Goal: Task Accomplishment & Management: Manage account settings

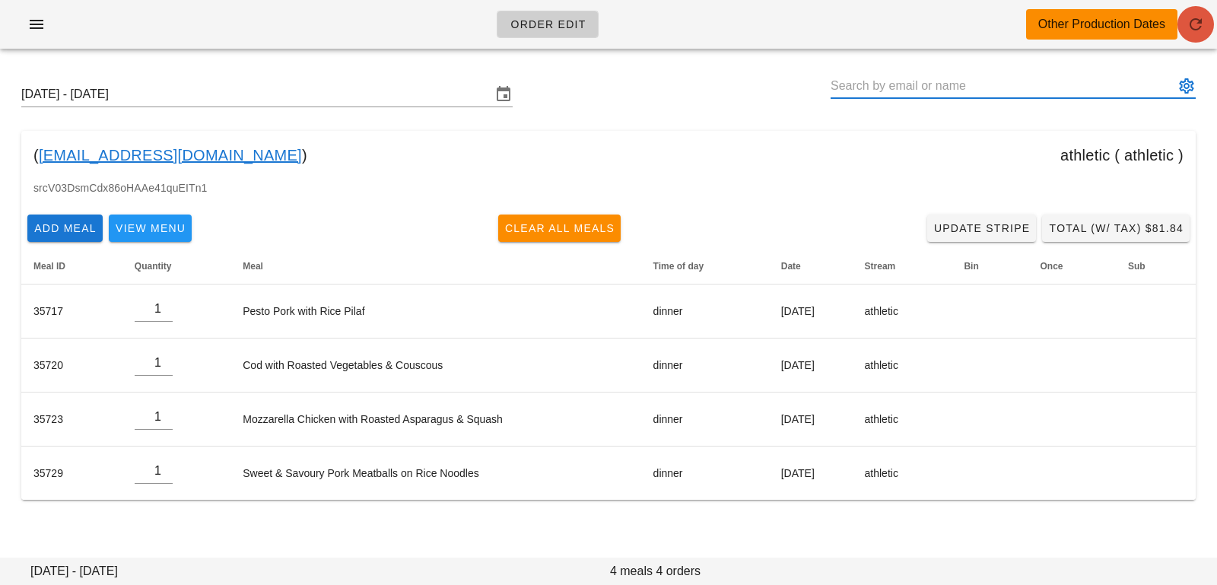
click at [1199, 19] on icon "button" at bounding box center [1195, 24] width 18 height 18
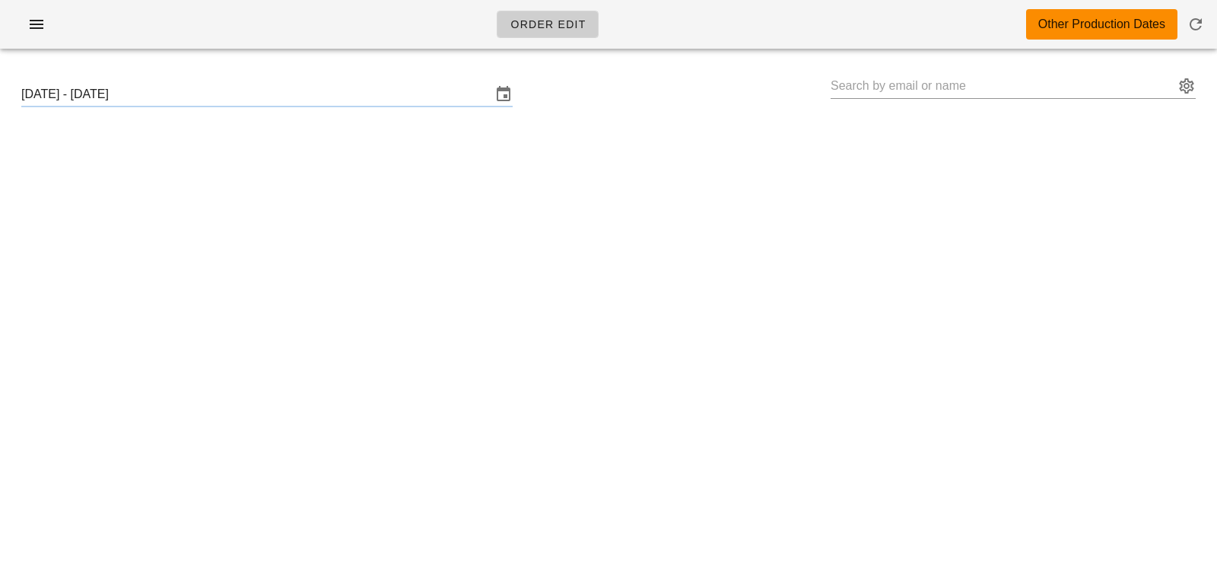
type input "Dan Queen (danqueen1313@gmail.com)"
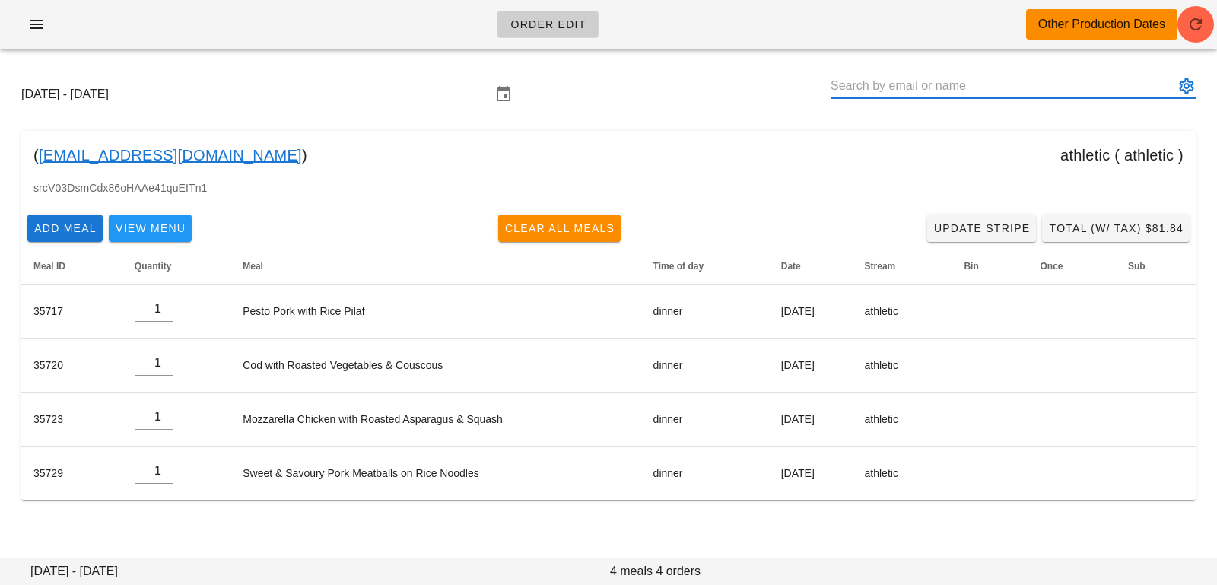
click at [896, 89] on input "text" at bounding box center [1002, 86] width 344 height 24
paste input "[EMAIL_ADDRESS][DOMAIN_NAME]"
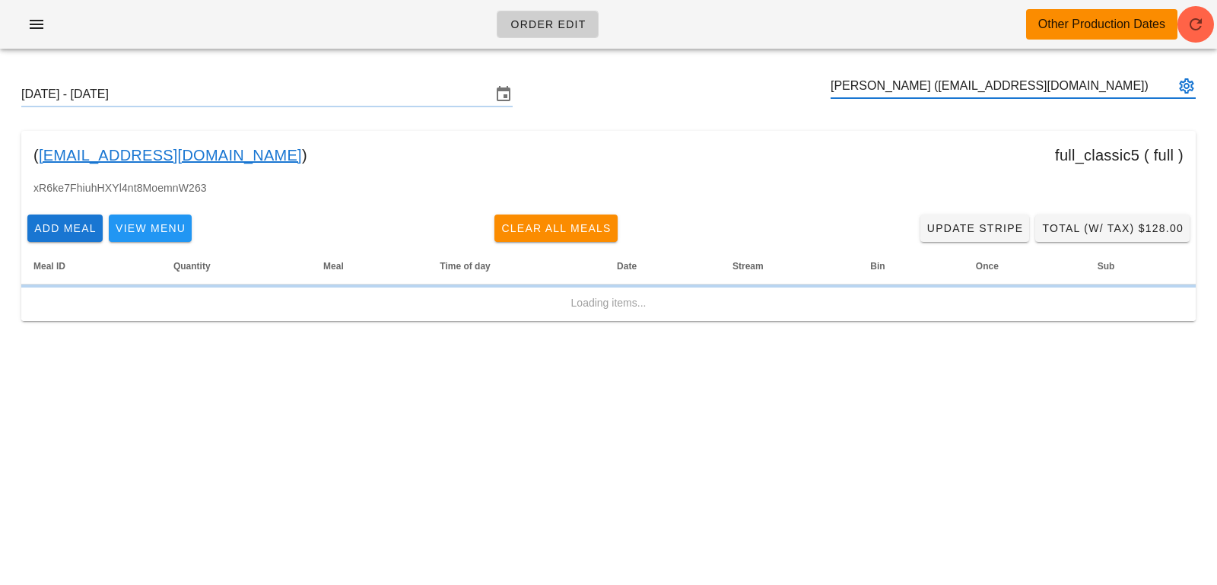
type input "[PERSON_NAME] ([EMAIL_ADDRESS][DOMAIN_NAME])"
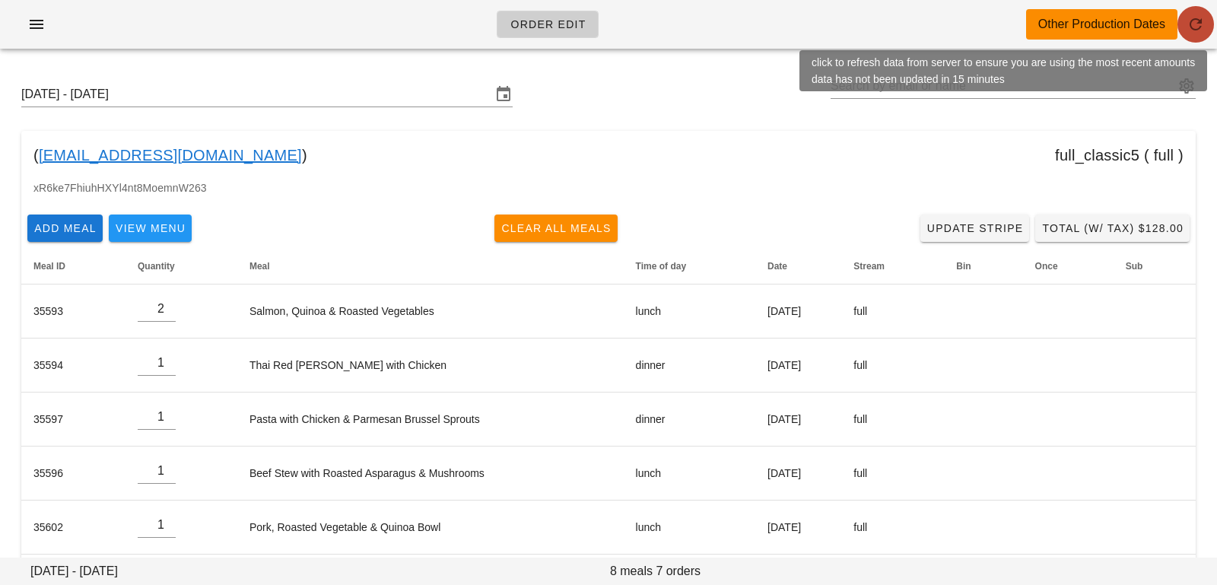
click at [1201, 25] on icon "button" at bounding box center [1195, 24] width 18 height 18
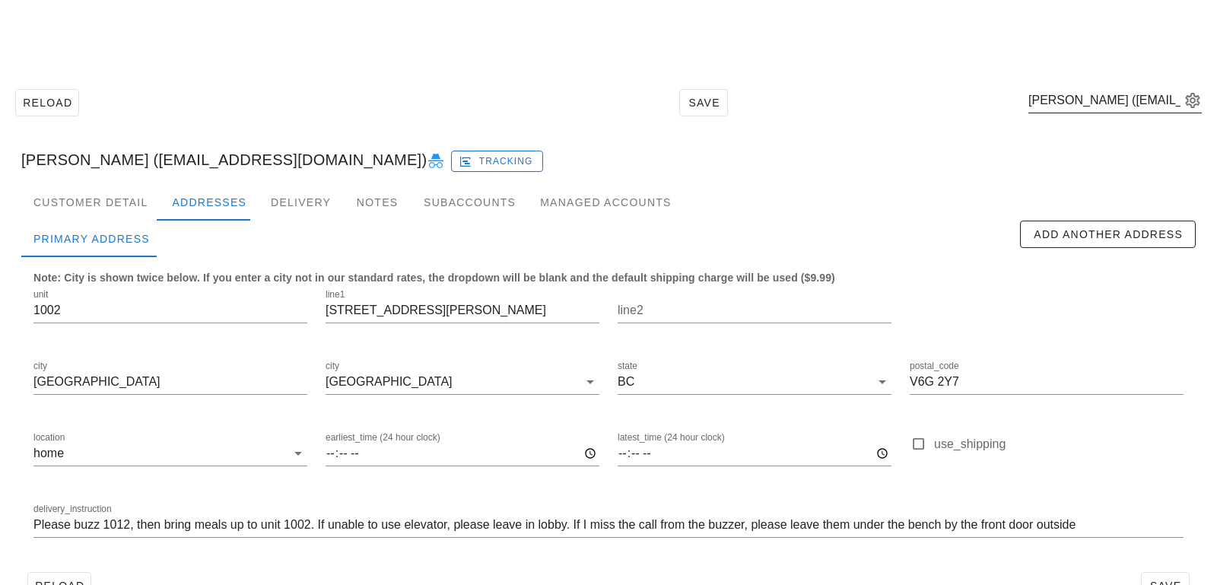
scroll to position [42, 0]
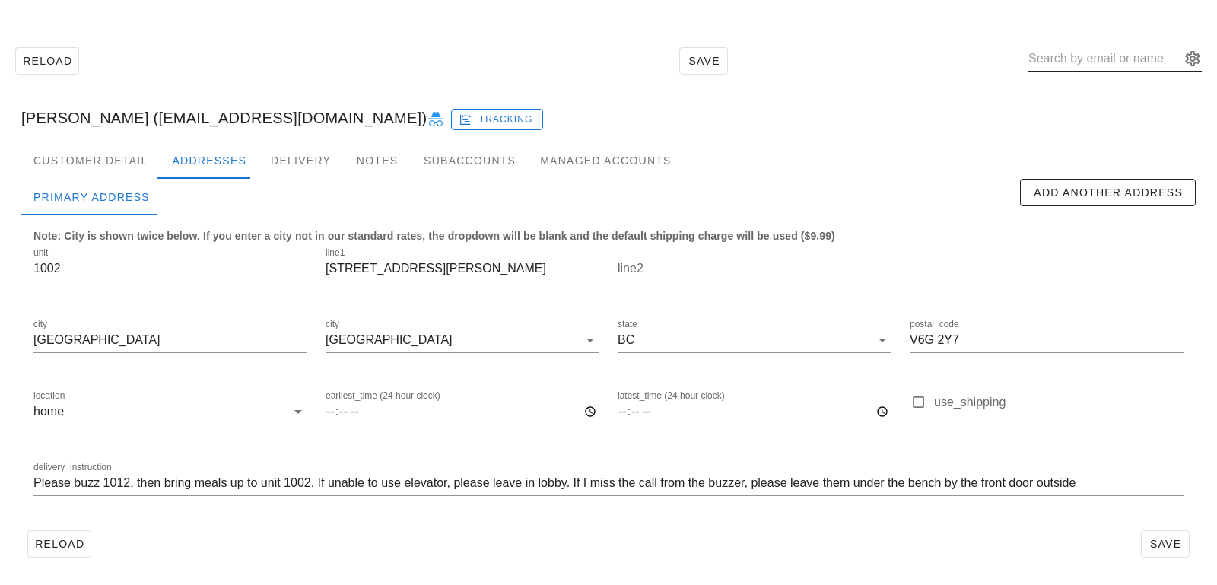
click at [1106, 59] on input "text" at bounding box center [1104, 58] width 152 height 24
paste input "[EMAIL_ADDRESS][DOMAIN_NAME]"
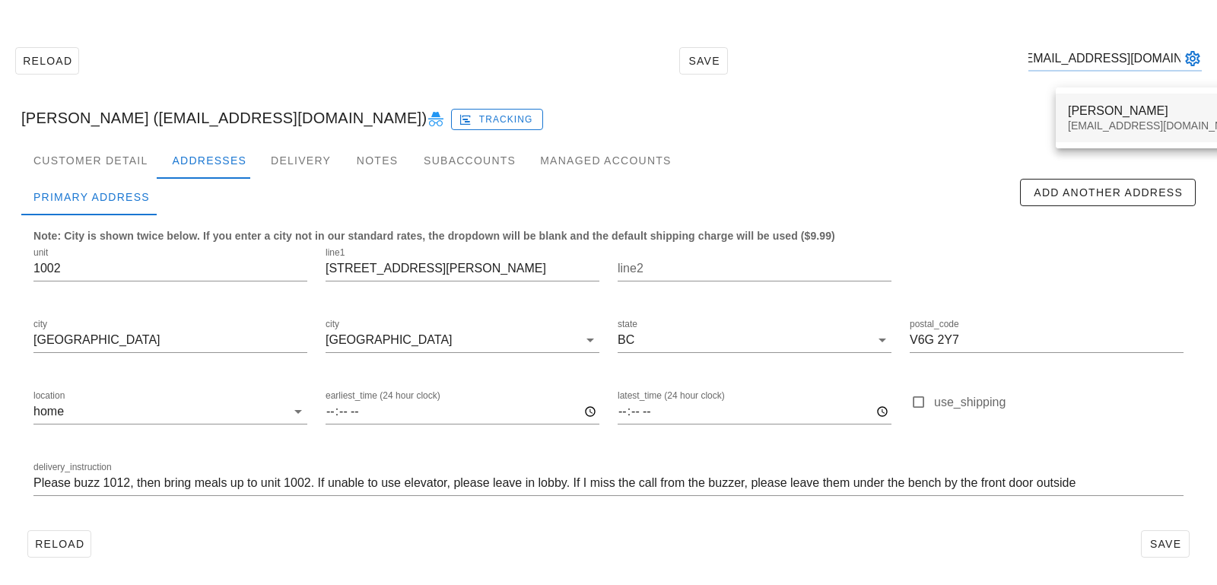
type input "livelifewithsl@gmail.com"
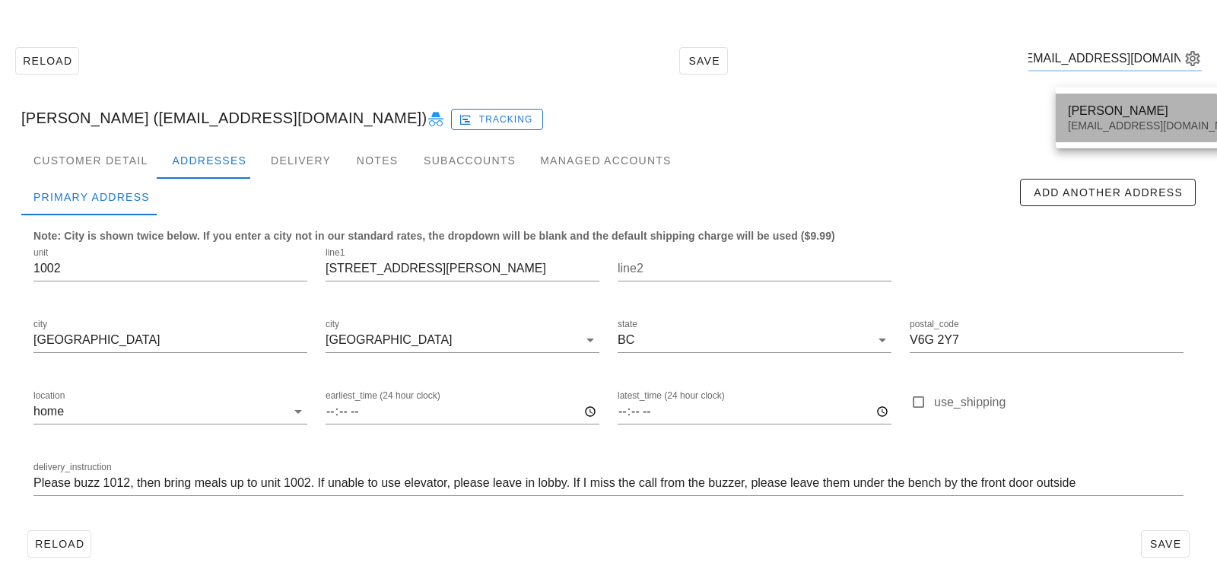
click at [1106, 112] on div "Sheryl Le" at bounding box center [1158, 110] width 180 height 14
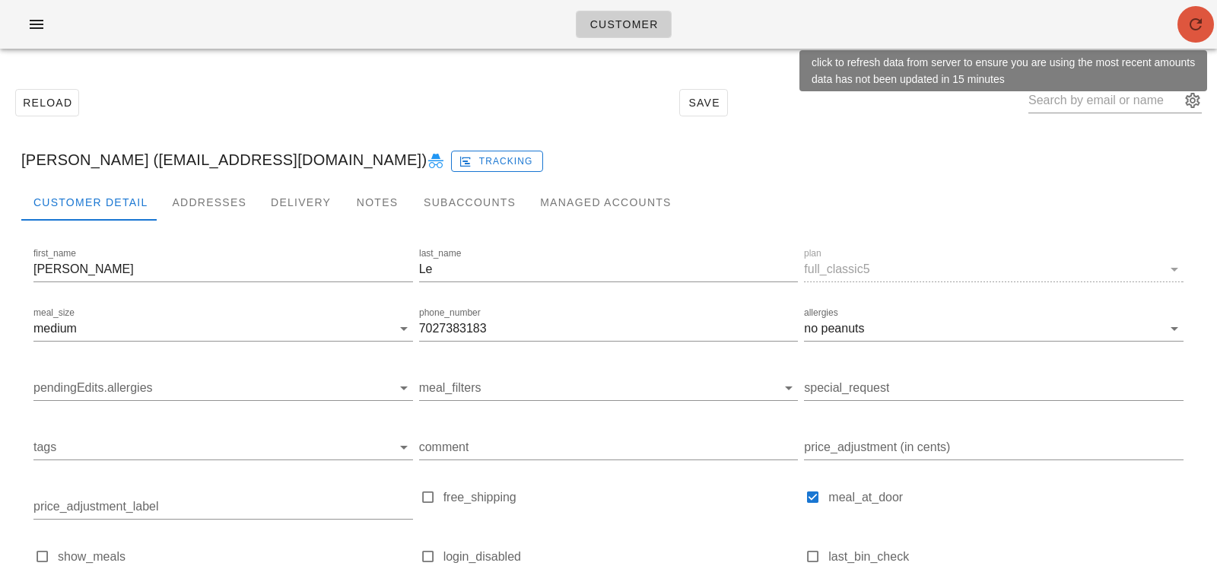
click at [1192, 33] on icon "button" at bounding box center [1195, 24] width 18 height 18
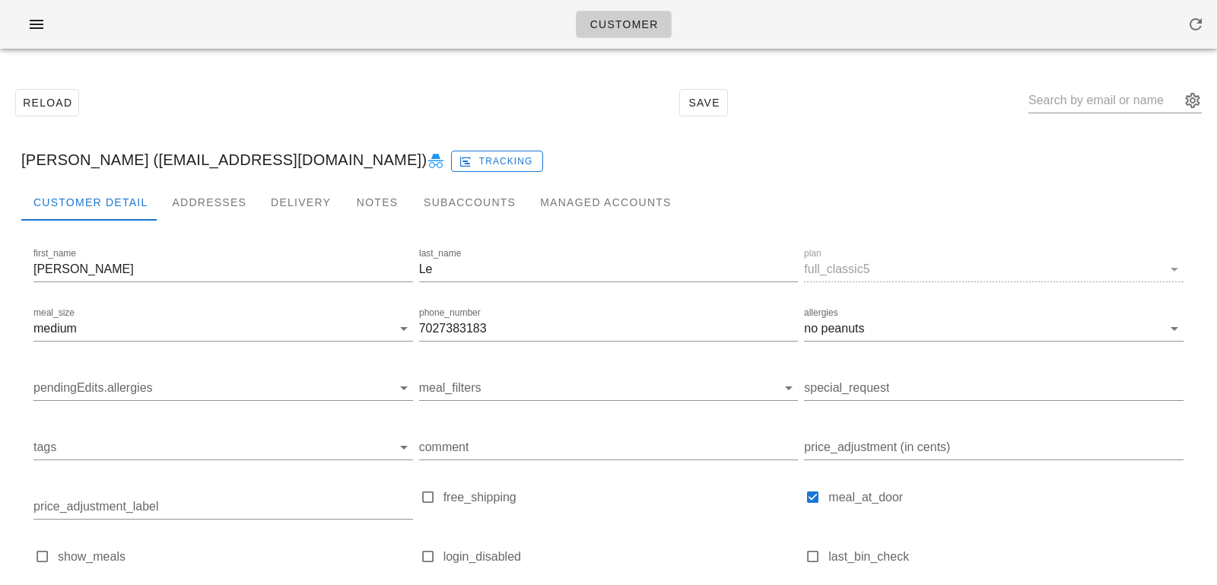
click at [304, 99] on div "Reload Save" at bounding box center [608, 102] width 1198 height 65
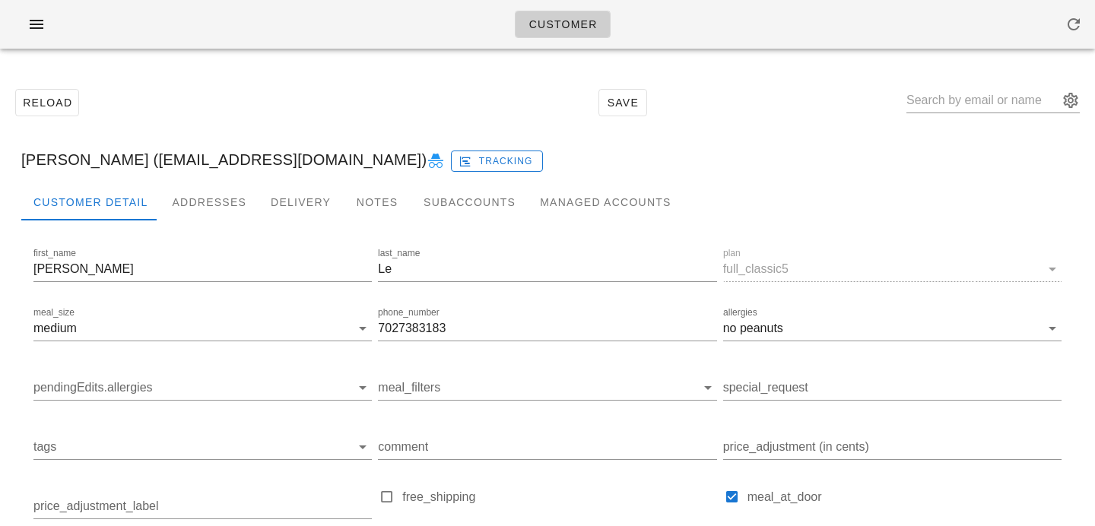
click at [238, 119] on div "Reload Save" at bounding box center [547, 102] width 1077 height 65
click at [195, 196] on div "Addresses" at bounding box center [209, 202] width 99 height 37
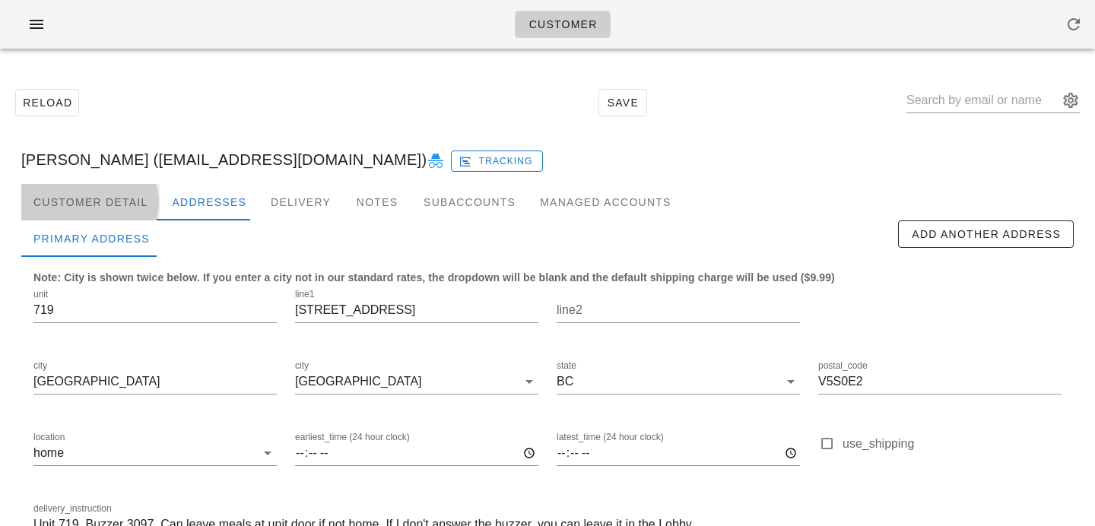
click at [122, 197] on div "Customer Detail" at bounding box center [90, 202] width 138 height 37
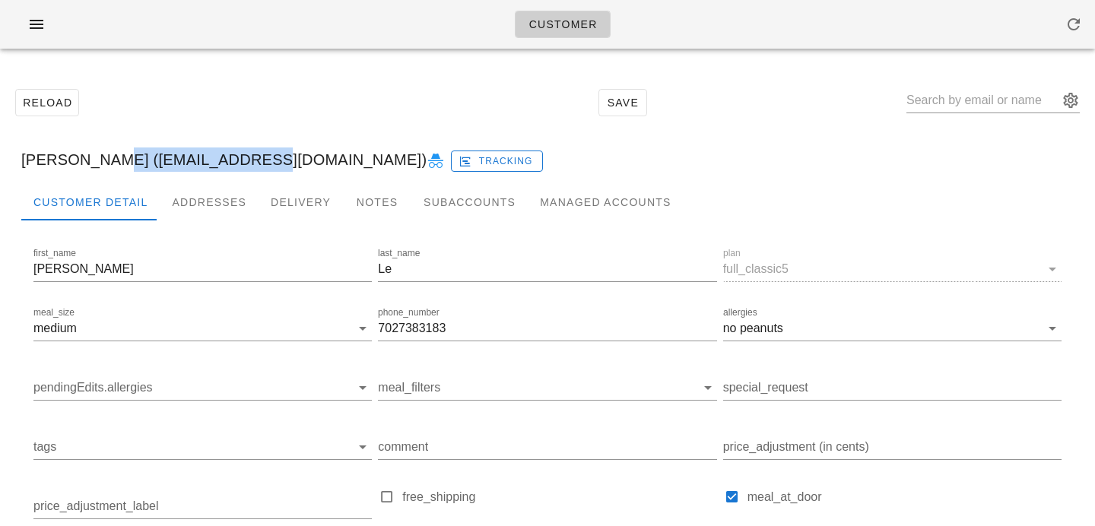
drag, startPoint x: 91, startPoint y: 155, endPoint x: 236, endPoint y: 158, distance: 144.5
click at [226, 158] on div "Sheryl Le (Livelifewithsl@gmail.com) Tracking" at bounding box center [547, 159] width 1077 height 49
click at [259, 160] on div "Sheryl Le (Livelifewithsl@gmail.com) Tracking" at bounding box center [547, 159] width 1077 height 49
drag, startPoint x: 266, startPoint y: 160, endPoint x: 95, endPoint y: 164, distance: 171.1
click at [95, 164] on div "Sheryl Le (Livelifewithsl@gmail.com) Tracking" at bounding box center [547, 159] width 1077 height 49
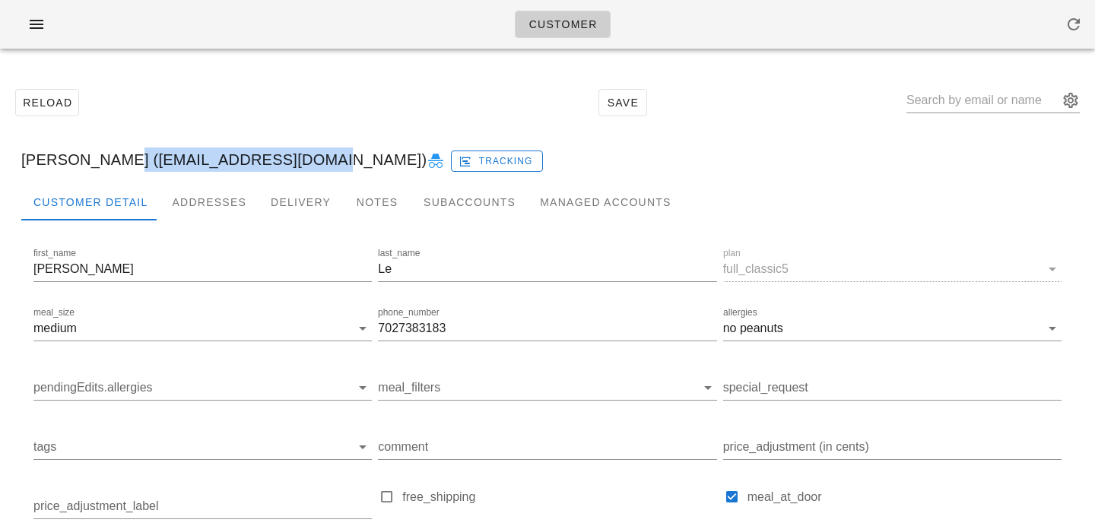
copy div "[EMAIL_ADDRESS][DOMAIN_NAME]"
click at [188, 196] on div "Addresses" at bounding box center [209, 202] width 99 height 37
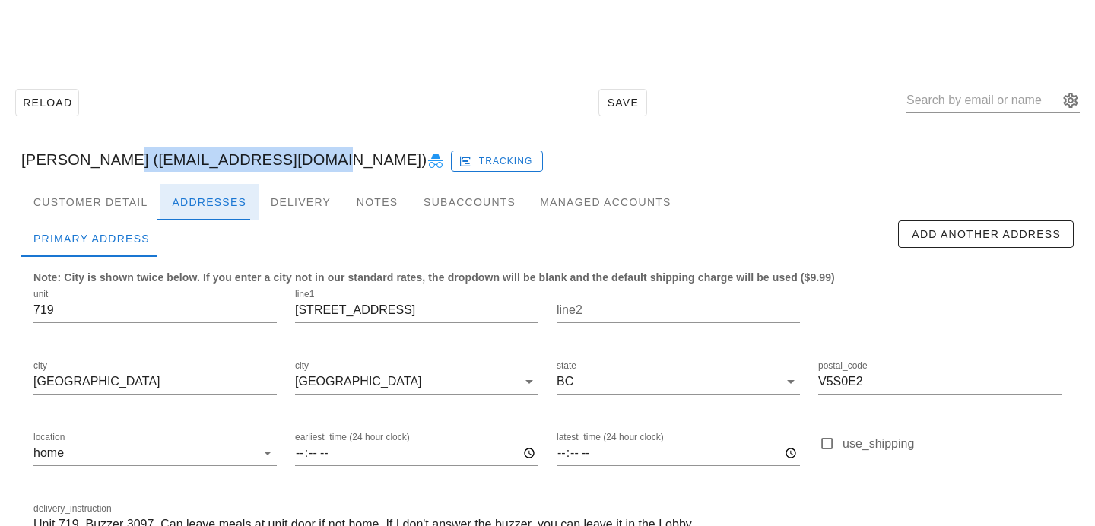
scroll to position [100, 0]
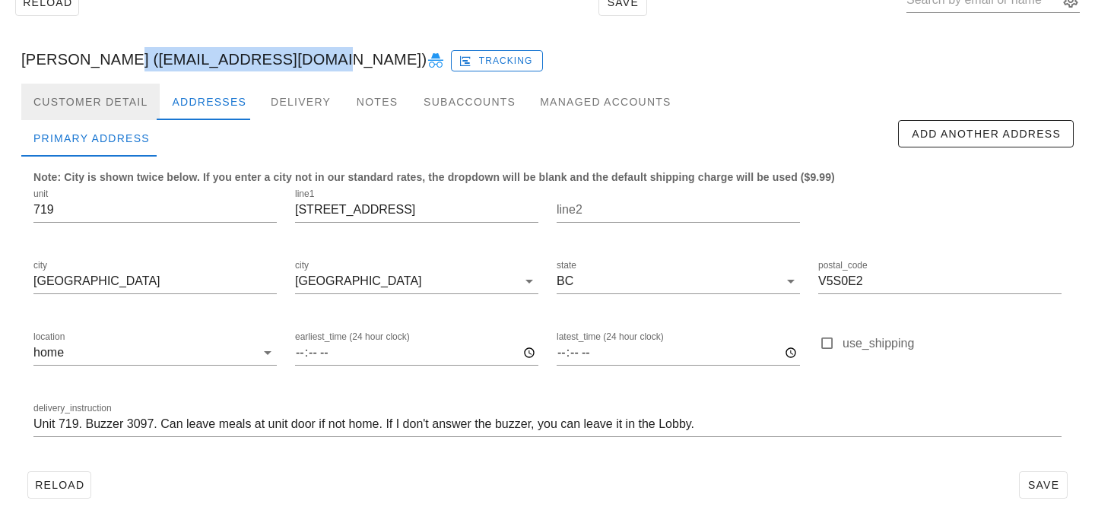
click at [129, 112] on div "Customer Detail" at bounding box center [90, 102] width 138 height 37
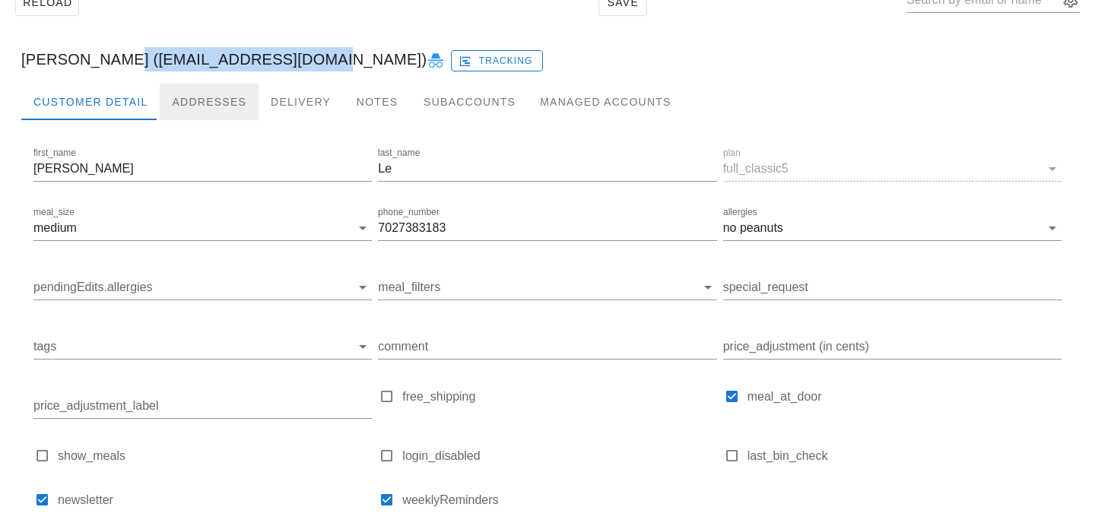
click at [227, 106] on div "Addresses" at bounding box center [209, 102] width 99 height 37
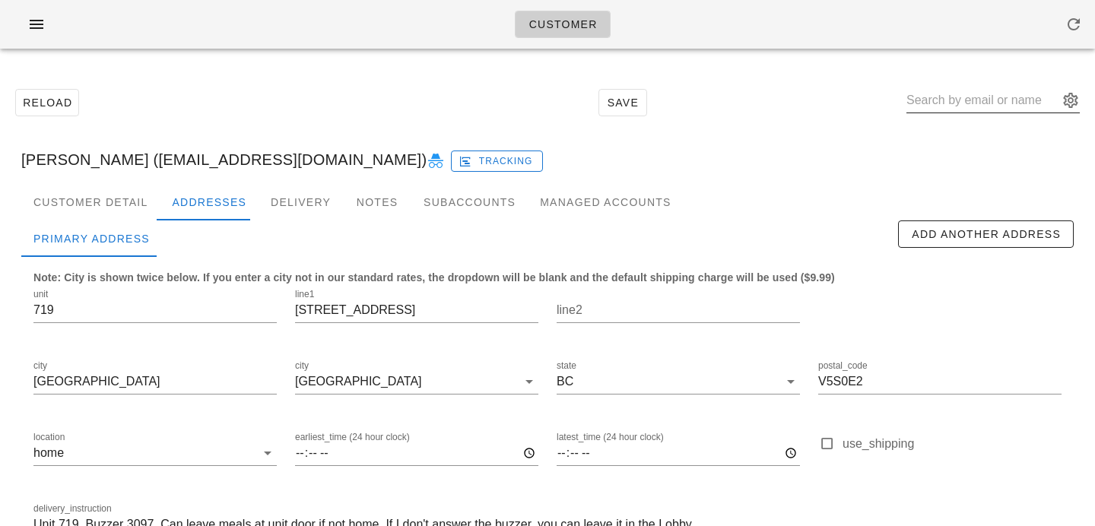
click at [965, 103] on input "text" at bounding box center [982, 100] width 152 height 24
paste input "hallamory@gmail.com"
type input "hallamory@gmail.com"
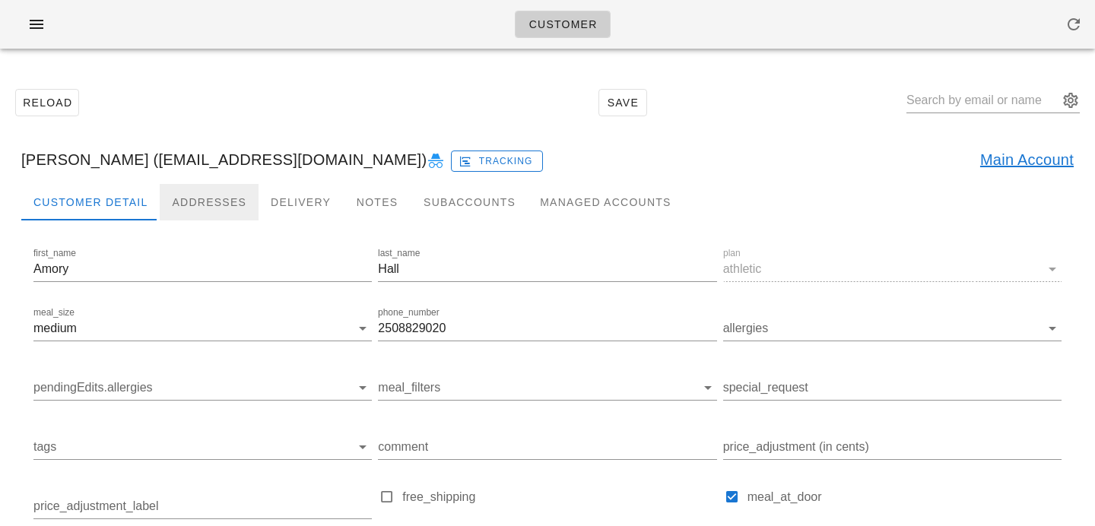
click at [185, 203] on div "Addresses" at bounding box center [209, 202] width 99 height 37
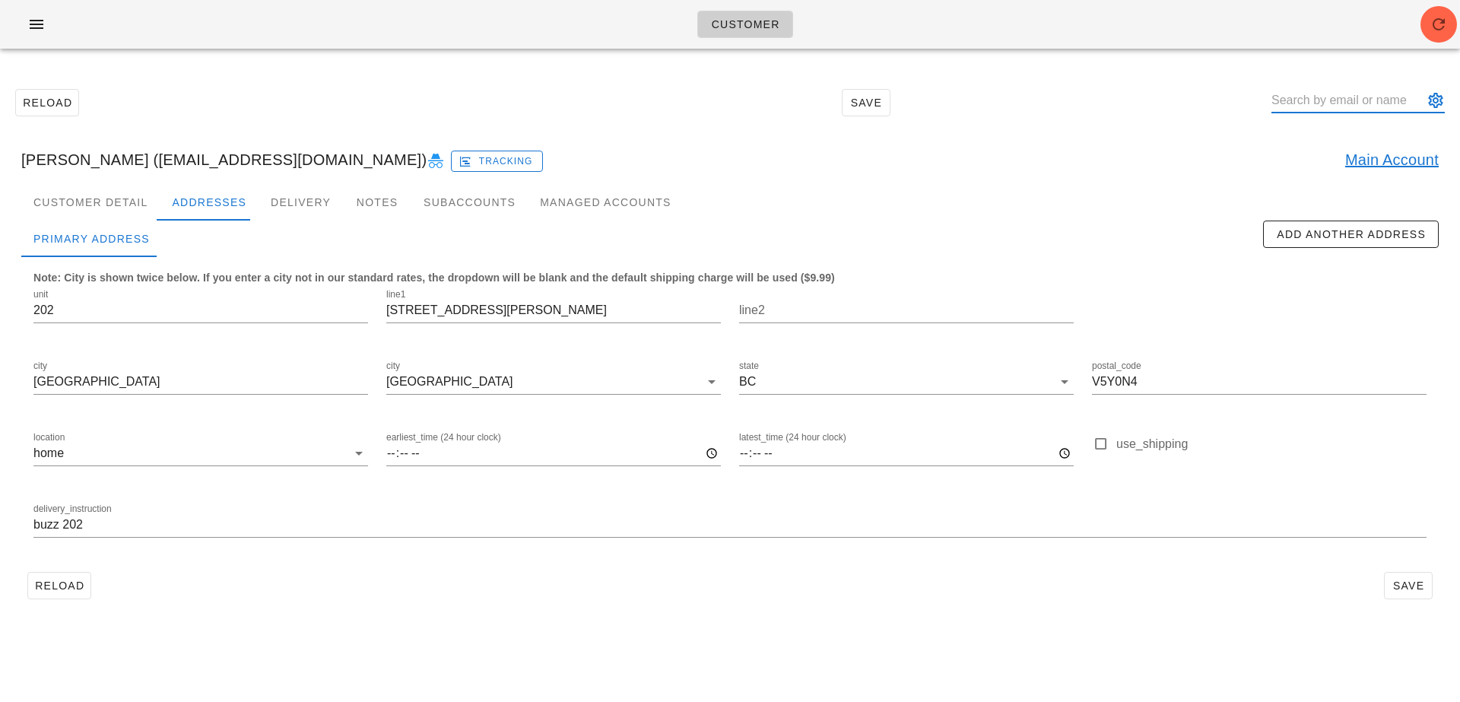
click at [1216, 102] on input "text" at bounding box center [1348, 100] width 152 height 24
paste input "livelifewithsl@gmail.com"
type input "livelifewithsl@gmail.com"
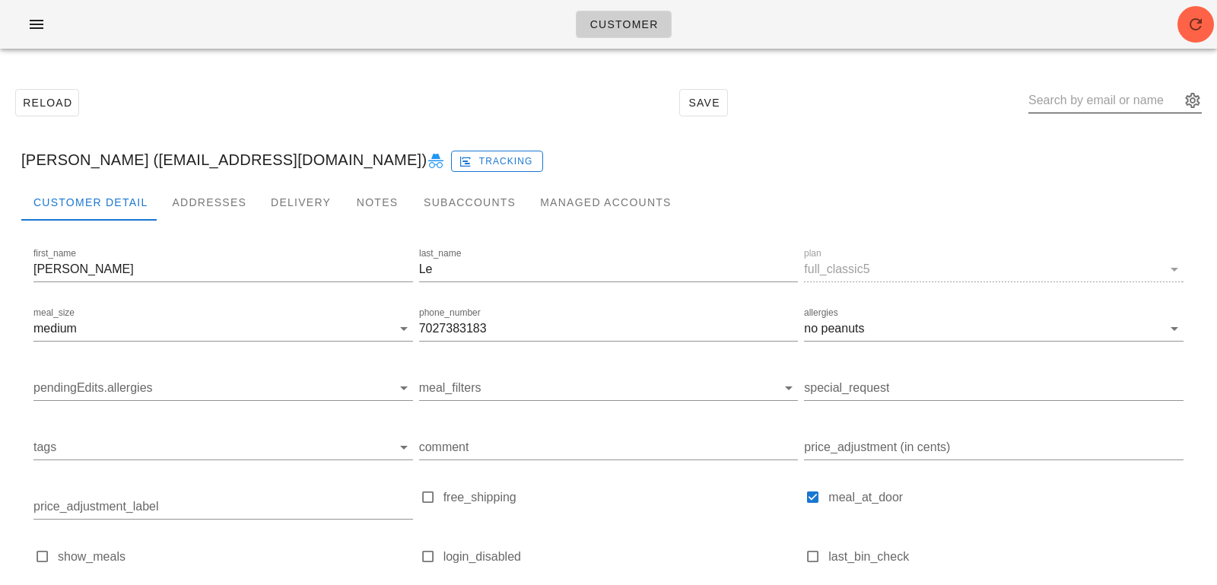
click at [1114, 101] on input "text" at bounding box center [1104, 100] width 152 height 24
paste input "hallamory@gmail.com"
type input "hallamory@gmail.com"
click at [1131, 161] on link "Main Account" at bounding box center [1149, 160] width 94 height 24
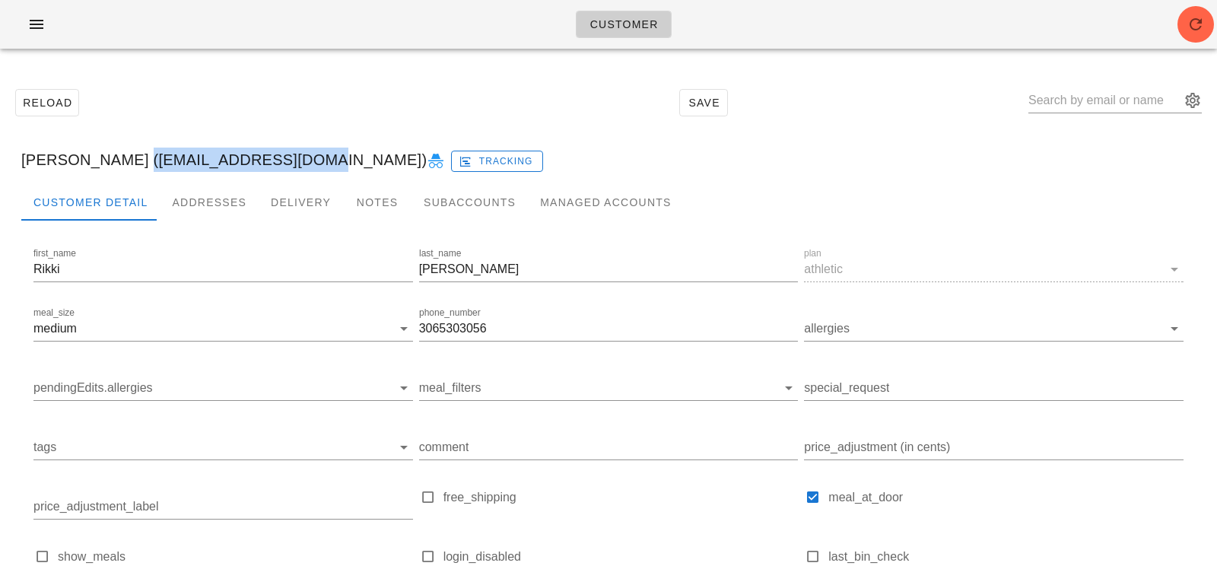
drag, startPoint x: 111, startPoint y: 161, endPoint x: 268, endPoint y: 164, distance: 157.4
click at [268, 164] on div "Rikki Logan (rikkialogan@gmail.com) Tracking" at bounding box center [608, 159] width 1198 height 49
copy div "rikkialogan@gmail.com"
click at [475, 203] on div "Subaccounts" at bounding box center [469, 202] width 116 height 37
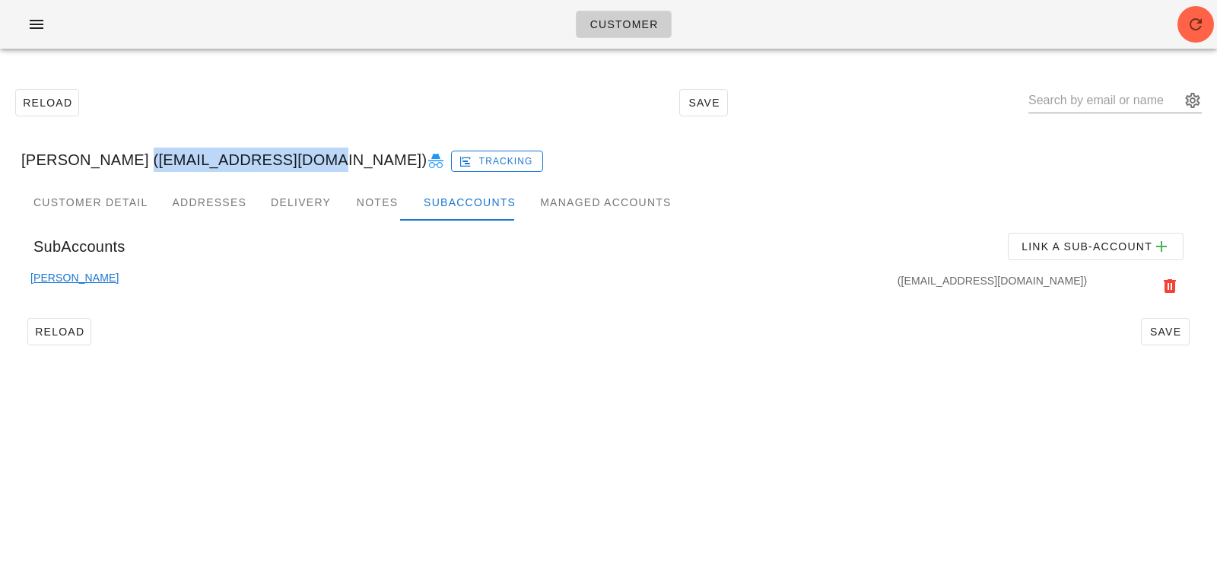
click at [64, 278] on link "Amory Hall" at bounding box center [74, 285] width 88 height 33
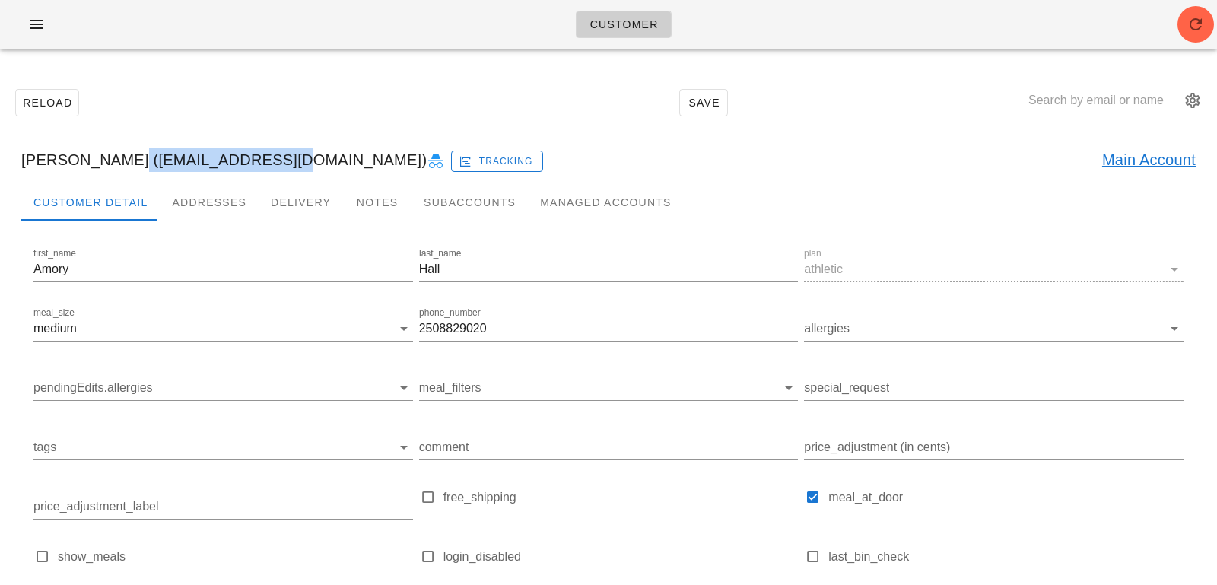
drag, startPoint x: 110, startPoint y: 158, endPoint x: 260, endPoint y: 161, distance: 150.6
click at [260, 161] on div "Amory Hall (hallamory@gmail.com) Tracking Main Account" at bounding box center [608, 159] width 1198 height 49
copy div "hallamory@gmail.com"
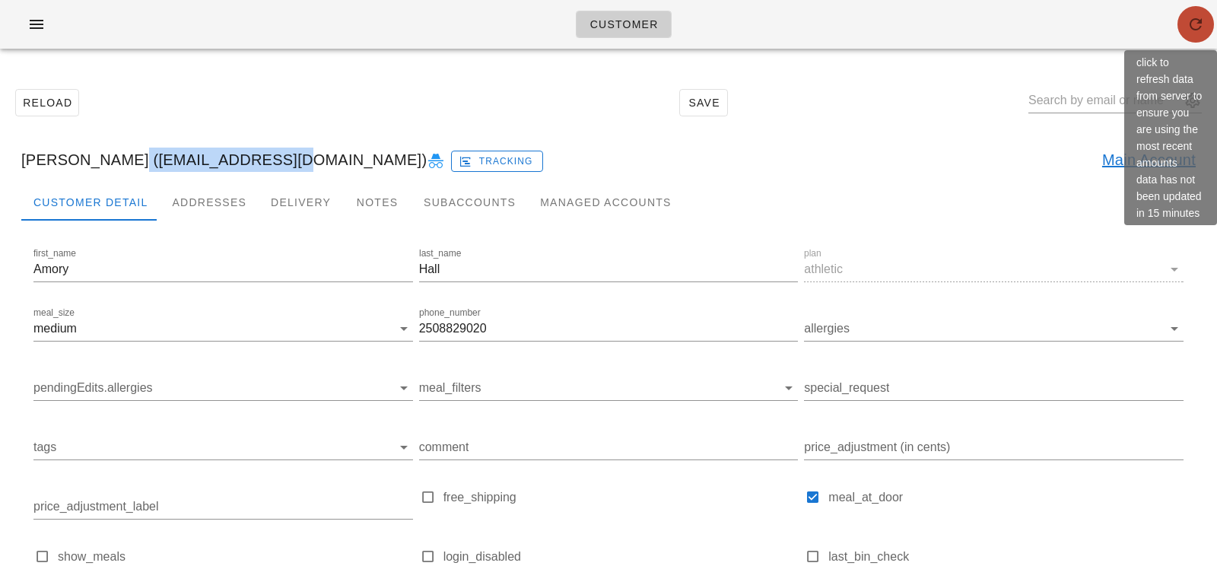
click at [1197, 22] on icon "button" at bounding box center [1195, 24] width 18 height 18
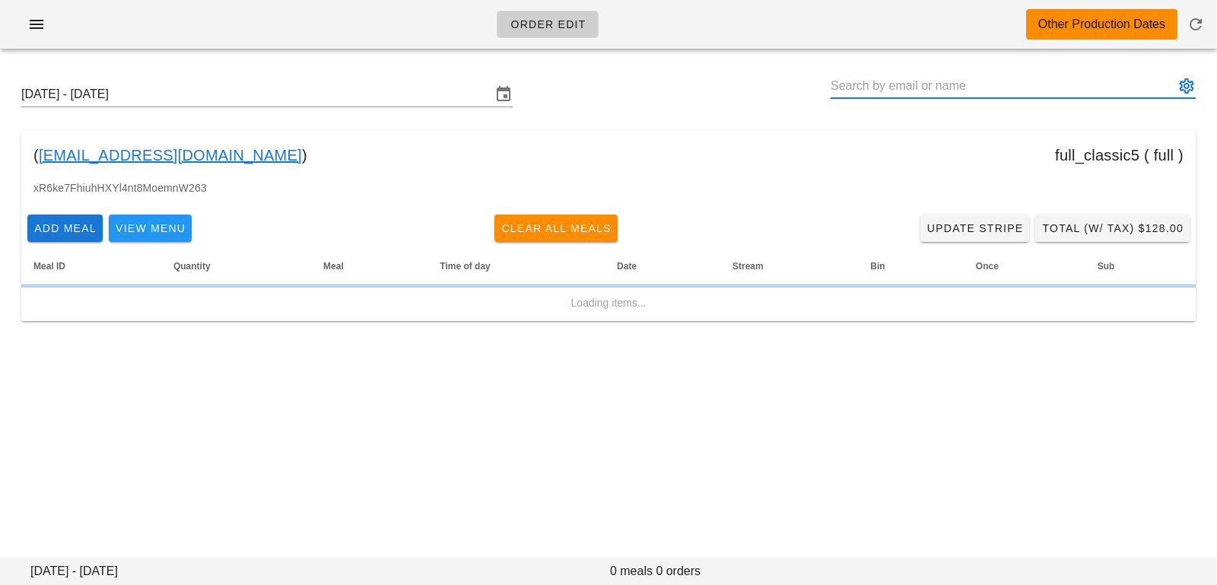
click at [1008, 82] on input "text" at bounding box center [1002, 86] width 344 height 24
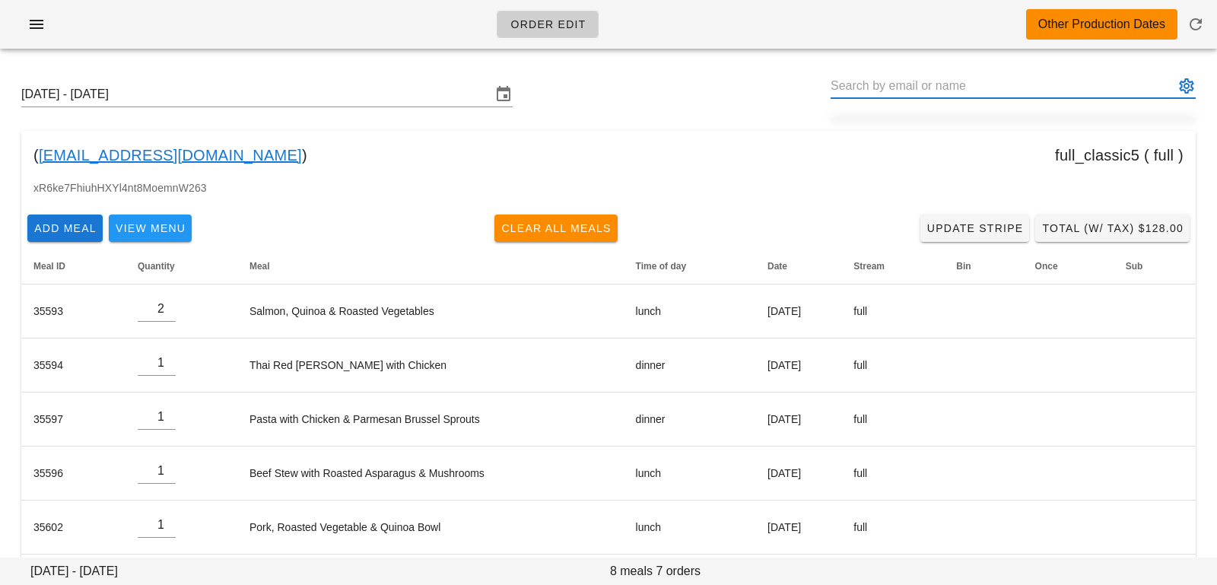
click at [998, 83] on input "text" at bounding box center [1002, 86] width 344 height 24
paste input "livelifewithsl@gmail.com"
type input "Sheryl Le (Livelifewithsl@gmail.com)"
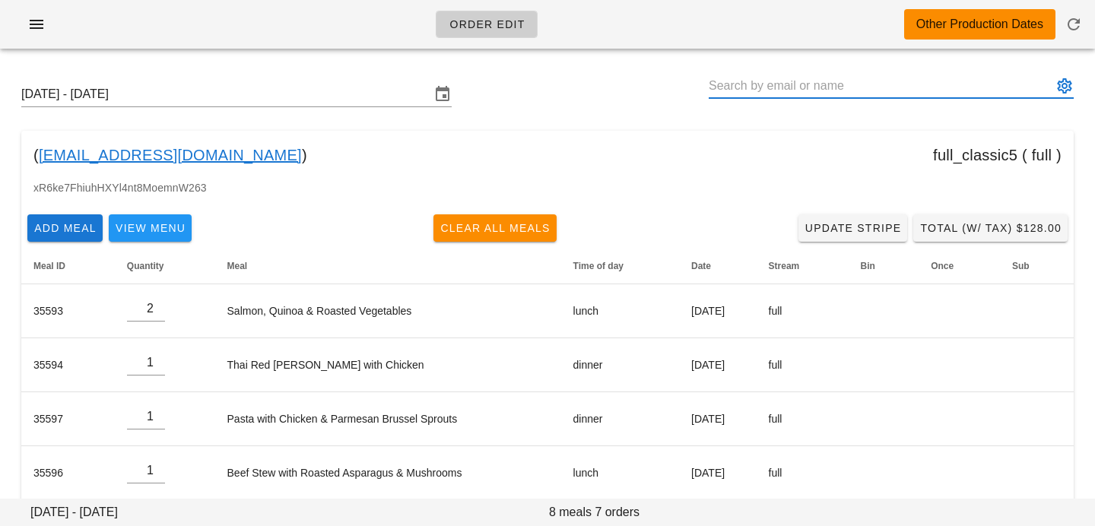
paste input "[EMAIL_ADDRESS][DOMAIN_NAME]"
type input "[PERSON_NAME] ([EMAIL_ADDRESS][DOMAIN_NAME])"
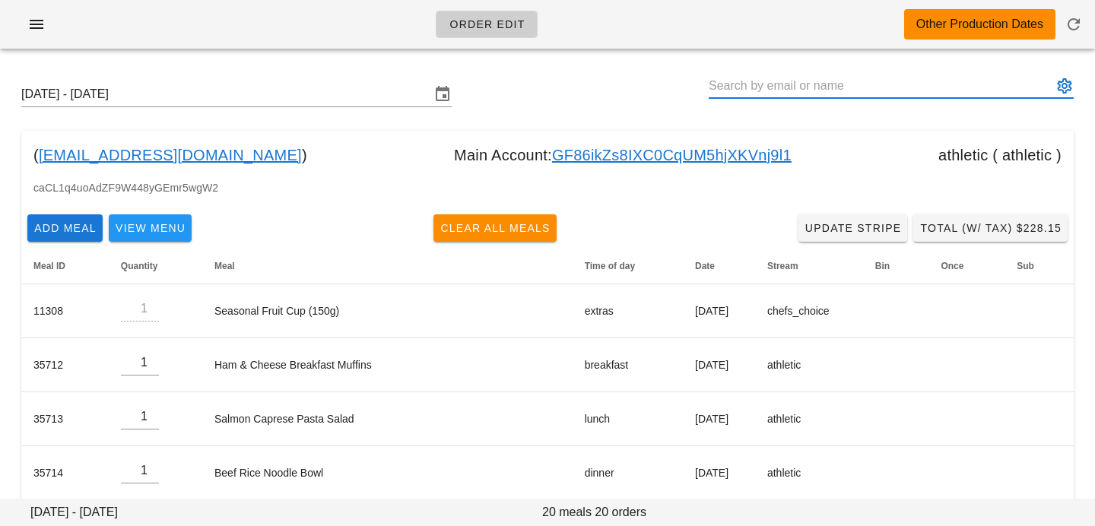
click at [552, 159] on link "GF86ikZs8IXC0CqUM5hjXKVnj9l1" at bounding box center [672, 155] width 240 height 24
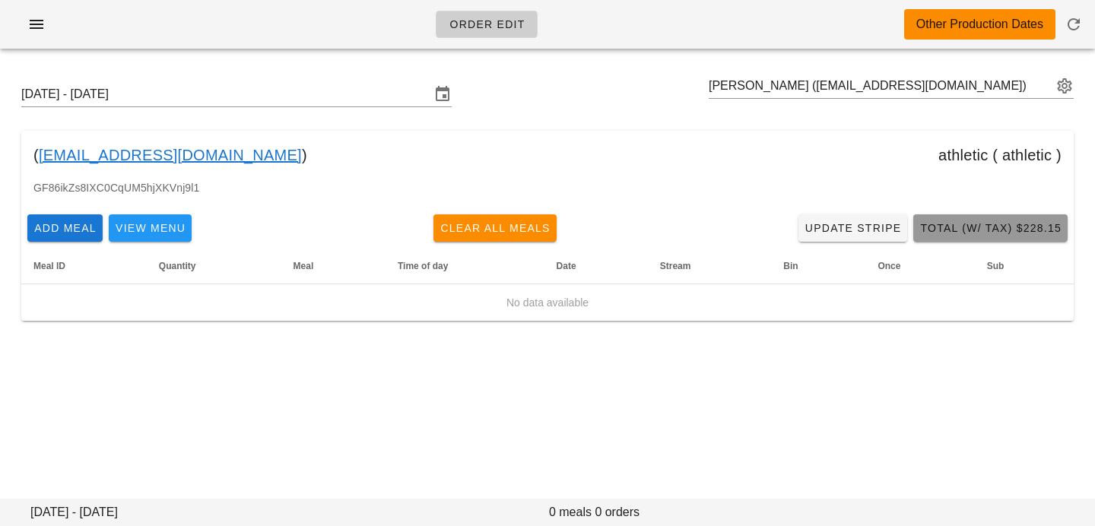
click at [986, 231] on span "Total (w/ Tax) $228.15" at bounding box center [990, 228] width 142 height 12
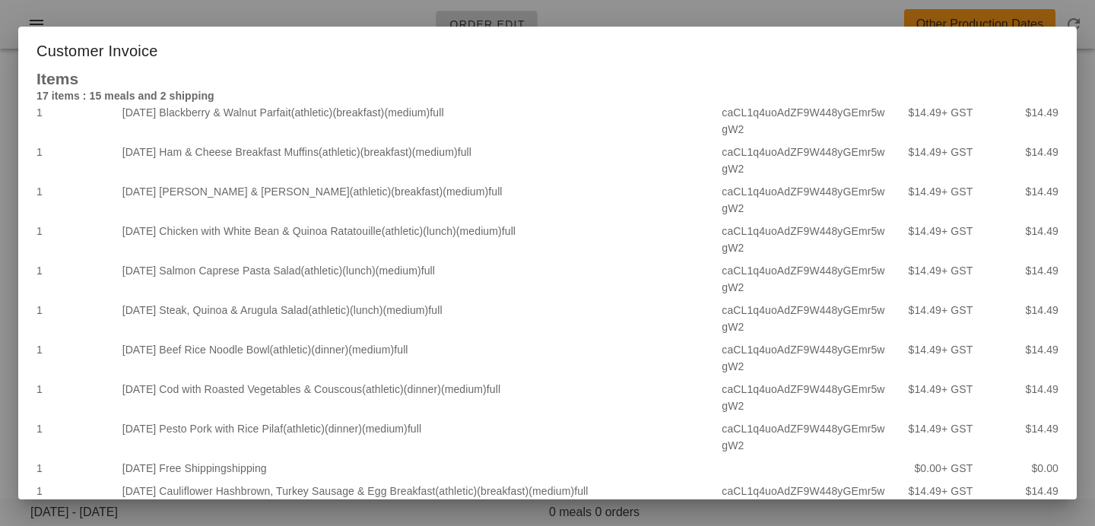
scroll to position [413, 0]
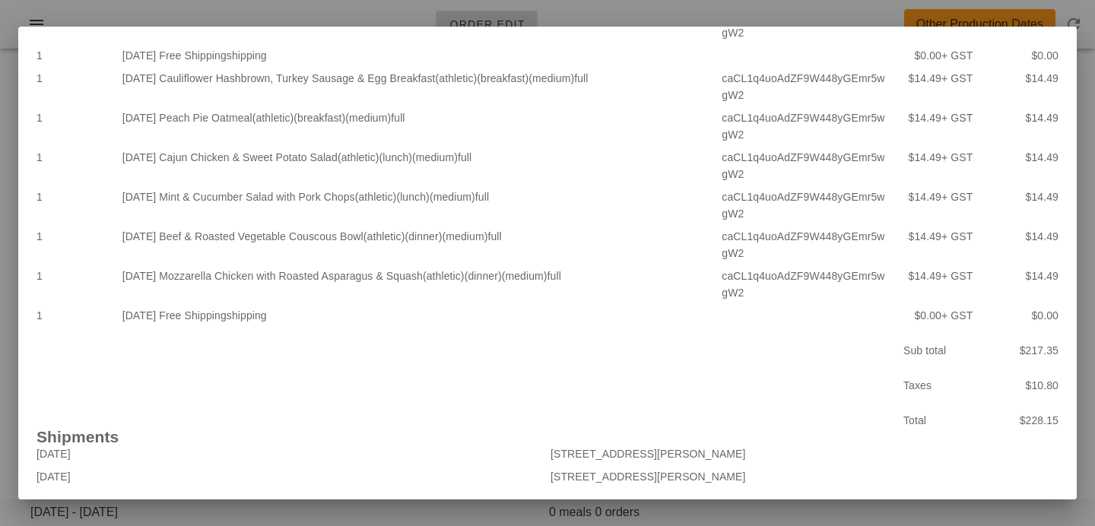
click at [395, 521] on div at bounding box center [547, 263] width 1095 height 526
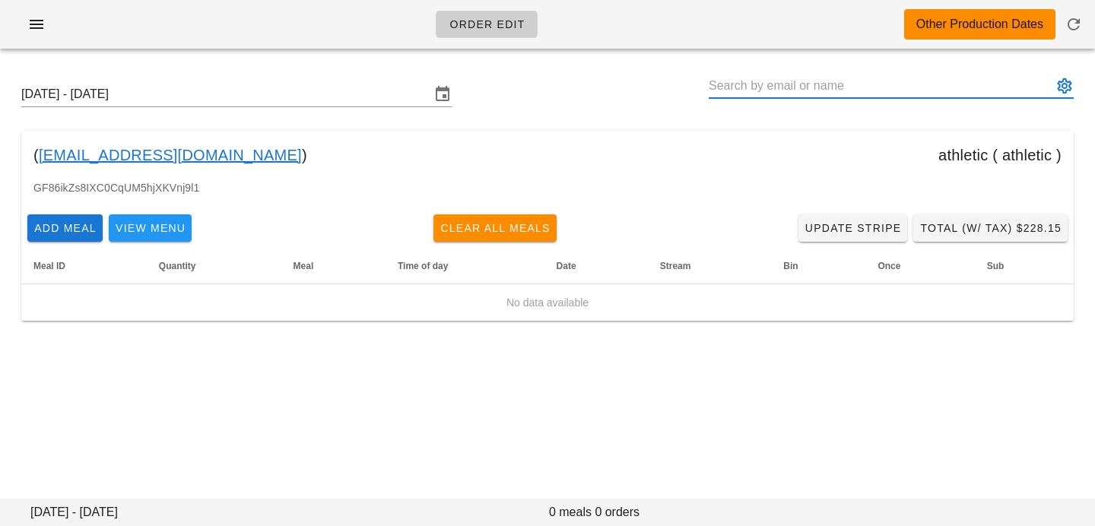
click at [732, 91] on input "text" at bounding box center [881, 86] width 344 height 24
paste input "[EMAIL_ADDRESS][DOMAIN_NAME]"
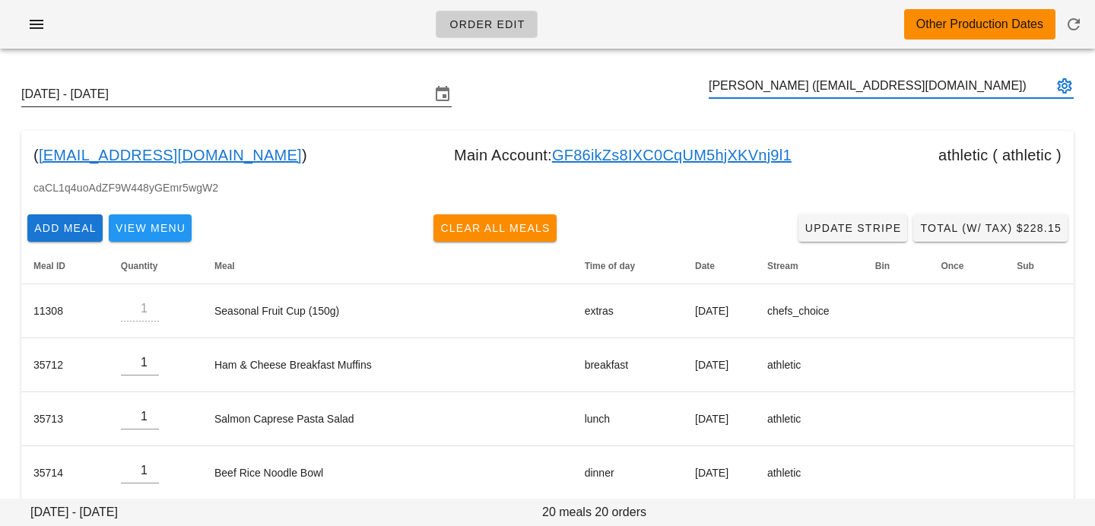
type input "[PERSON_NAME] ([EMAIL_ADDRESS][DOMAIN_NAME])"
click at [259, 95] on input "[DATE] - [DATE]" at bounding box center [225, 94] width 409 height 24
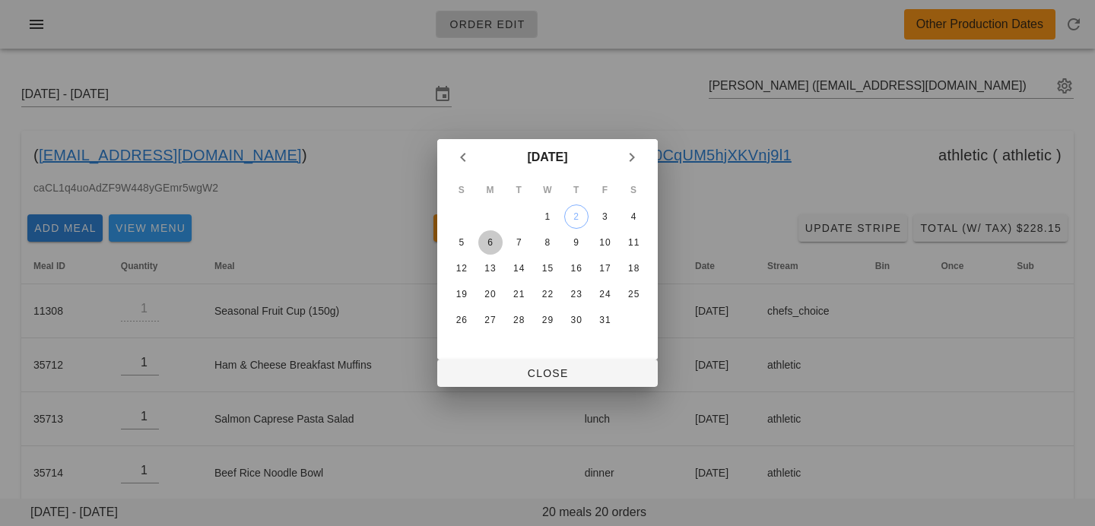
click at [492, 237] on div "6" at bounding box center [490, 242] width 24 height 11
click at [492, 370] on span "Close" at bounding box center [547, 373] width 196 height 12
type input "[DATE] - [DATE]"
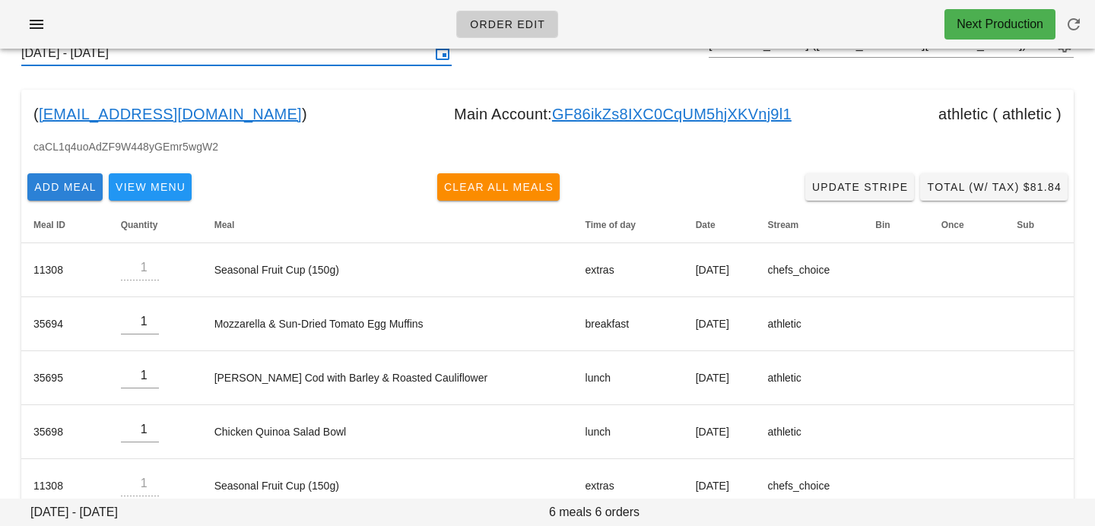
scroll to position [127, 0]
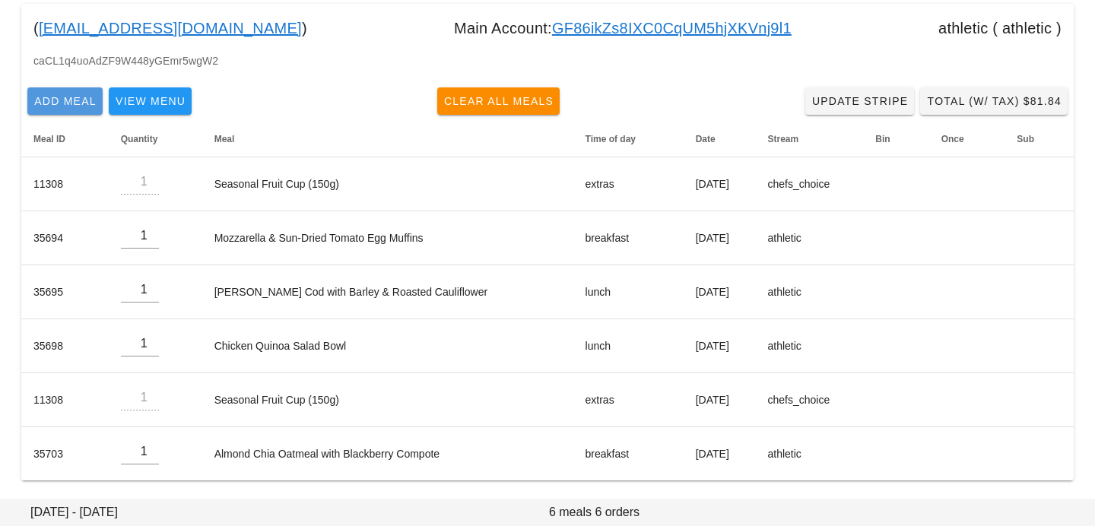
click at [56, 101] on span "Add Meal" at bounding box center [64, 101] width 63 height 12
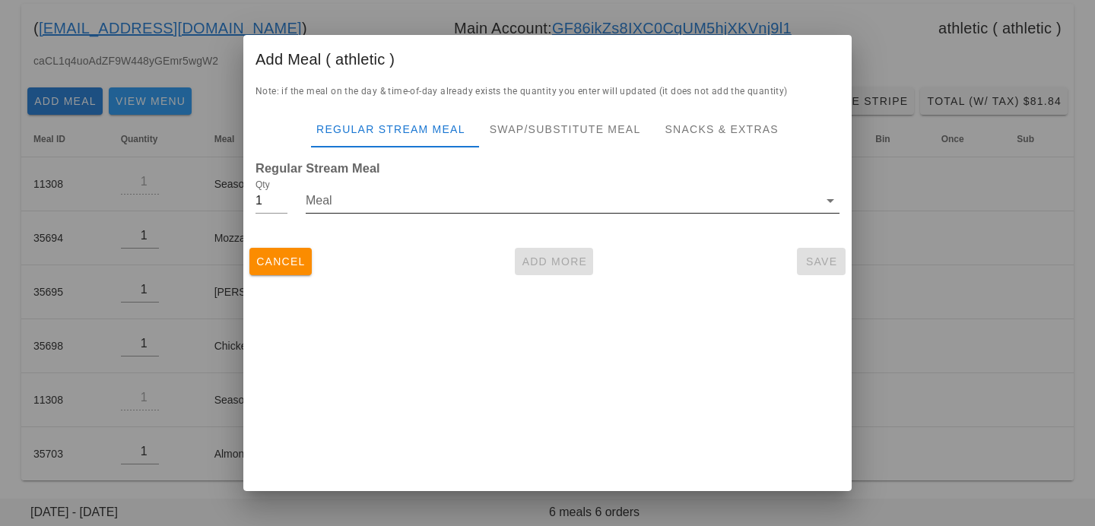
click at [330, 202] on input "Meal" at bounding box center [562, 201] width 513 height 24
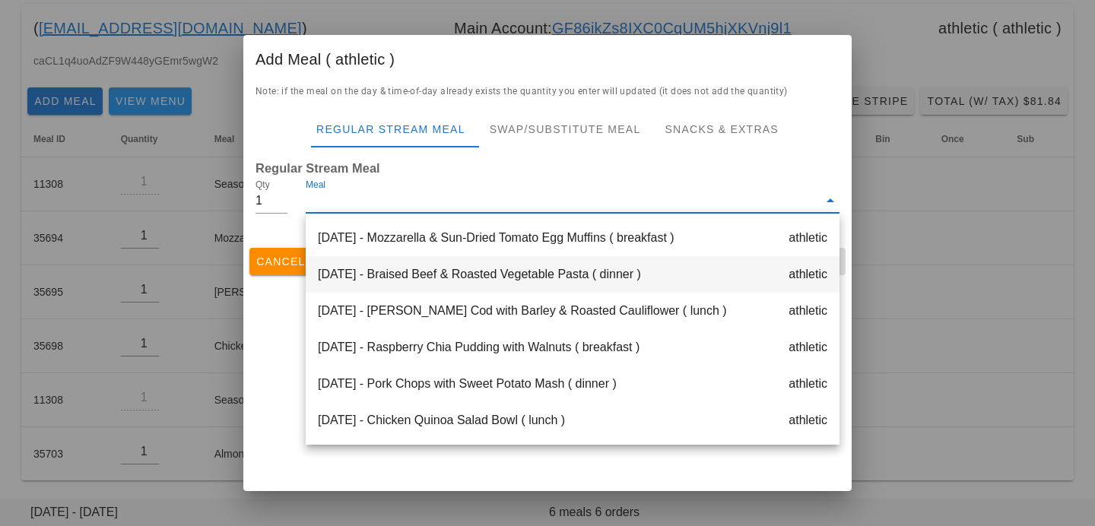
click at [364, 271] on div "Monday Oct 06 - Braised Beef & Roasted Vegetable Pasta ( dinner ) athletic" at bounding box center [573, 274] width 534 height 37
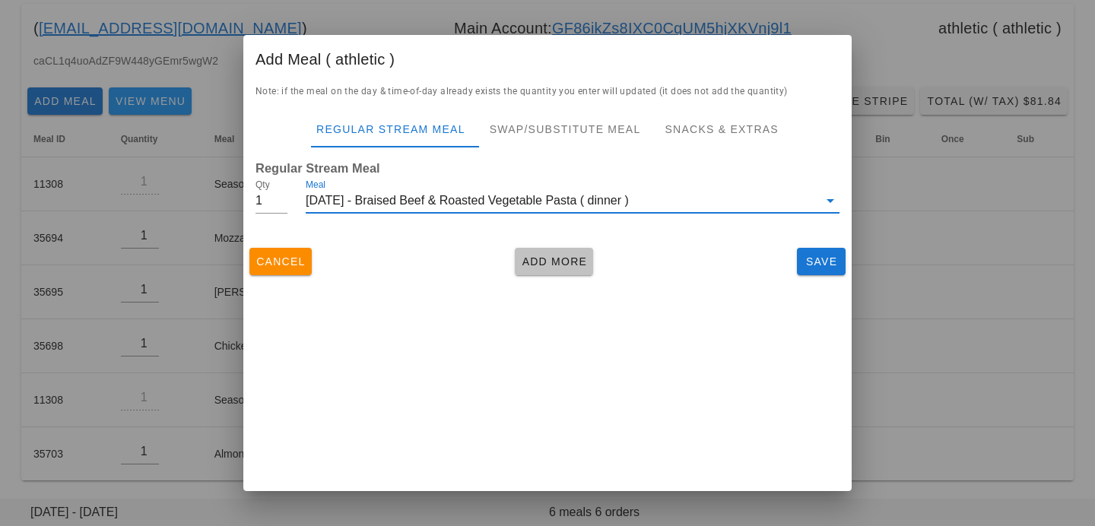
click at [549, 273] on button "Add More" at bounding box center [554, 261] width 78 height 27
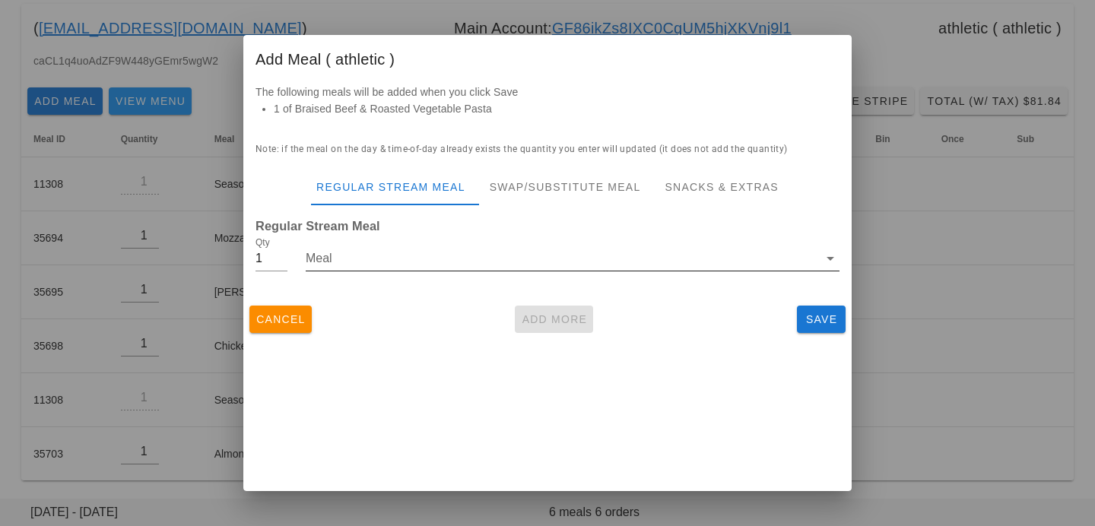
click at [555, 271] on div "Meal" at bounding box center [573, 258] width 534 height 24
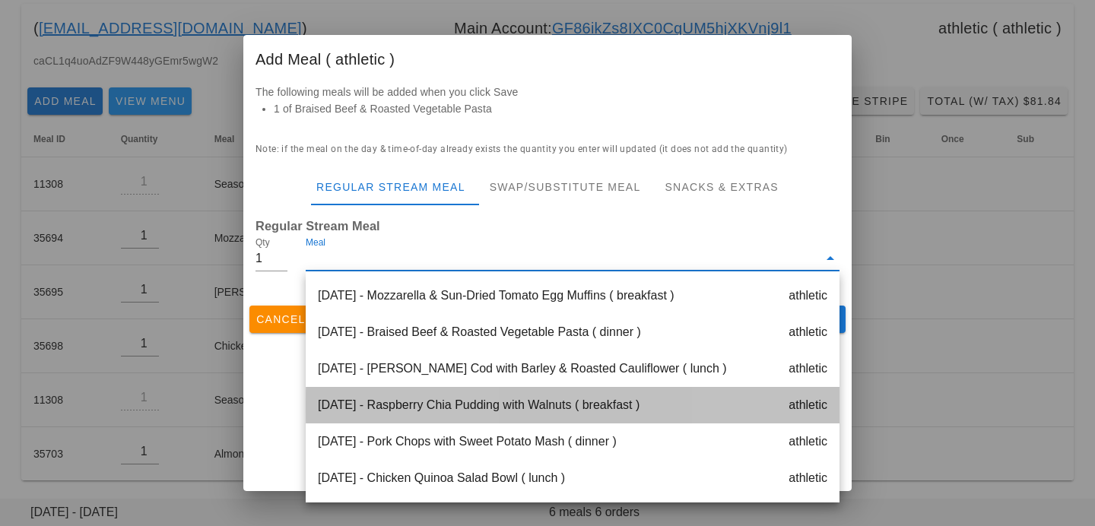
click at [521, 395] on div "Tuesday Oct 07 - Raspberry Chia Pudding with Walnuts ( breakfast ) athletic" at bounding box center [573, 405] width 534 height 37
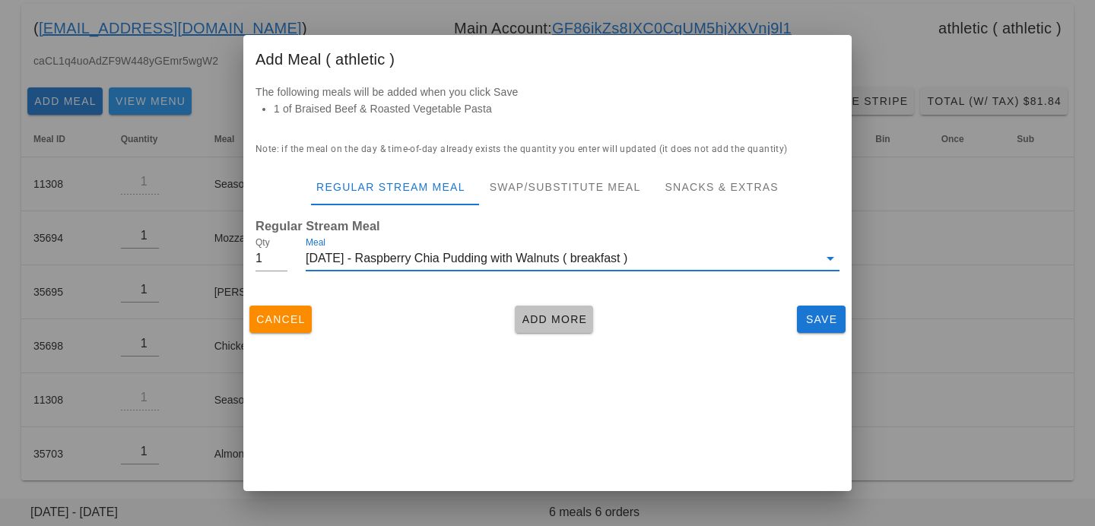
click at [554, 329] on button "Add More" at bounding box center [554, 319] width 78 height 27
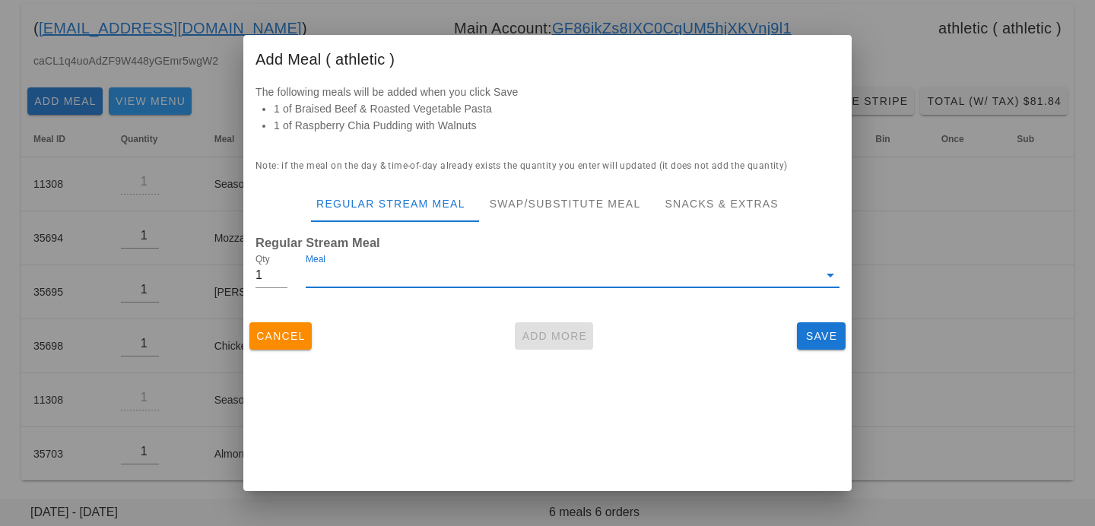
click at [548, 268] on input "Meal" at bounding box center [562, 275] width 513 height 24
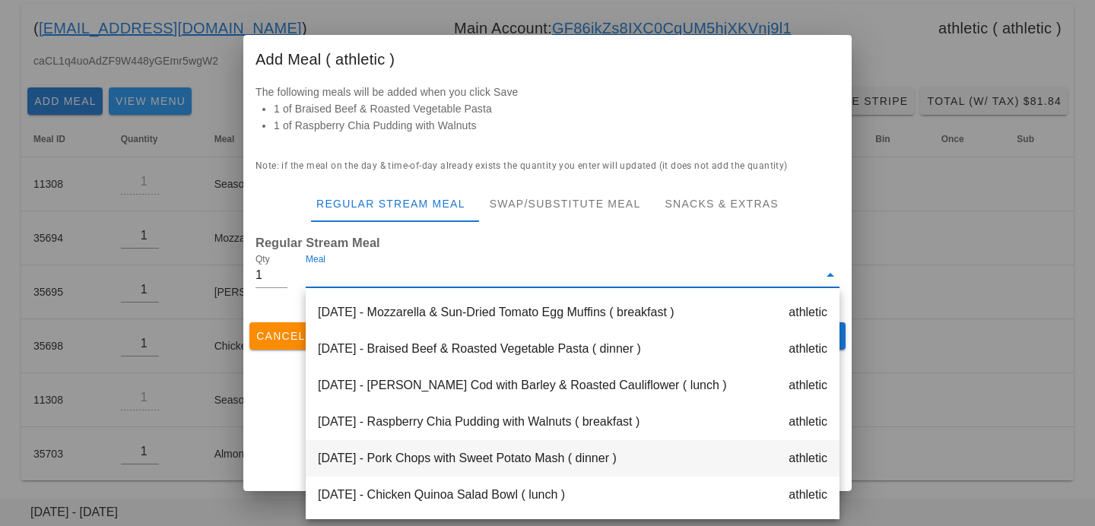
click at [570, 461] on div "Tuesday Oct 07 - Pork Chops with Sweet Potato Mash ( dinner ) athletic" at bounding box center [573, 458] width 534 height 37
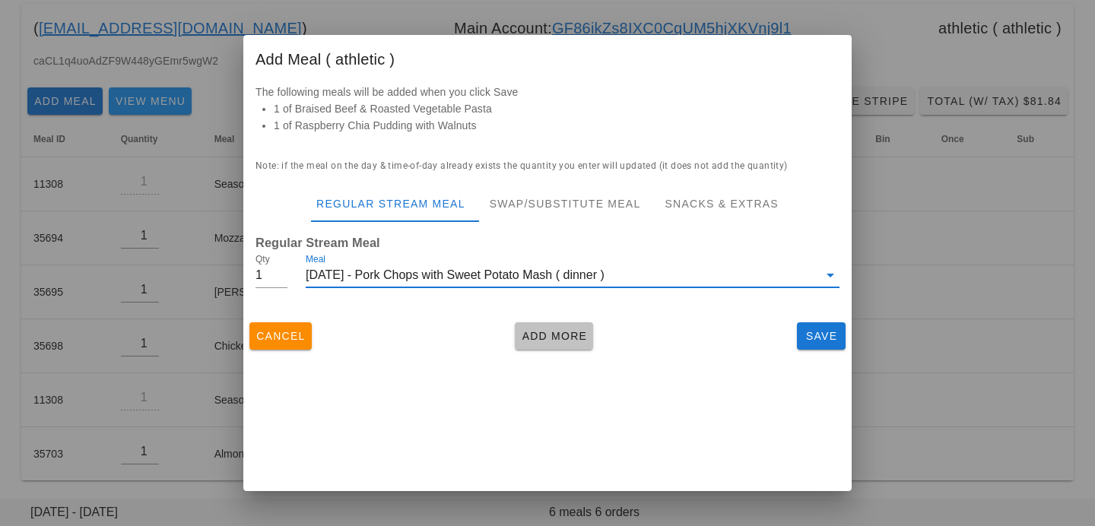
click at [572, 347] on button "Add More" at bounding box center [554, 335] width 78 height 27
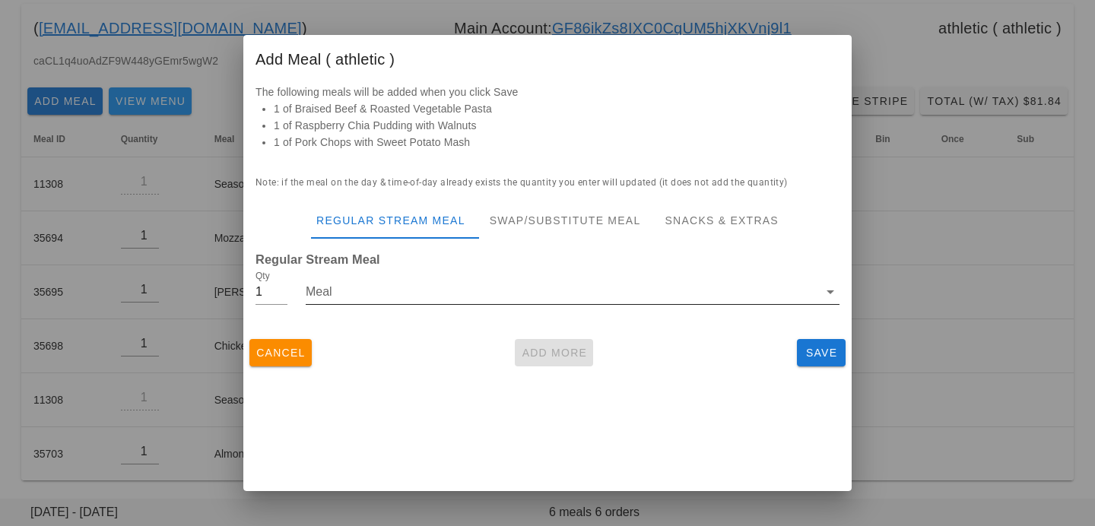
click at [665, 313] on div at bounding box center [573, 315] width 534 height 11
click at [661, 296] on input "Meal" at bounding box center [562, 292] width 513 height 24
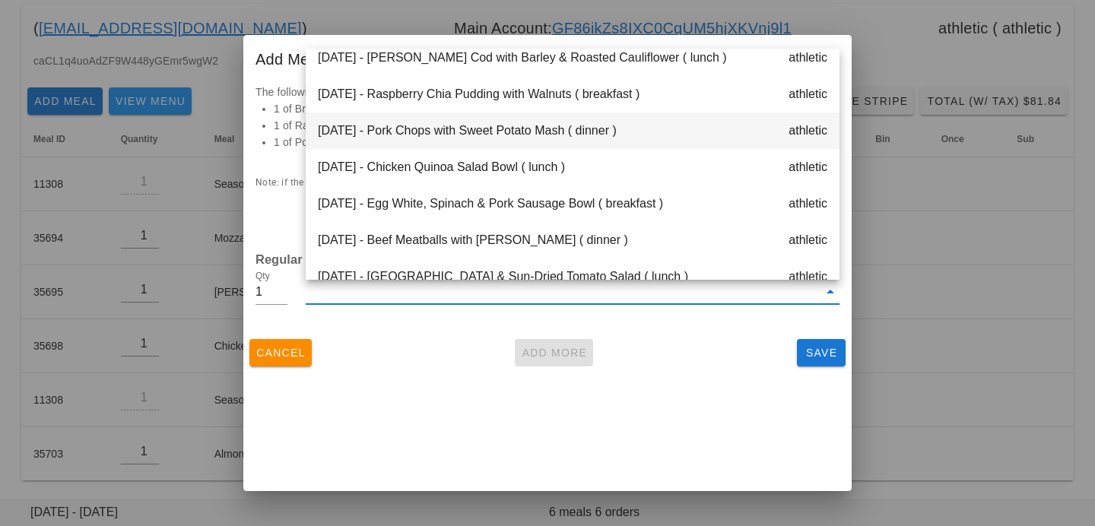
scroll to position [90, 0]
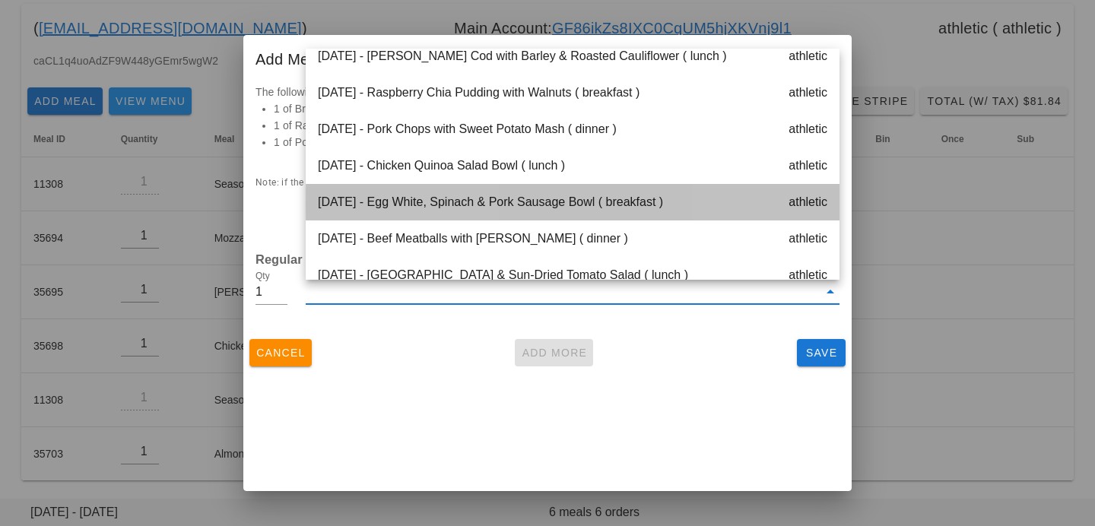
click at [596, 203] on div "Wednesday Oct 08 - Egg White, Spinach & Pork Sausage Bowl ( breakfast ) athletic" at bounding box center [573, 202] width 534 height 37
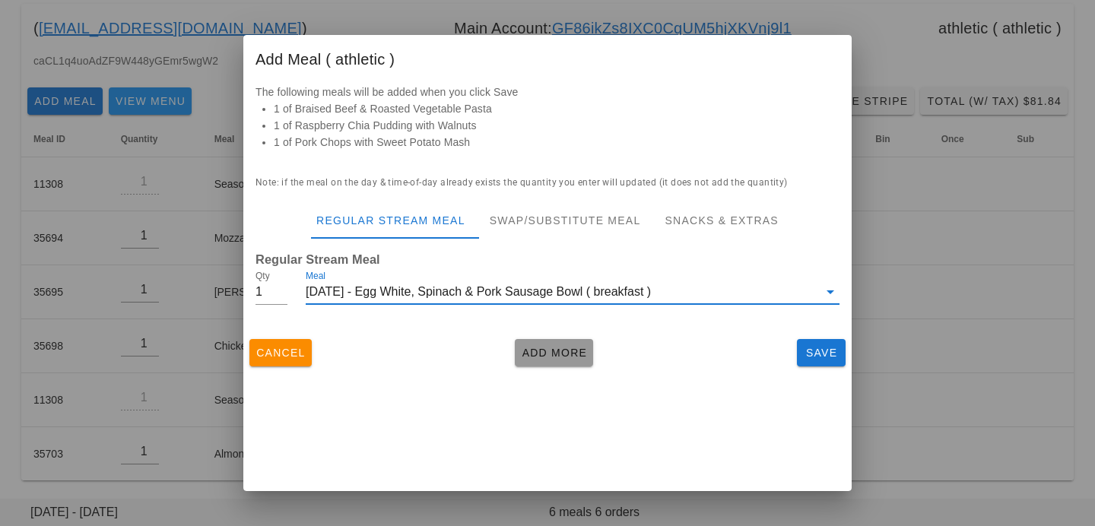
click at [557, 353] on span "Add More" at bounding box center [554, 353] width 66 height 12
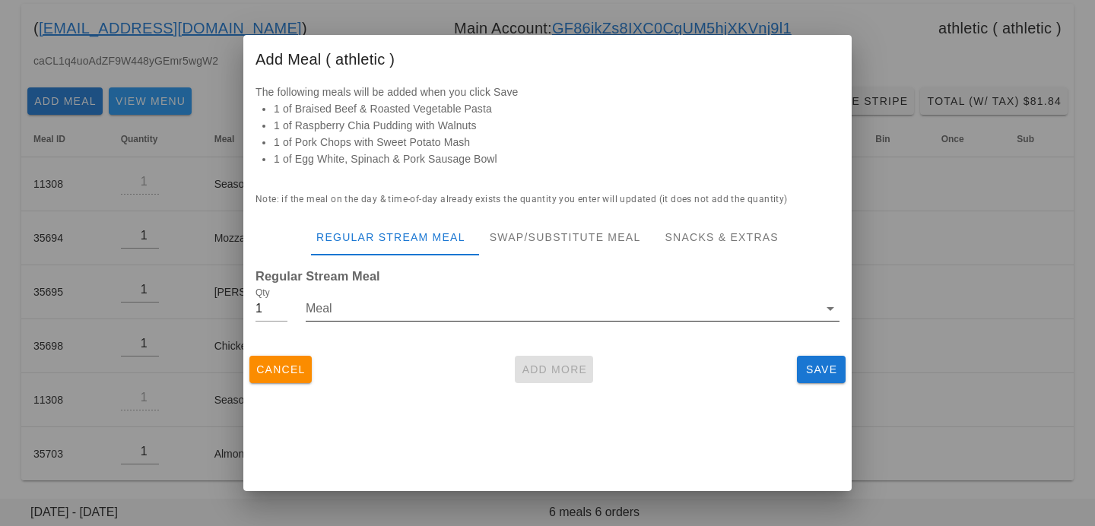
click at [562, 306] on input "Meal" at bounding box center [562, 309] width 513 height 24
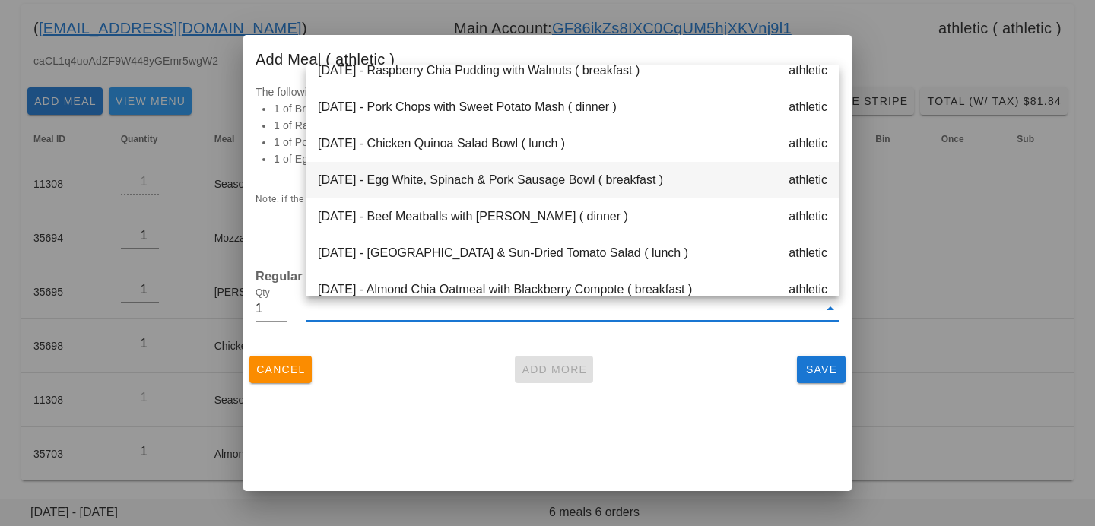
scroll to position [134, 0]
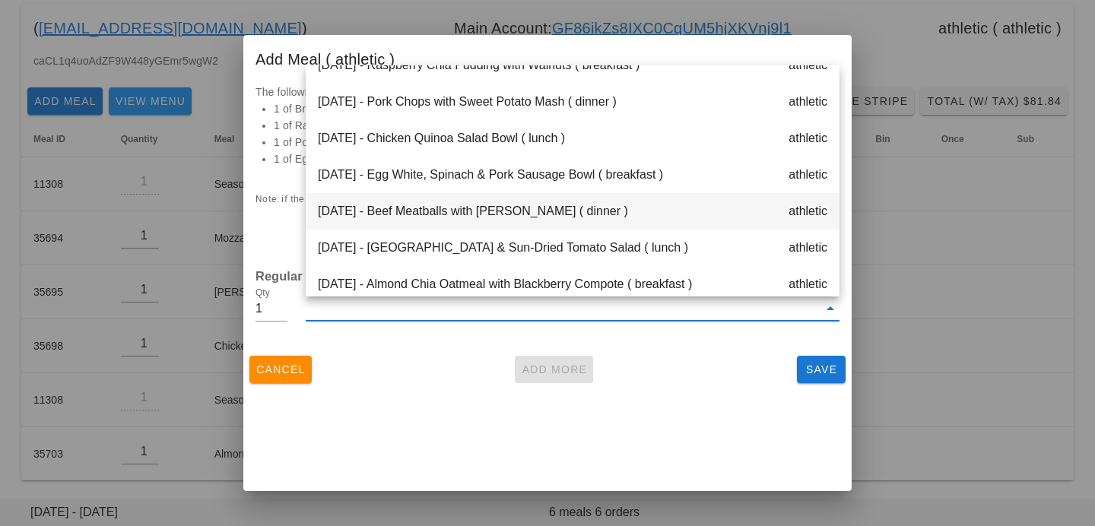
click at [554, 218] on div "Wednesday Oct 08 - Beef Meatballs with Masala Sauce ( dinner ) athletic" at bounding box center [573, 211] width 534 height 37
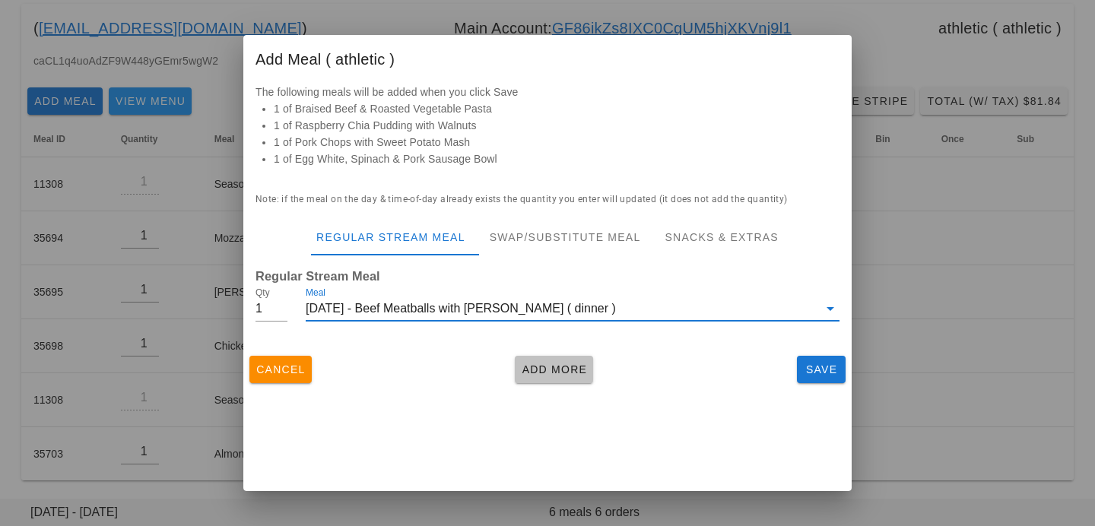
click at [530, 369] on span "Add More" at bounding box center [554, 370] width 66 height 12
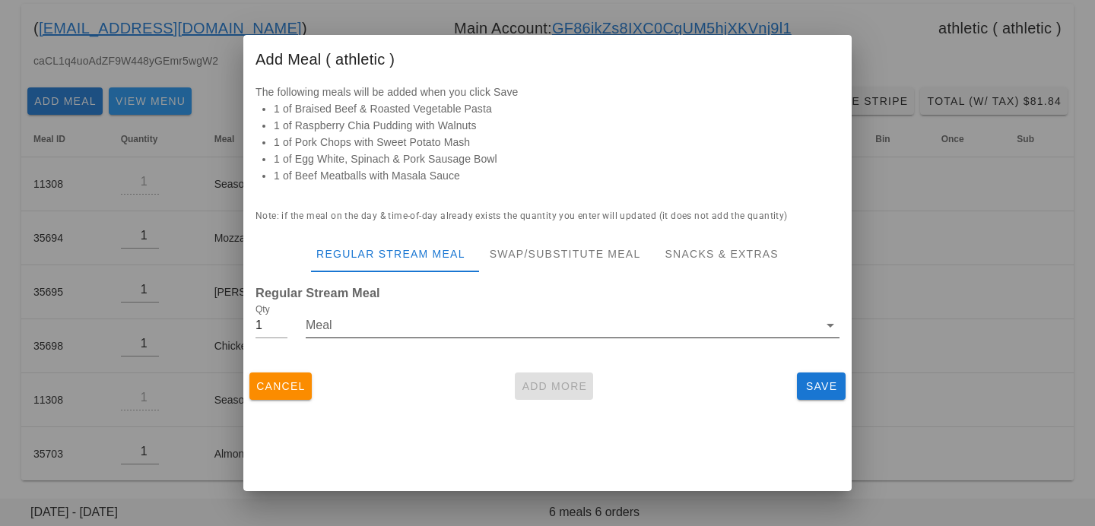
click at [516, 331] on input "Meal" at bounding box center [562, 325] width 513 height 24
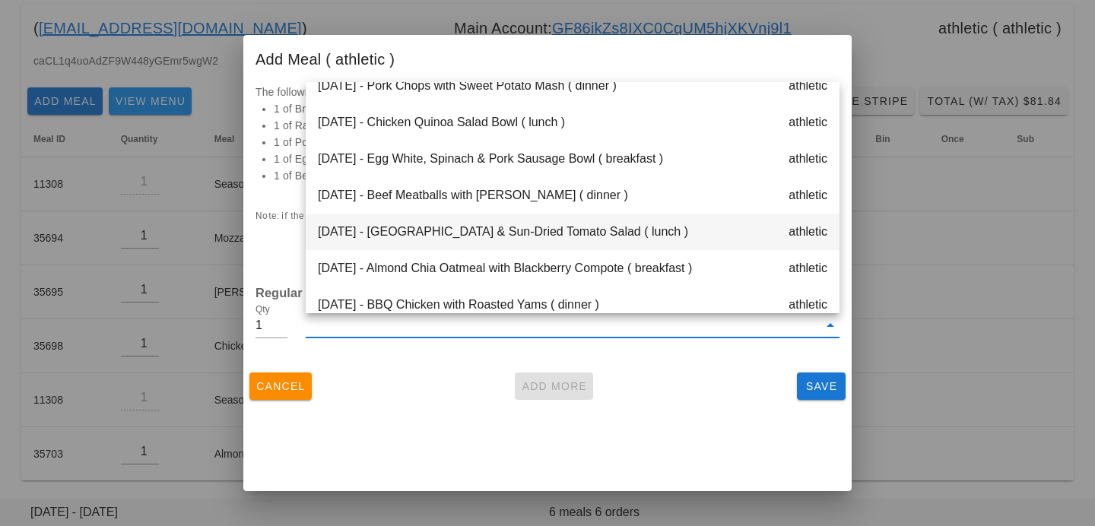
scroll to position [167, 0]
click at [532, 237] on div "Wednesday Oct 08 - Turkey & Sun-Dried Tomato Salad ( lunch ) athletic" at bounding box center [573, 231] width 534 height 37
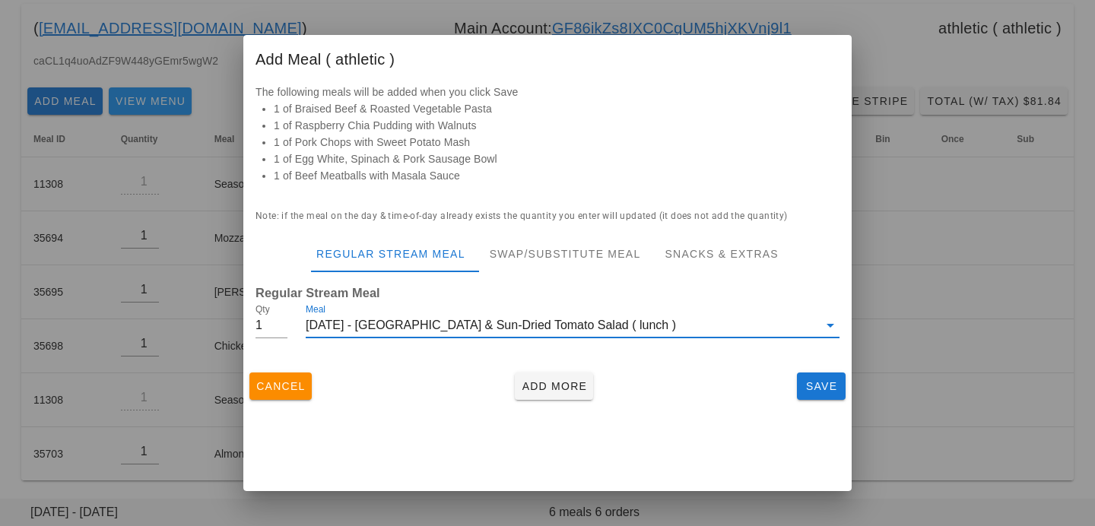
click at [554, 410] on div "Add Meal ( athletic ) The following meals will be added when you click Save 1 o…" at bounding box center [547, 263] width 608 height 456
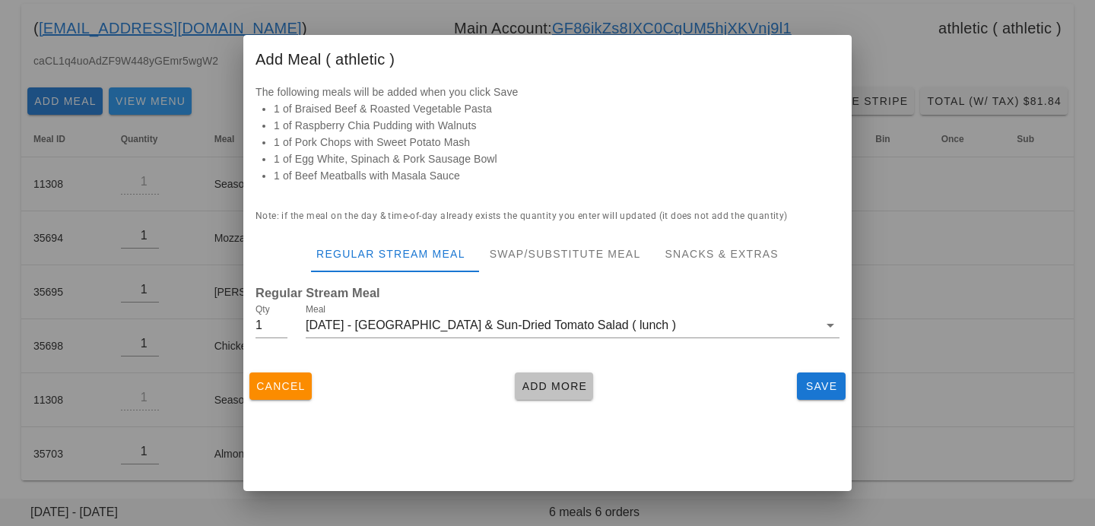
click at [551, 389] on span "Add More" at bounding box center [554, 386] width 66 height 12
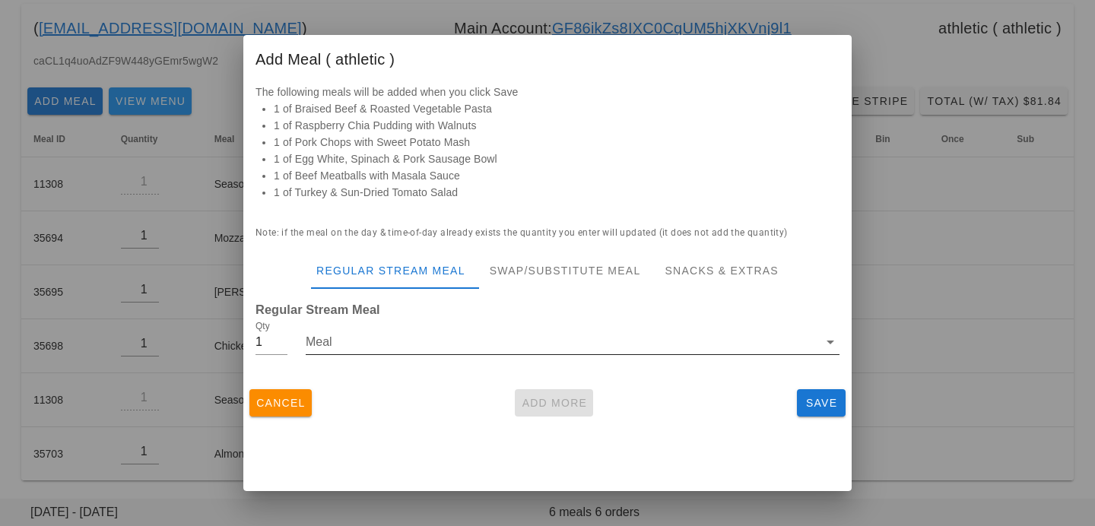
click at [541, 333] on input "Meal" at bounding box center [562, 342] width 513 height 24
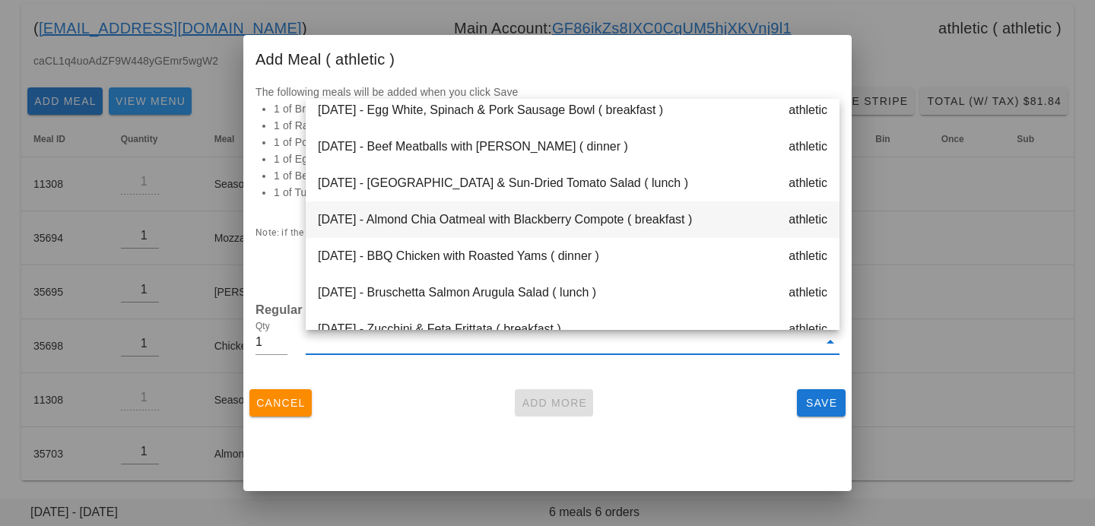
scroll to position [235, 0]
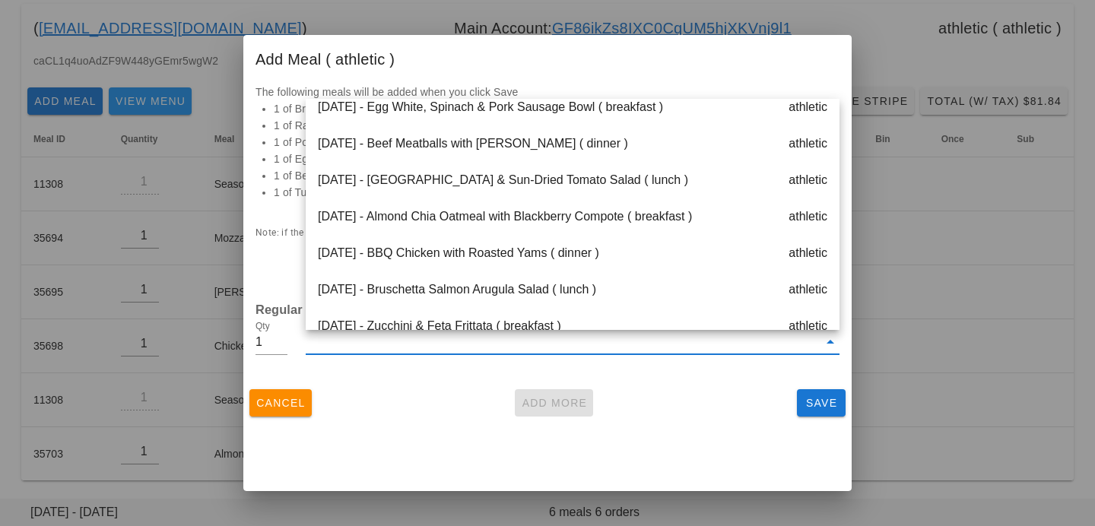
click at [675, 391] on div "Cancel Add More Save" at bounding box center [547, 403] width 608 height 40
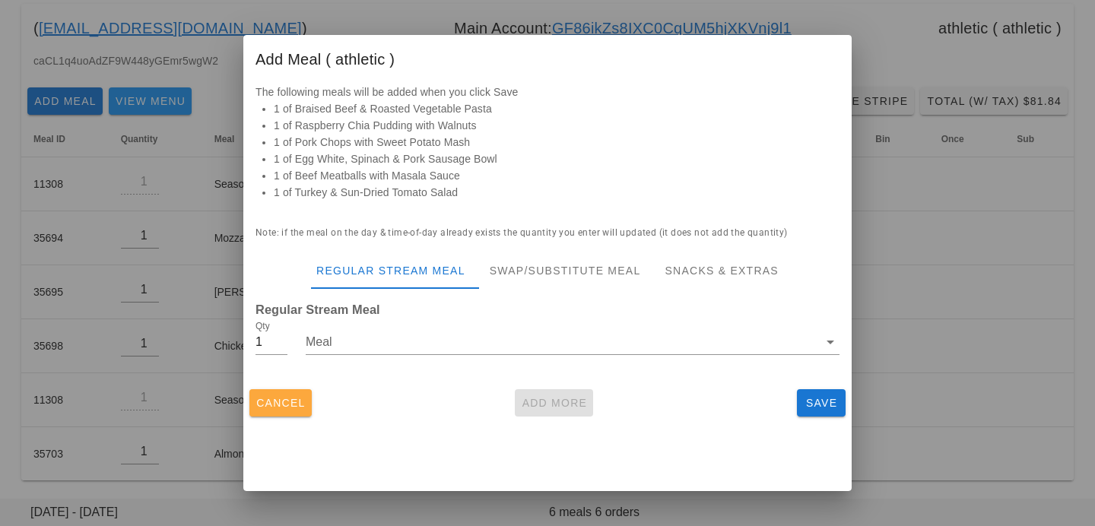
click at [290, 400] on span "Cancel" at bounding box center [281, 403] width 50 height 12
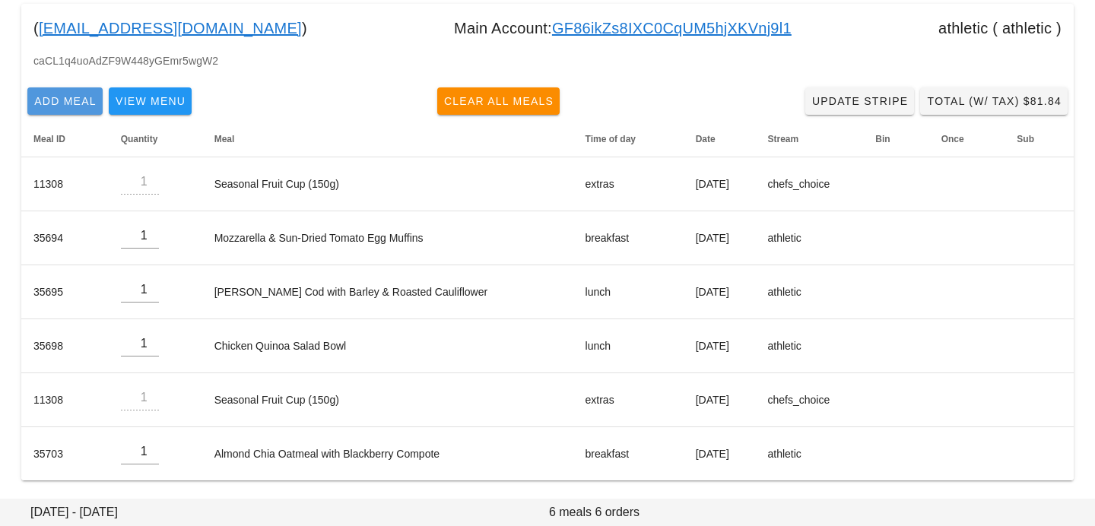
click at [73, 105] on span "Add Meal" at bounding box center [64, 101] width 63 height 12
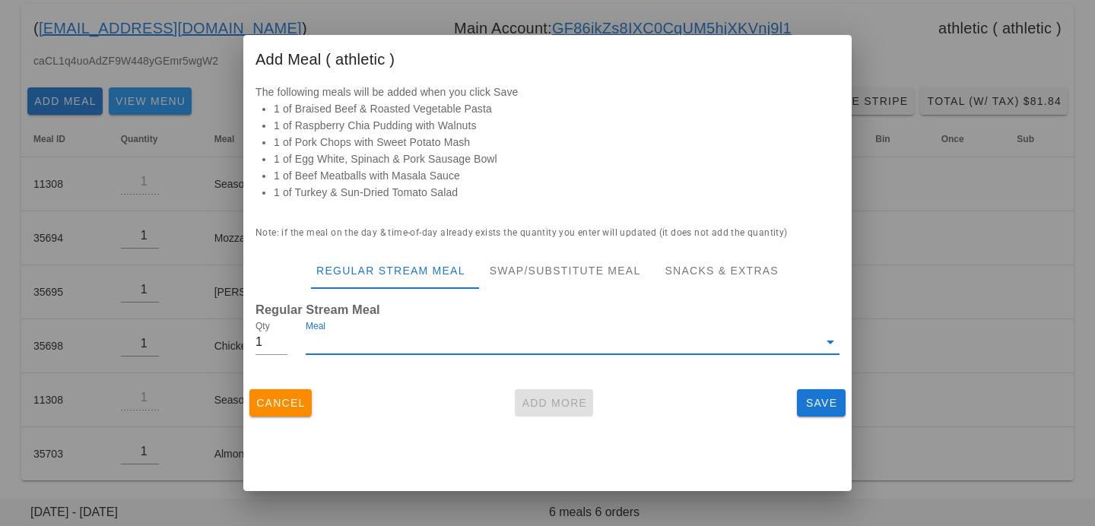
click at [374, 341] on input "Meal" at bounding box center [562, 342] width 513 height 24
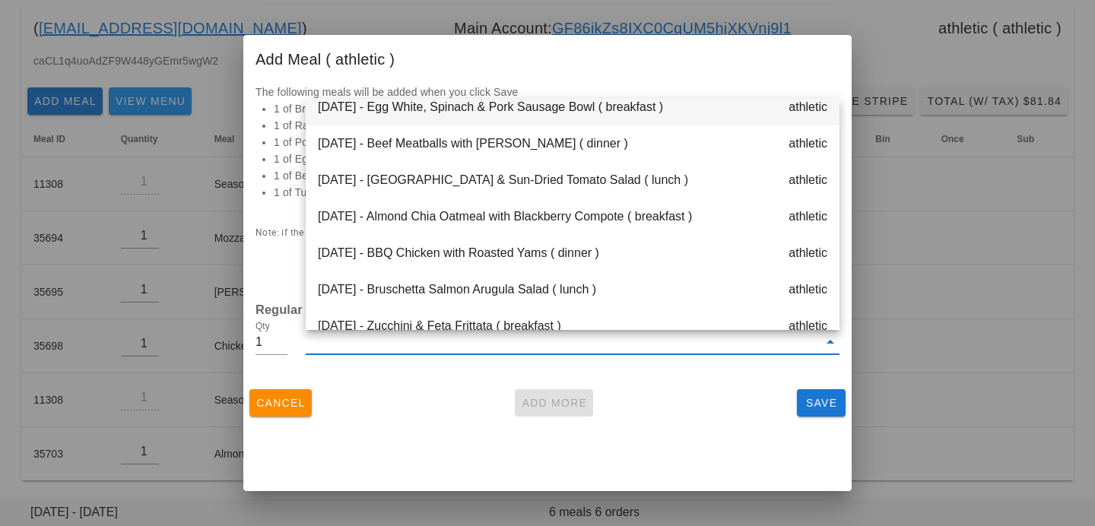
scroll to position [0, 0]
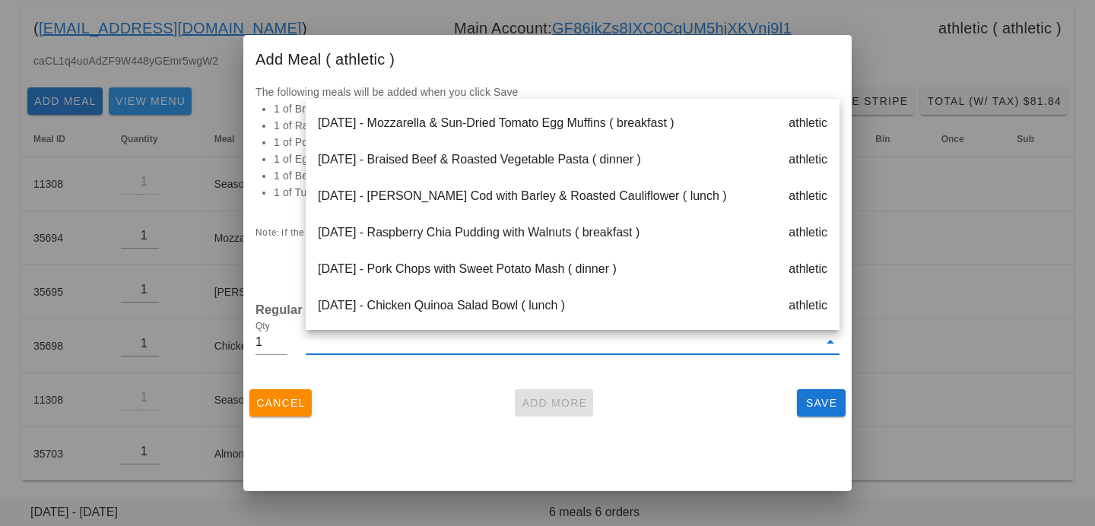
drag, startPoint x: 367, startPoint y: 406, endPoint x: 360, endPoint y: 396, distance: 12.5
click at [367, 406] on div "Cancel Add More Save" at bounding box center [547, 403] width 608 height 40
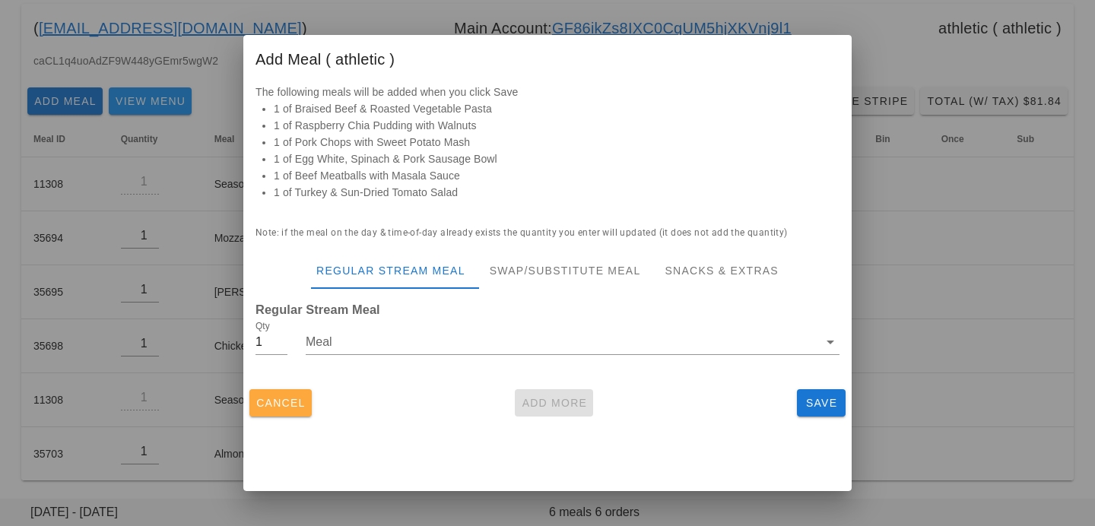
click at [294, 395] on button "Cancel" at bounding box center [280, 402] width 62 height 27
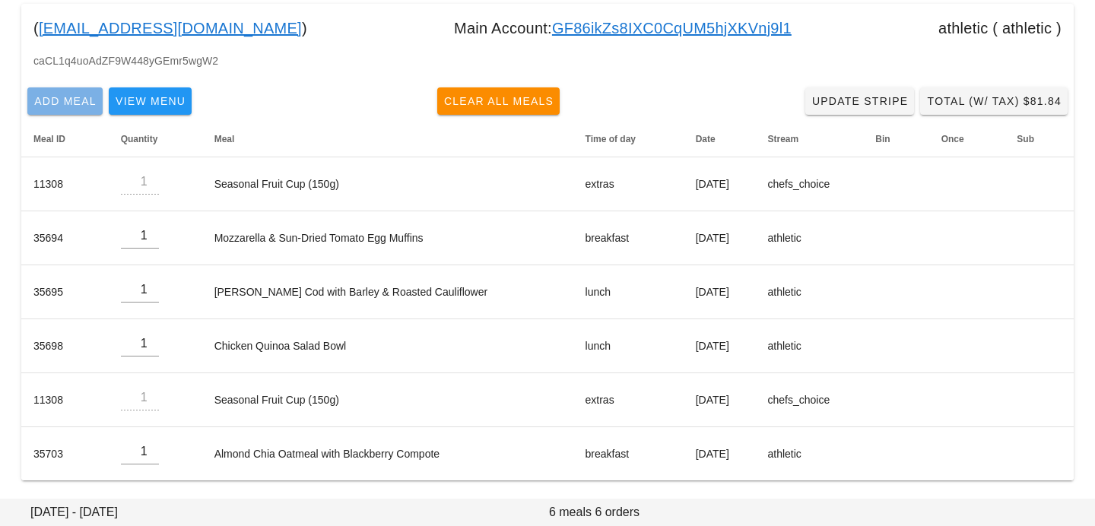
click at [82, 103] on span "Add Meal" at bounding box center [64, 101] width 63 height 12
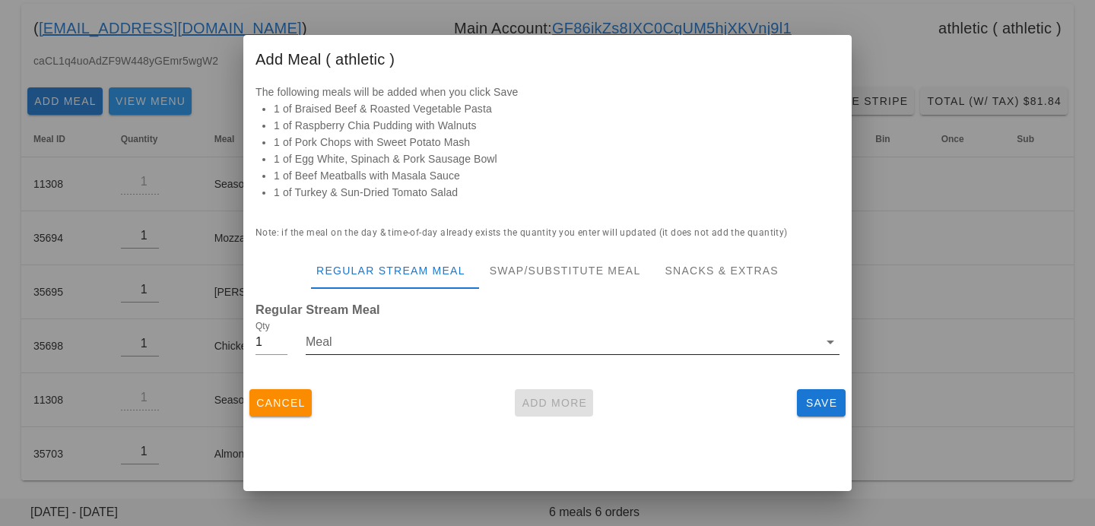
click at [414, 348] on input "Meal" at bounding box center [562, 342] width 513 height 24
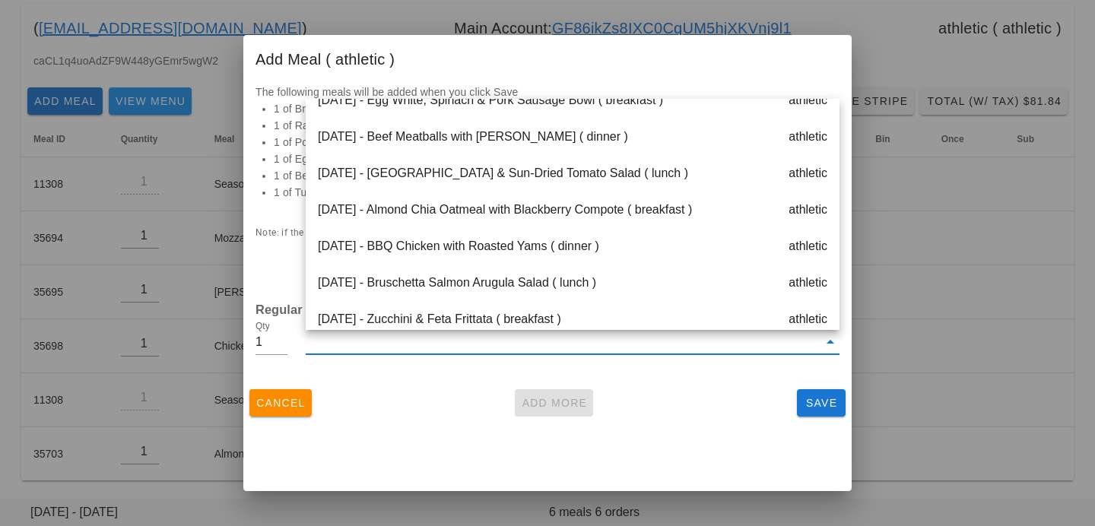
scroll to position [232, 0]
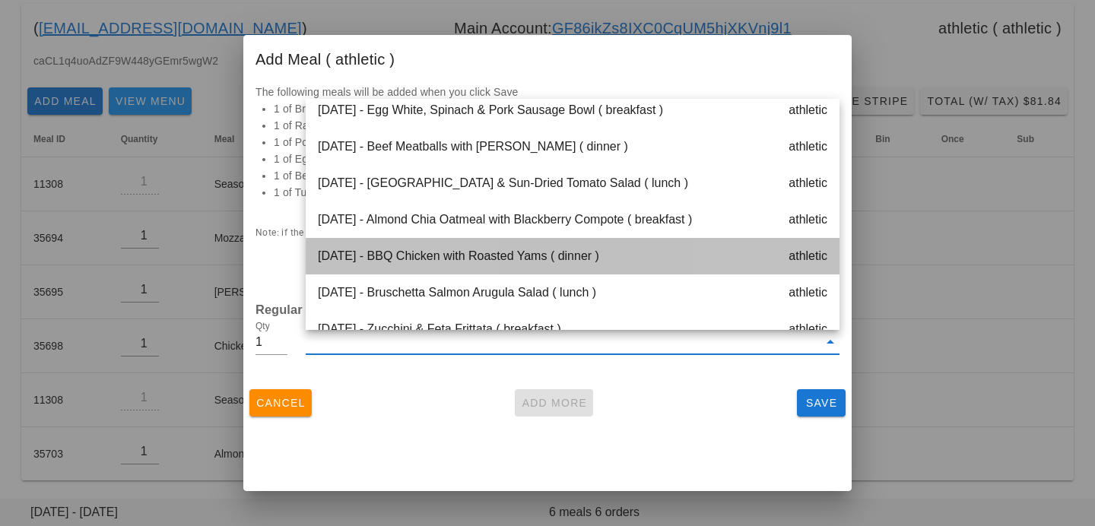
click at [443, 254] on div "Thursday Oct 09 - BBQ Chicken with Roasted Yams ( dinner ) athletic" at bounding box center [573, 256] width 534 height 37
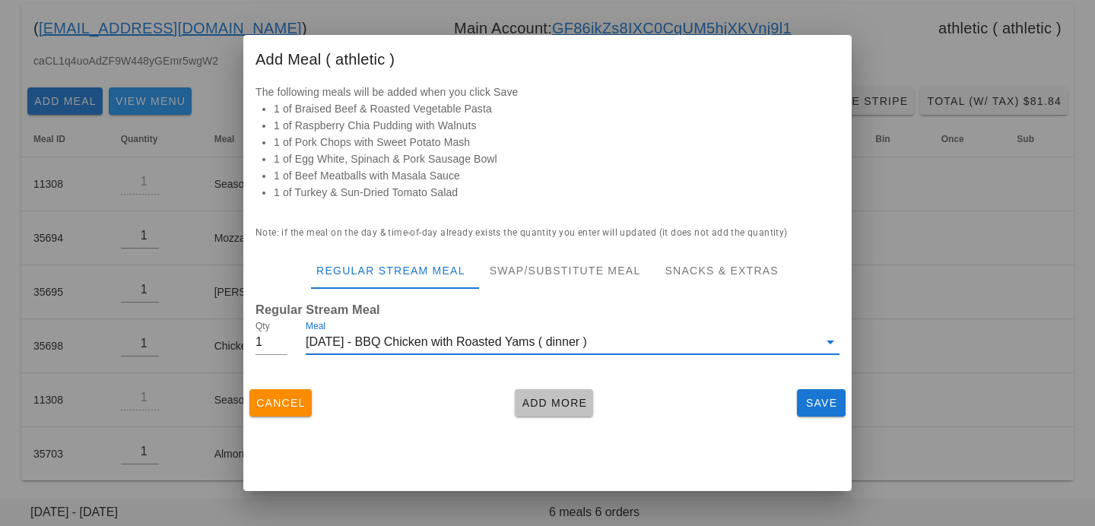
click at [571, 406] on span "Add More" at bounding box center [554, 403] width 66 height 12
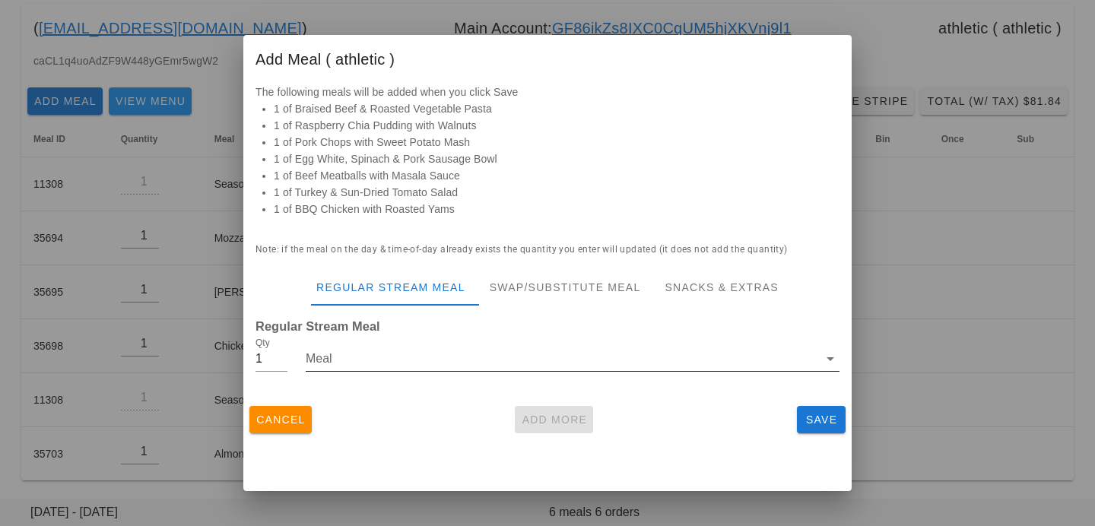
click at [327, 368] on input "Meal" at bounding box center [562, 359] width 513 height 24
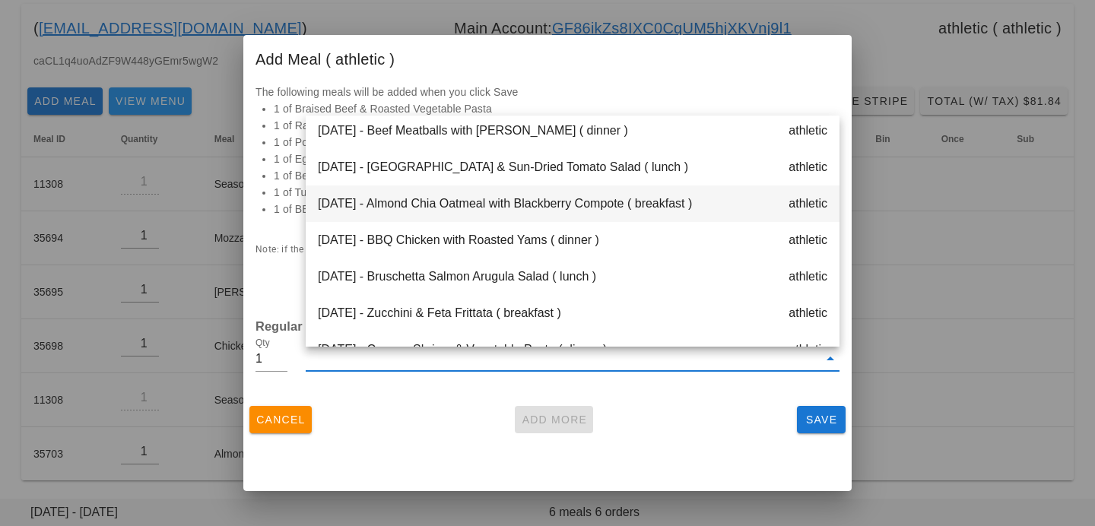
scroll to position [265, 0]
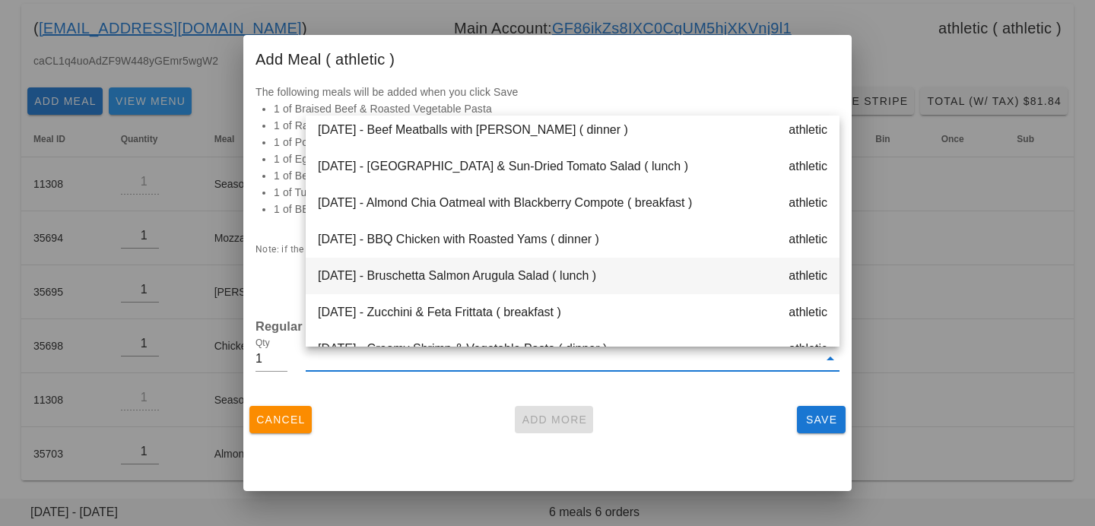
click at [456, 282] on div "Thursday Oct 09 - Bruschetta Salmon Arugula Salad ( lunch ) athletic" at bounding box center [573, 276] width 534 height 37
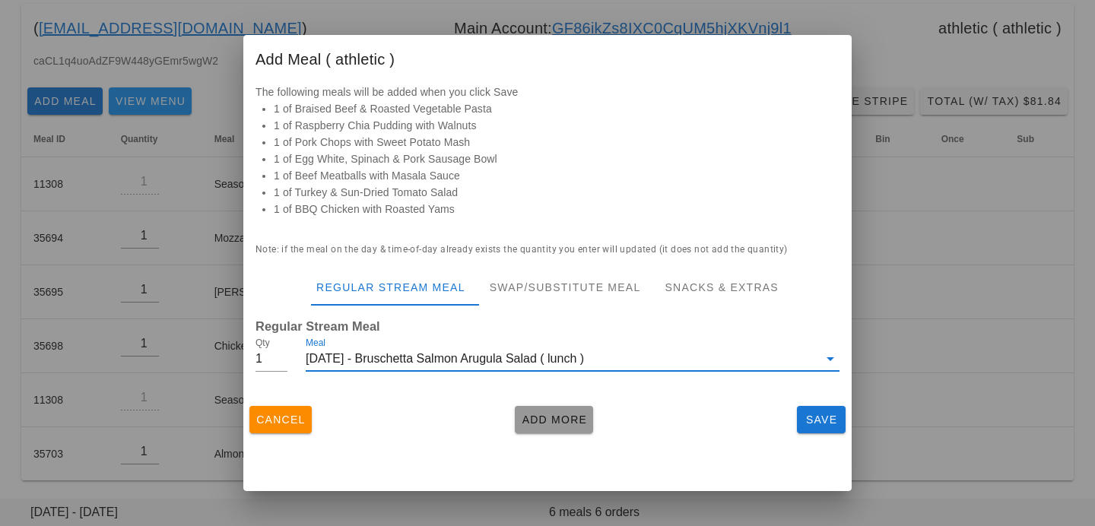
click at [547, 422] on span "Add More" at bounding box center [554, 420] width 66 height 12
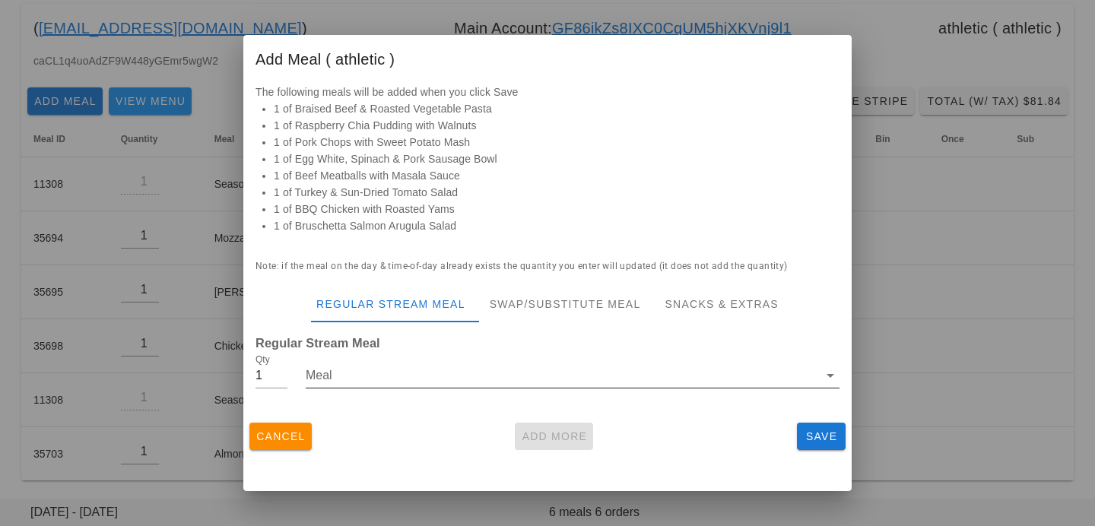
click at [488, 381] on input "Meal" at bounding box center [562, 376] width 513 height 24
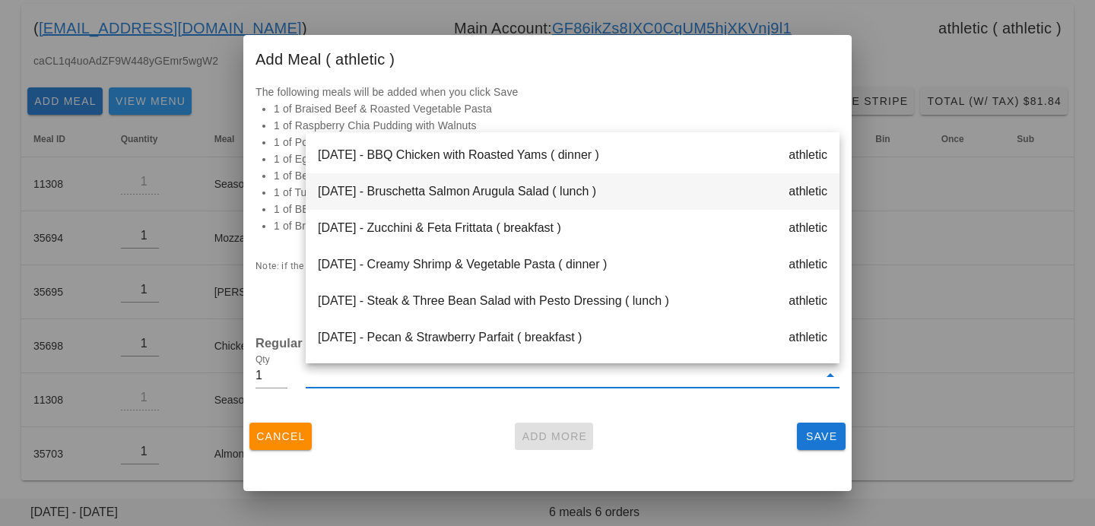
scroll to position [364, 0]
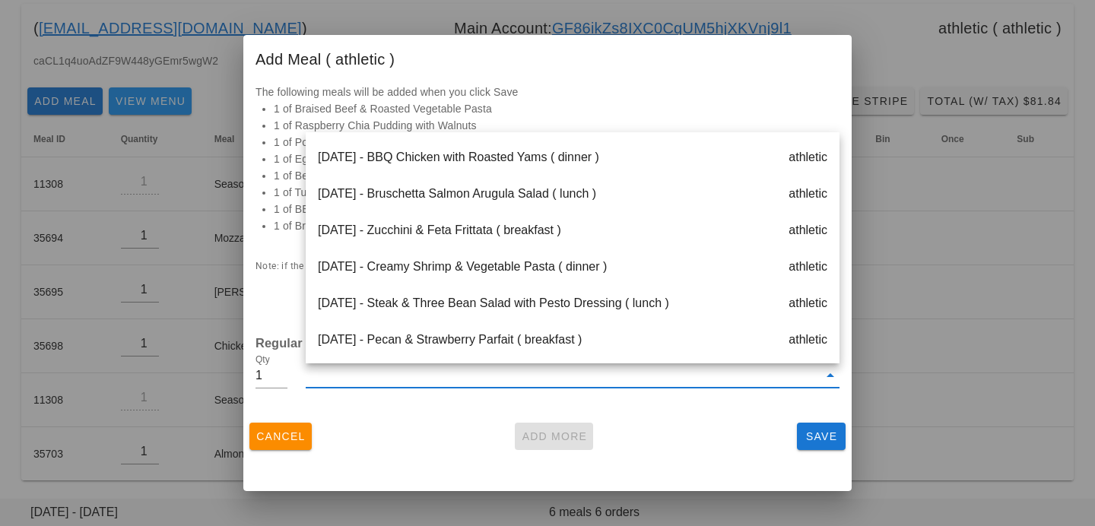
click at [504, 240] on div "Friday Oct 10 - Zucchini & Feta Frittata ( breakfast ) athletic" at bounding box center [573, 230] width 534 height 37
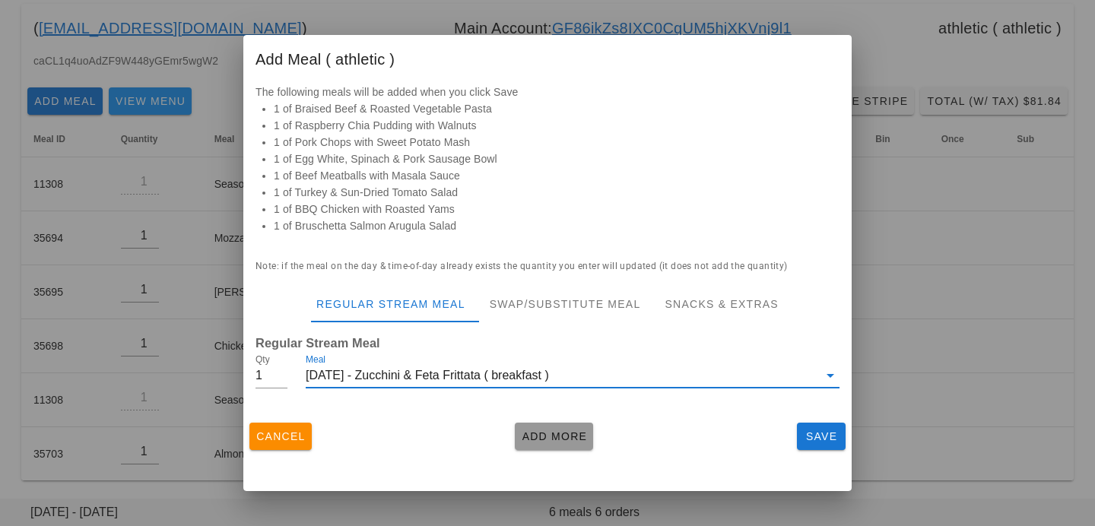
click at [535, 440] on span "Add More" at bounding box center [554, 436] width 66 height 12
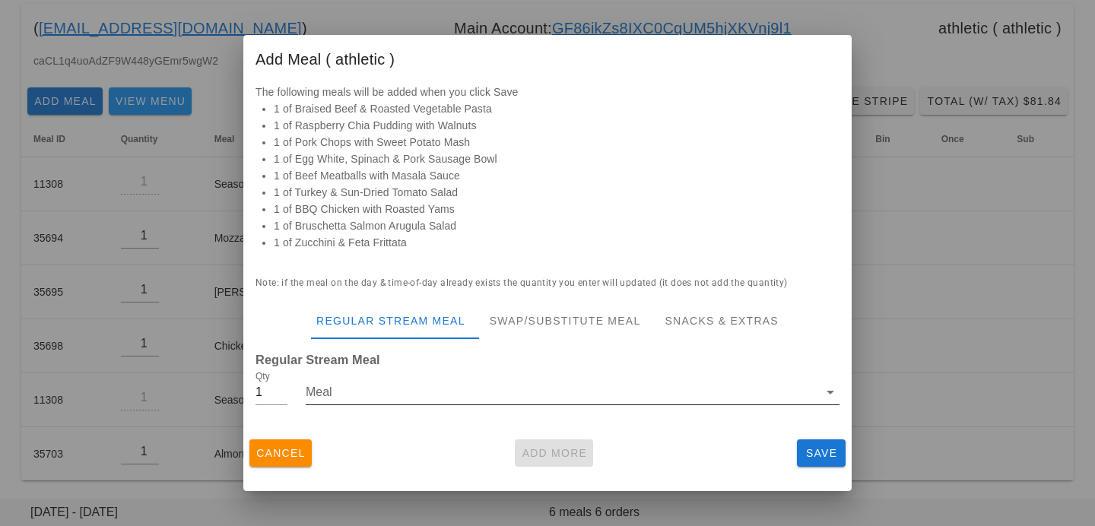
click at [515, 382] on input "Meal" at bounding box center [562, 392] width 513 height 24
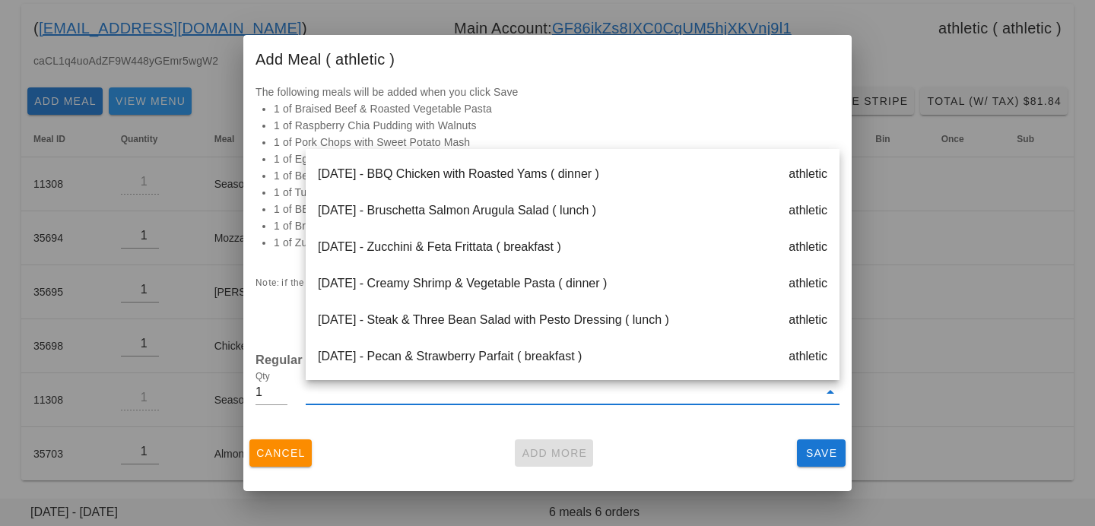
click at [521, 292] on div "Friday Oct 10 - Creamy Shrimp & Vegetable Pasta ( dinner ) athletic" at bounding box center [573, 283] width 534 height 37
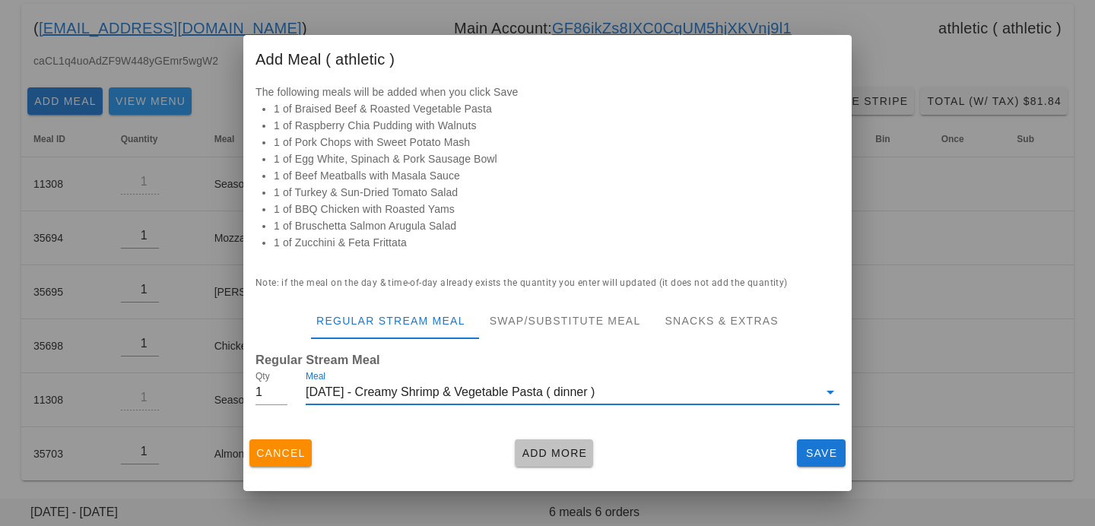
click at [537, 464] on button "Add More" at bounding box center [554, 453] width 78 height 27
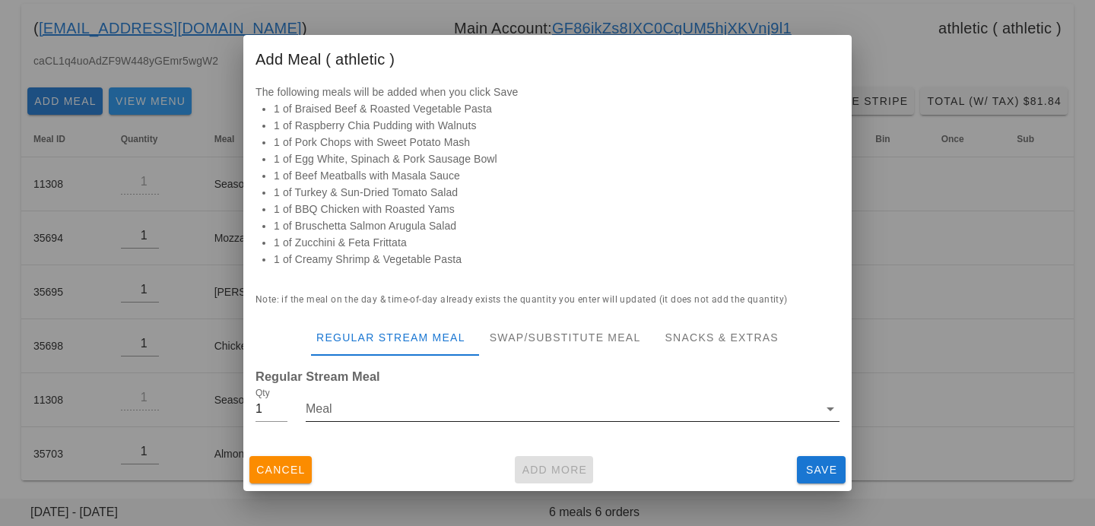
click at [519, 421] on div "Meal" at bounding box center [573, 409] width 534 height 24
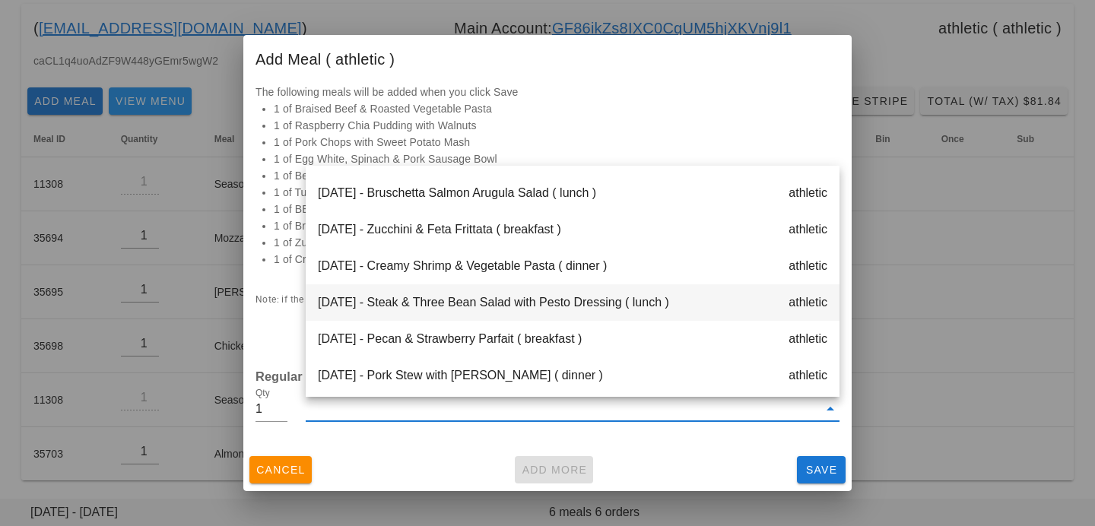
scroll to position [411, 0]
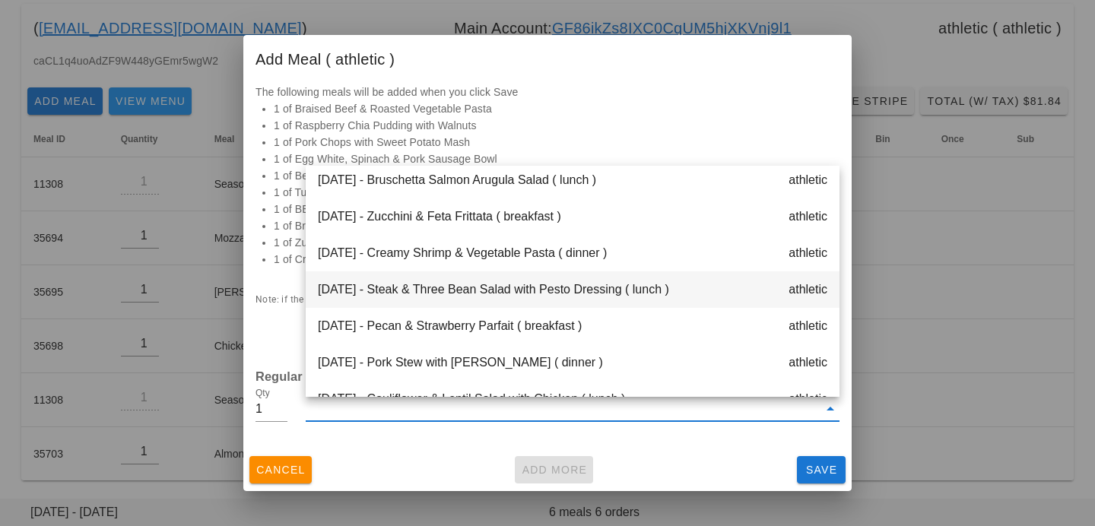
click at [530, 303] on div "Friday Oct 10 - Steak & Three Bean Salad with Pesto Dressing ( lunch ) athletic" at bounding box center [573, 289] width 534 height 37
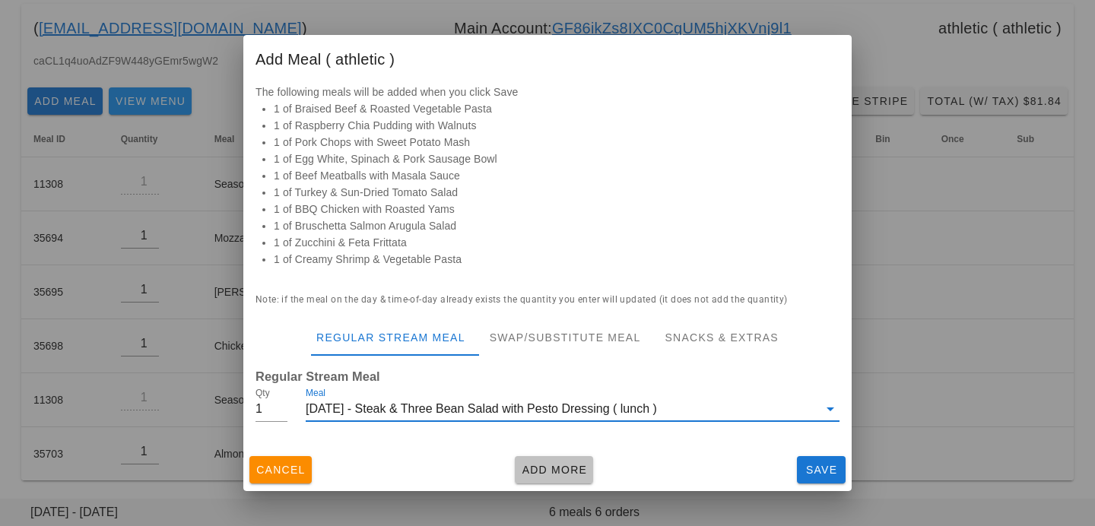
click at [535, 478] on button "Add More" at bounding box center [554, 469] width 78 height 27
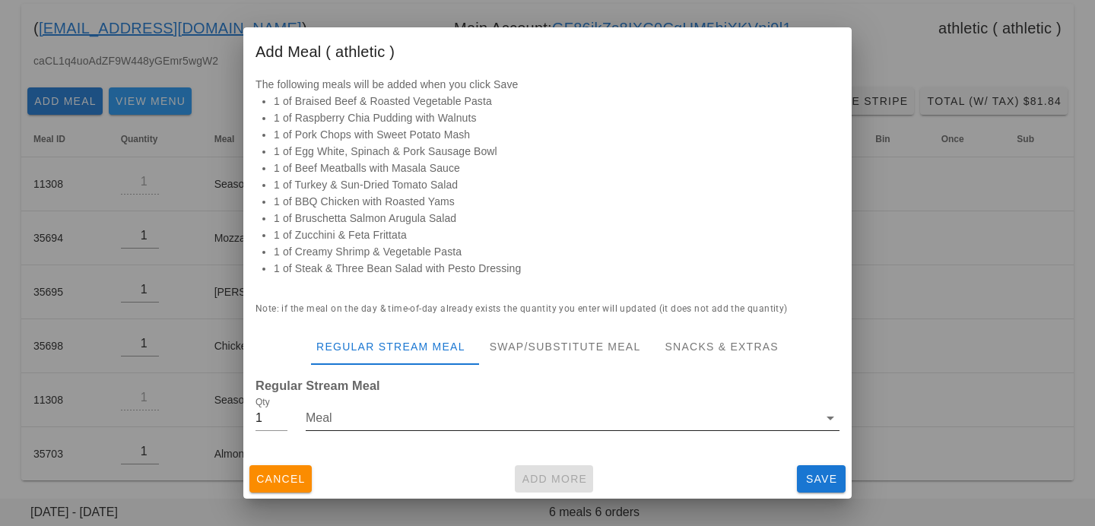
click at [506, 430] on div "Meal" at bounding box center [573, 418] width 534 height 24
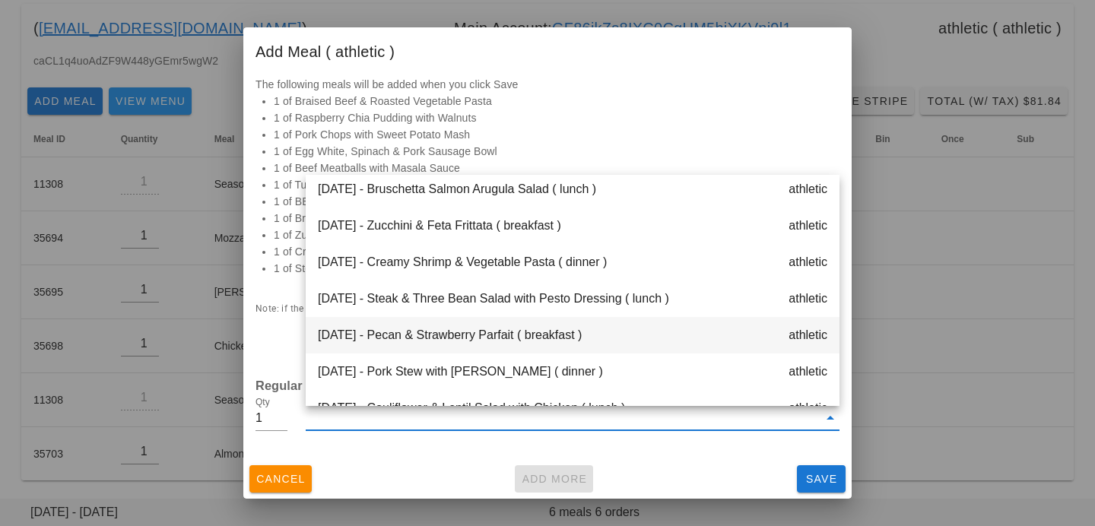
scroll to position [438, 0]
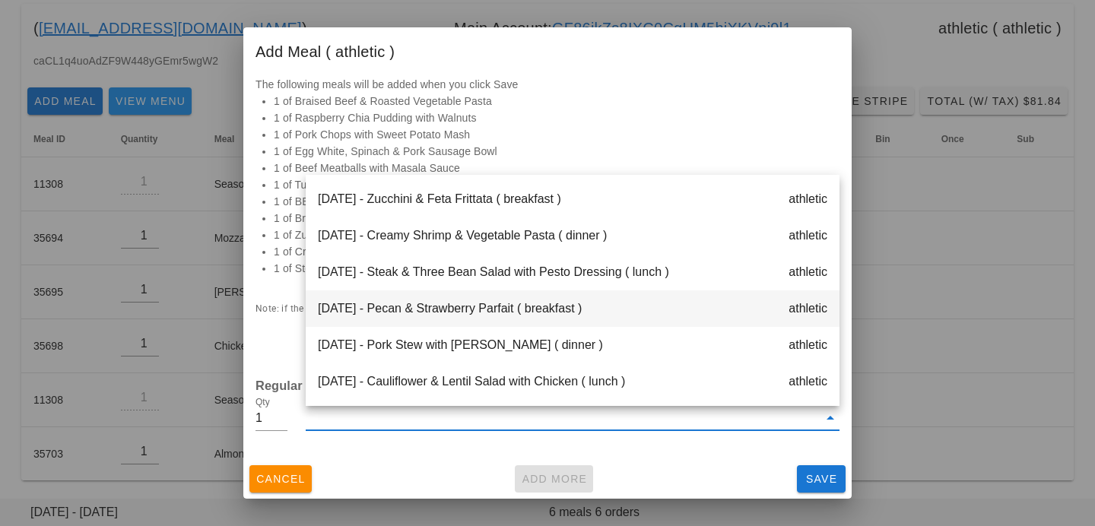
click at [516, 308] on div "Saturday Oct 11 - Pecan & Strawberry Parfait ( breakfast ) athletic" at bounding box center [573, 308] width 534 height 37
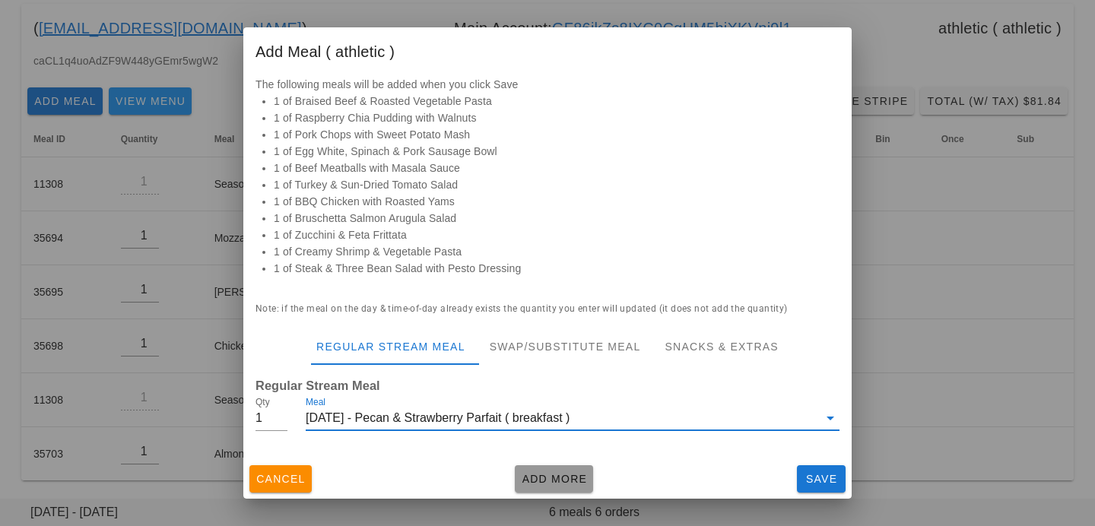
drag, startPoint x: 533, startPoint y: 476, endPoint x: 525, endPoint y: 474, distance: 8.7
click at [532, 477] on span "Add More" at bounding box center [554, 479] width 66 height 12
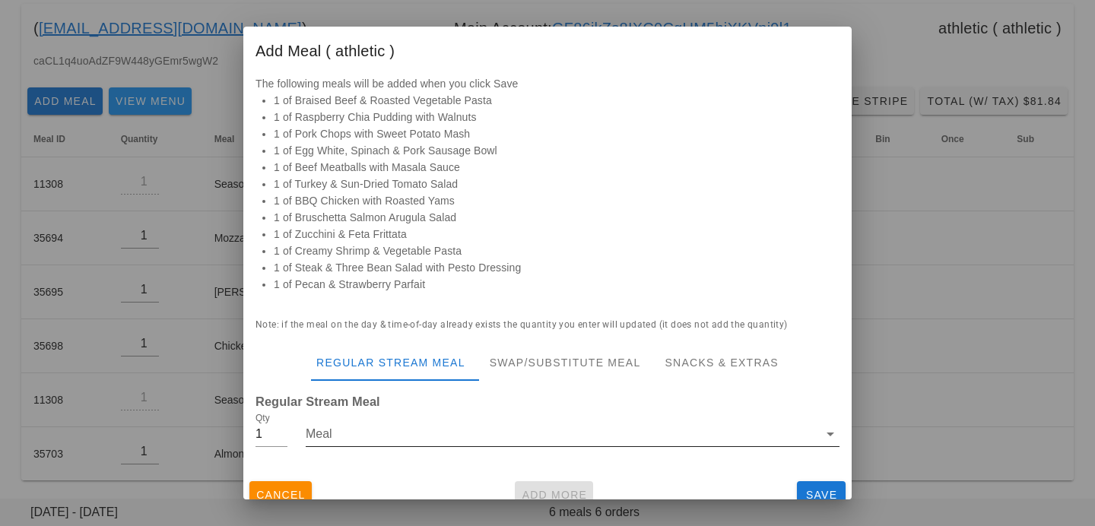
click at [494, 442] on input "Meal" at bounding box center [562, 434] width 513 height 24
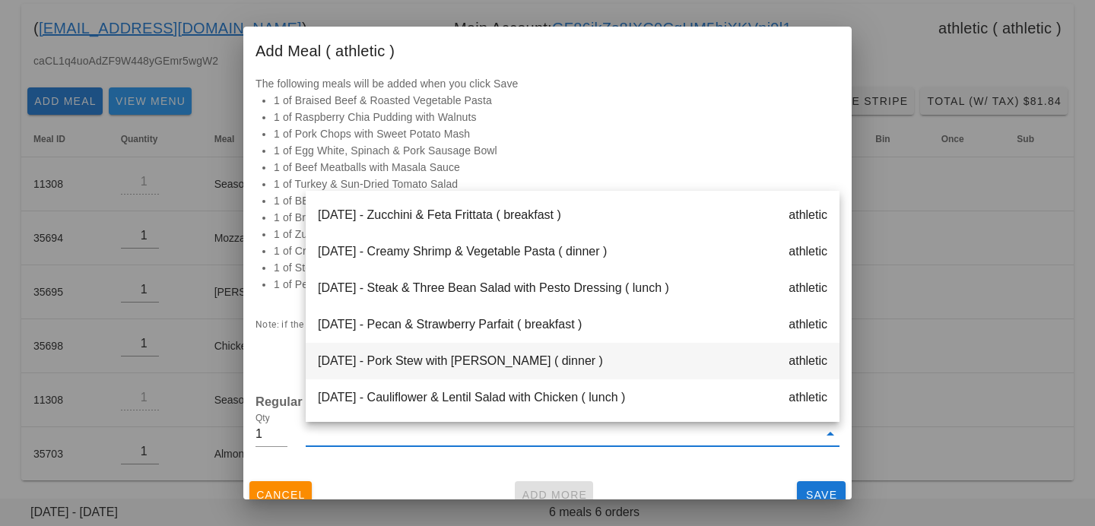
click at [511, 363] on div "Saturday Oct 11 - Pork Stew with Barley ( dinner ) athletic" at bounding box center [573, 361] width 534 height 37
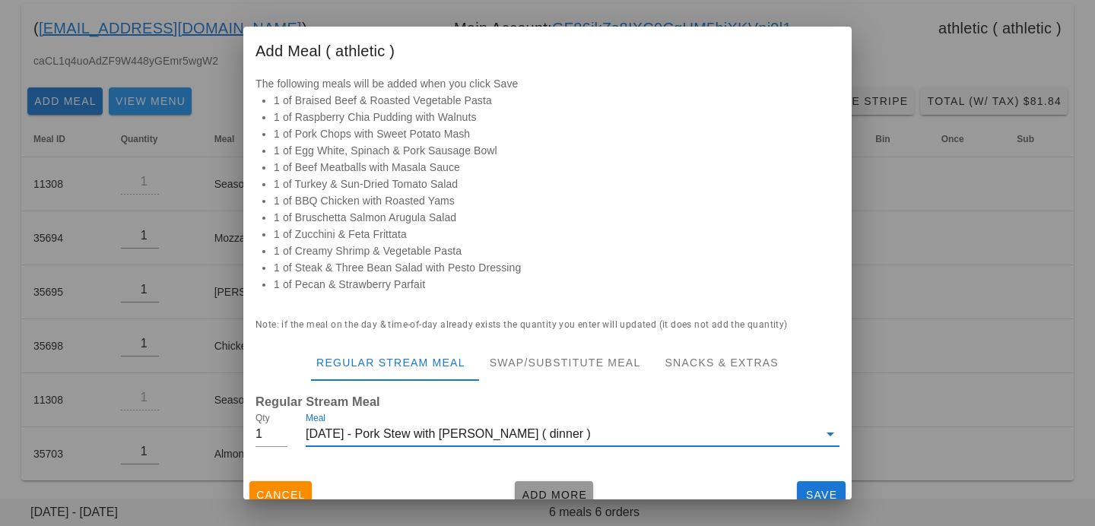
click at [542, 489] on span "Add More" at bounding box center [554, 495] width 66 height 12
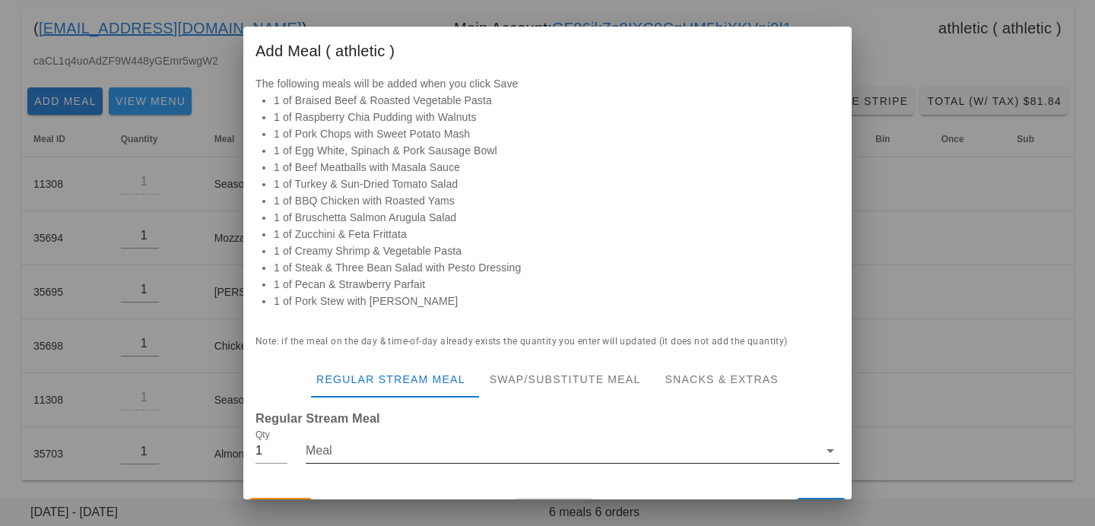
scroll to position [31, 0]
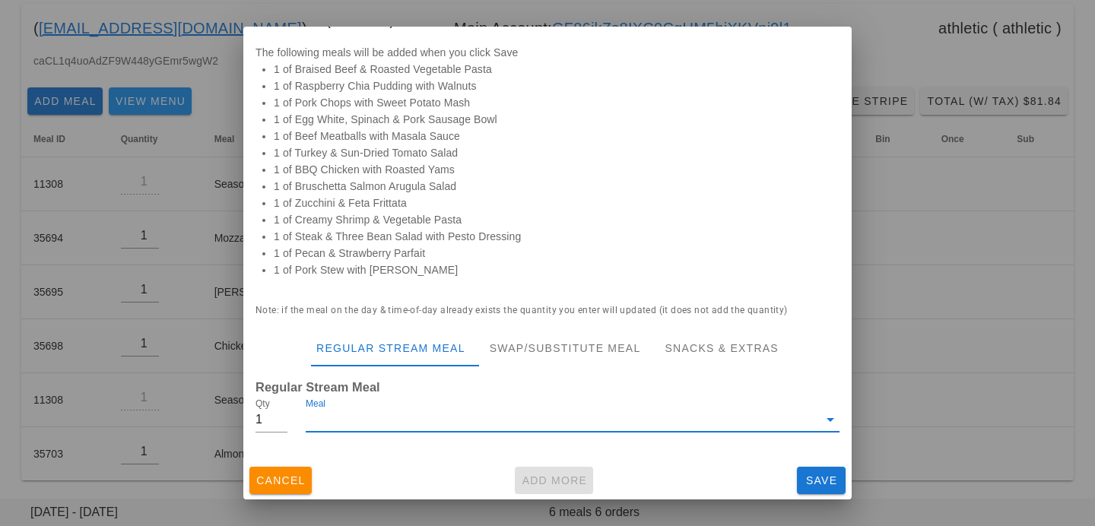
click at [506, 424] on input "Meal" at bounding box center [562, 420] width 513 height 24
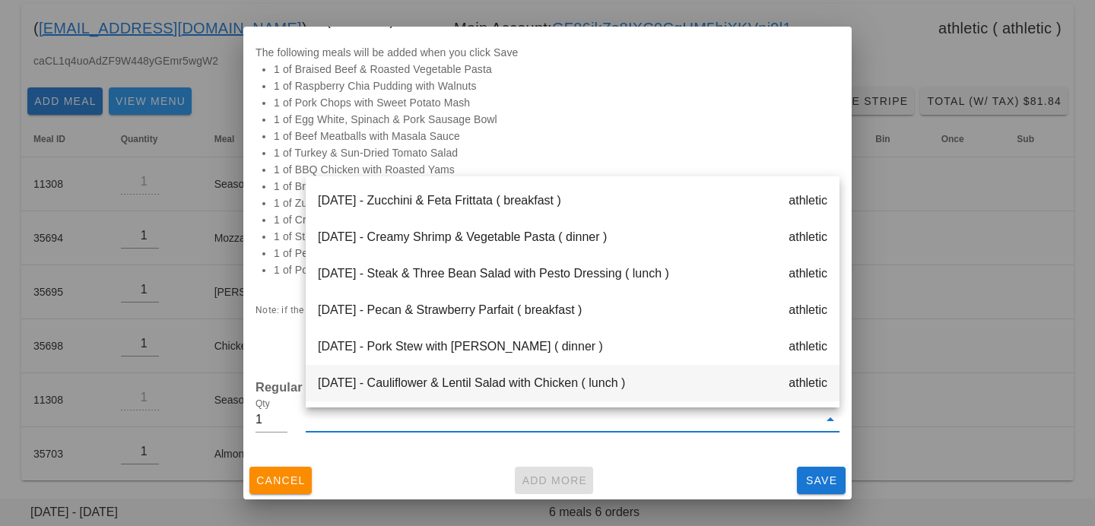
click at [496, 393] on div "Saturday Oct 11 - Cauliflower & Lentil Salad with Chicken ( lunch ) athletic" at bounding box center [573, 383] width 534 height 37
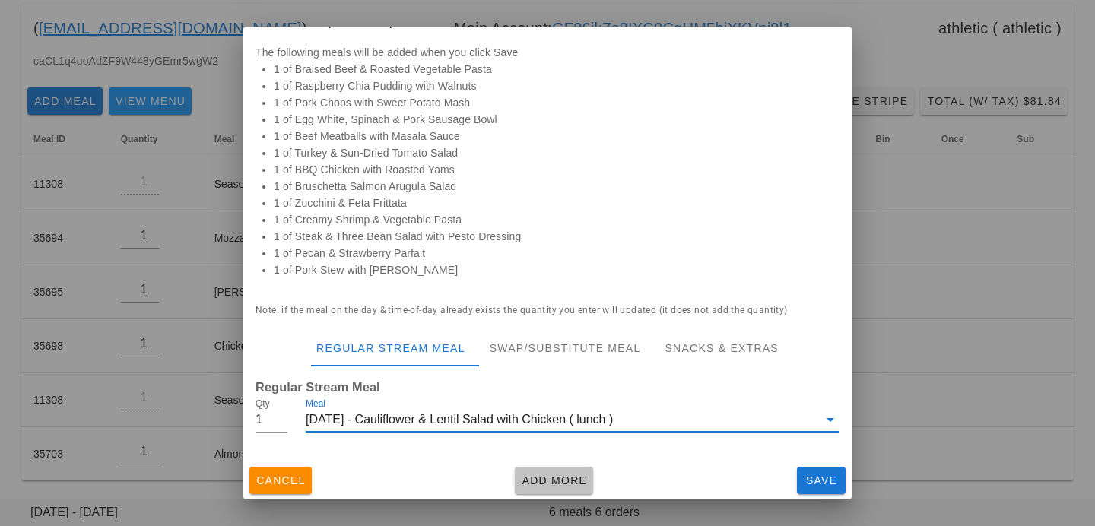
click at [554, 480] on span "Add More" at bounding box center [554, 481] width 66 height 12
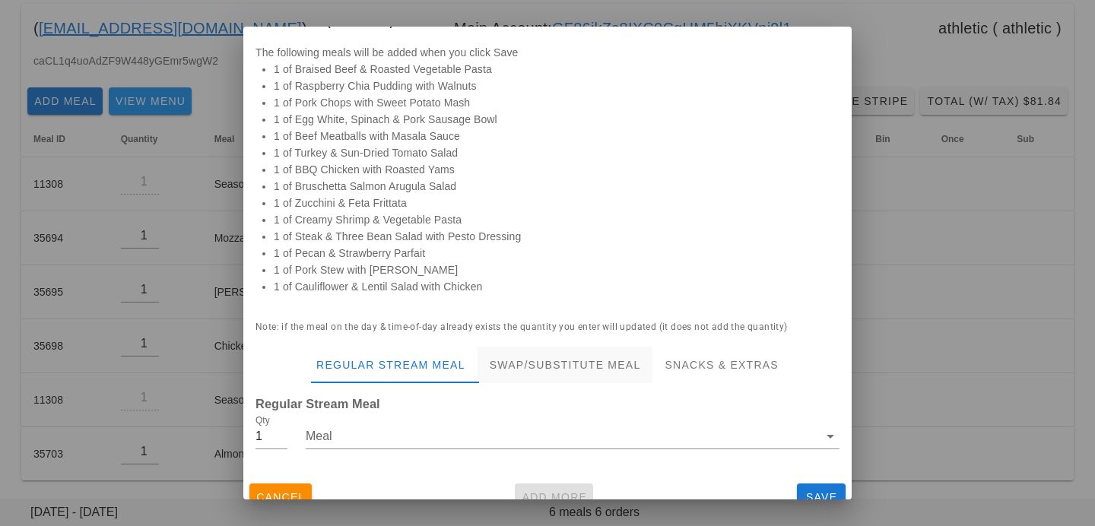
scroll to position [48, 0]
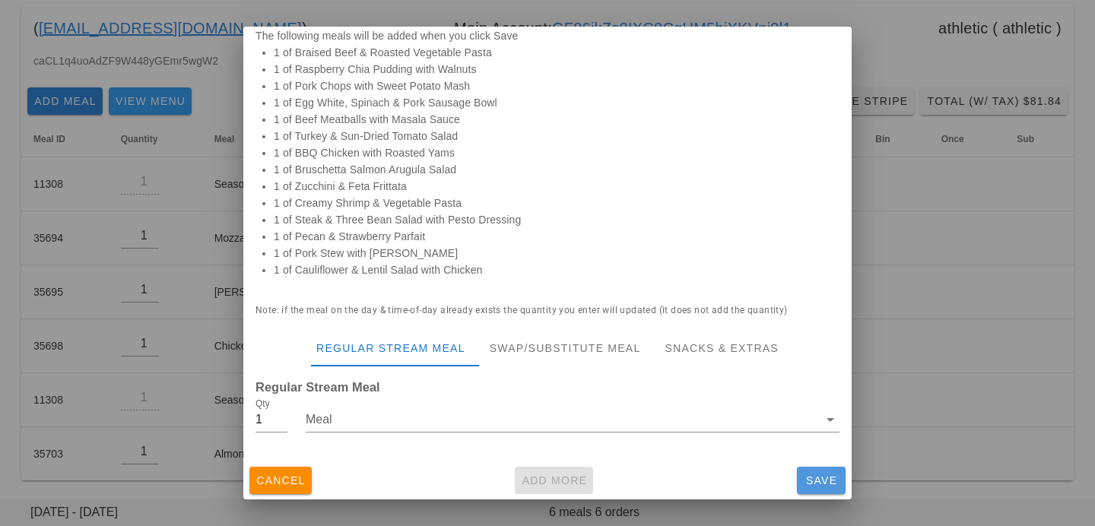
click at [825, 484] on span "Save" at bounding box center [821, 481] width 37 height 12
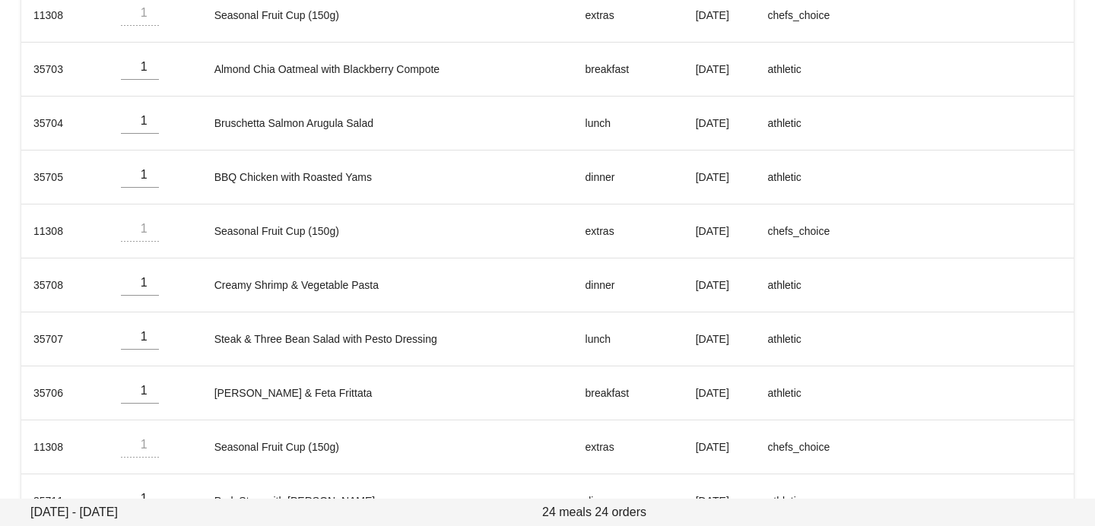
scroll to position [945, 0]
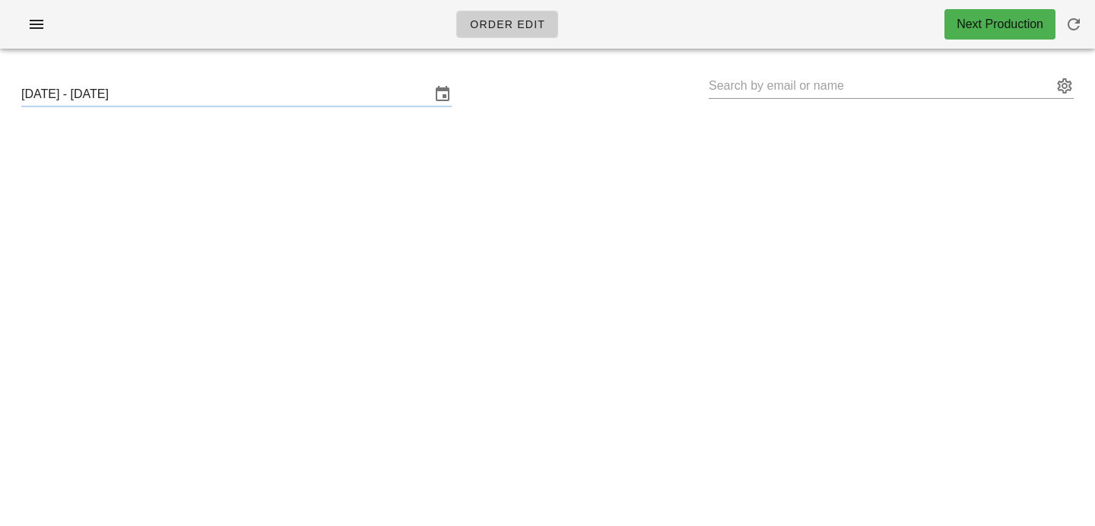
type input "Amory Hall (hallamory@gmail.com)"
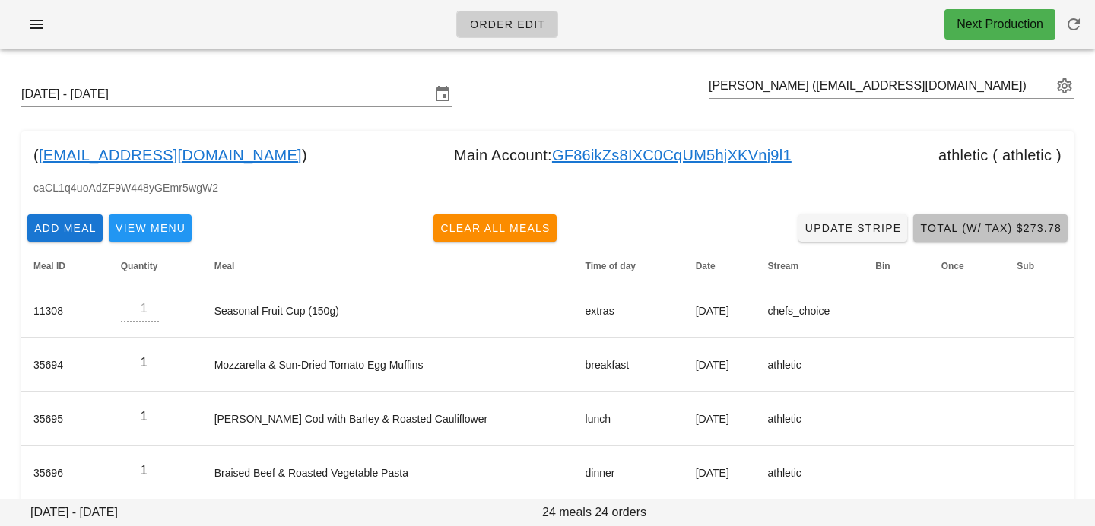
click at [970, 230] on span "Total (w/ Tax) $273.78" at bounding box center [990, 228] width 142 height 12
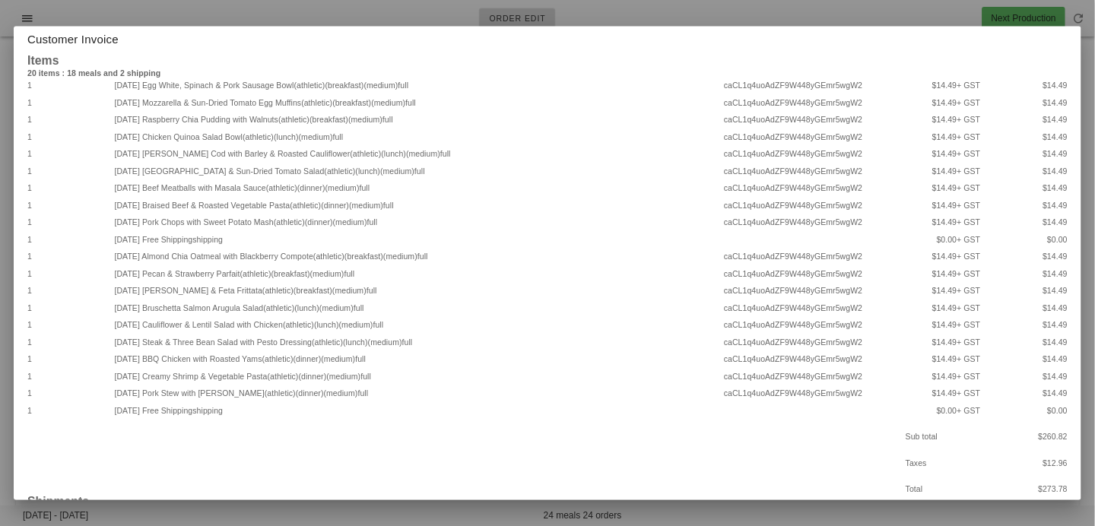
scroll to position [8, 0]
drag, startPoint x: 504, startPoint y: 671, endPoint x: 495, endPoint y: 672, distance: 9.2
click at [503, 525] on div at bounding box center [730, 351] width 1460 height 702
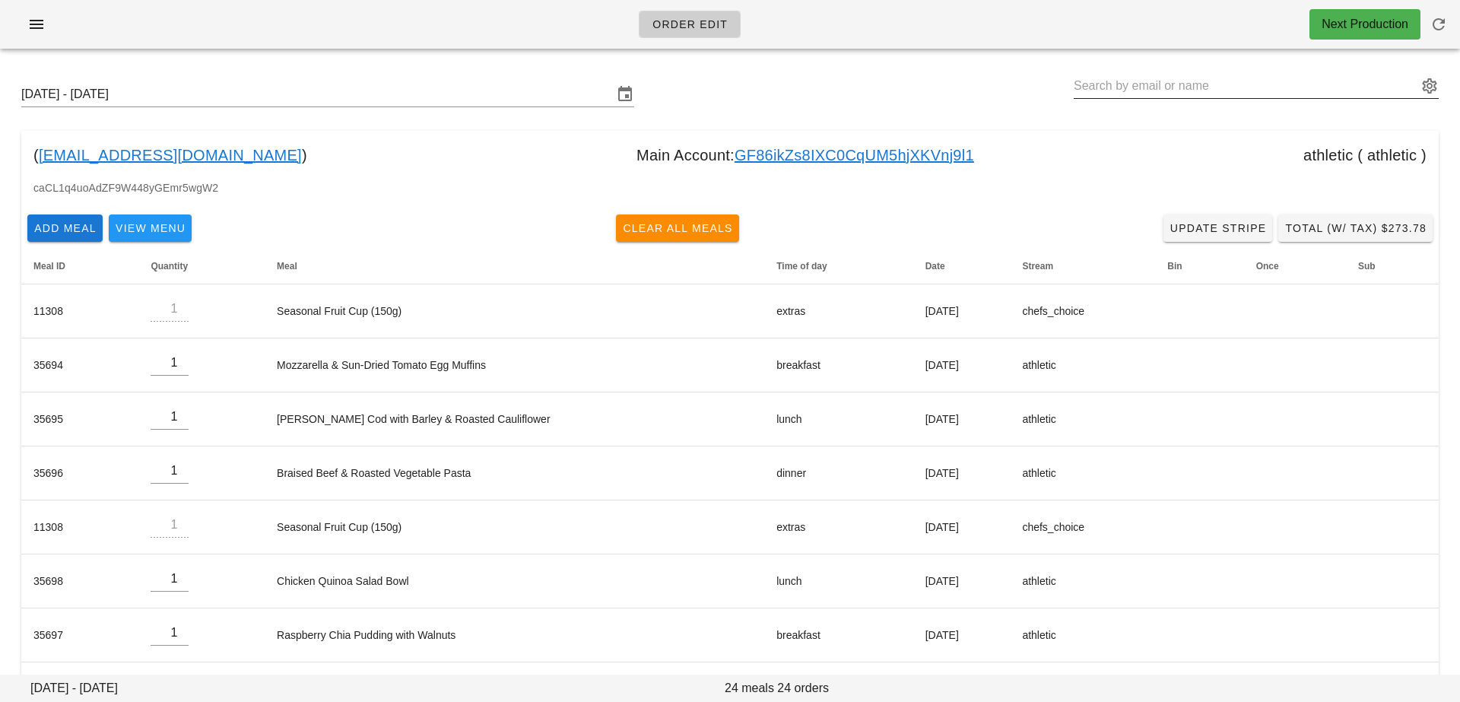
click at [1094, 84] on input "text" at bounding box center [1246, 86] width 344 height 24
paste input "livelifewithsl@gmail.com"
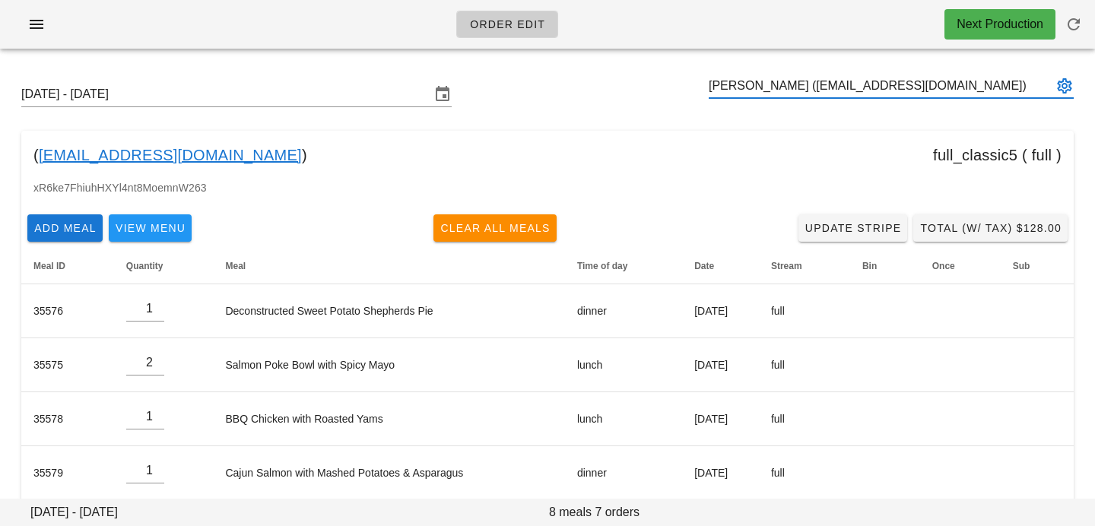
type input "[PERSON_NAME] ([EMAIL_ADDRESS][DOMAIN_NAME])"
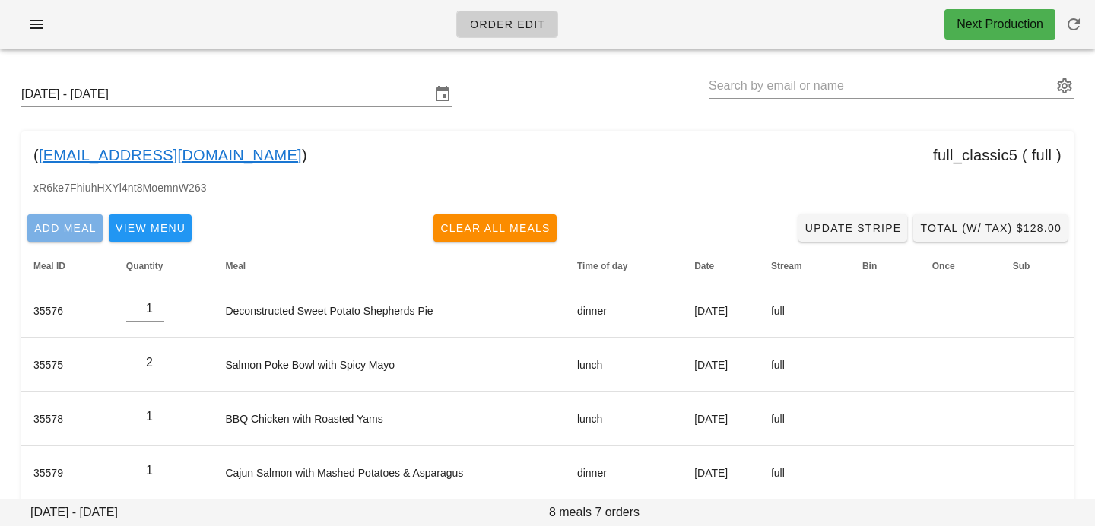
click at [81, 230] on span "Add Meal" at bounding box center [64, 228] width 63 height 12
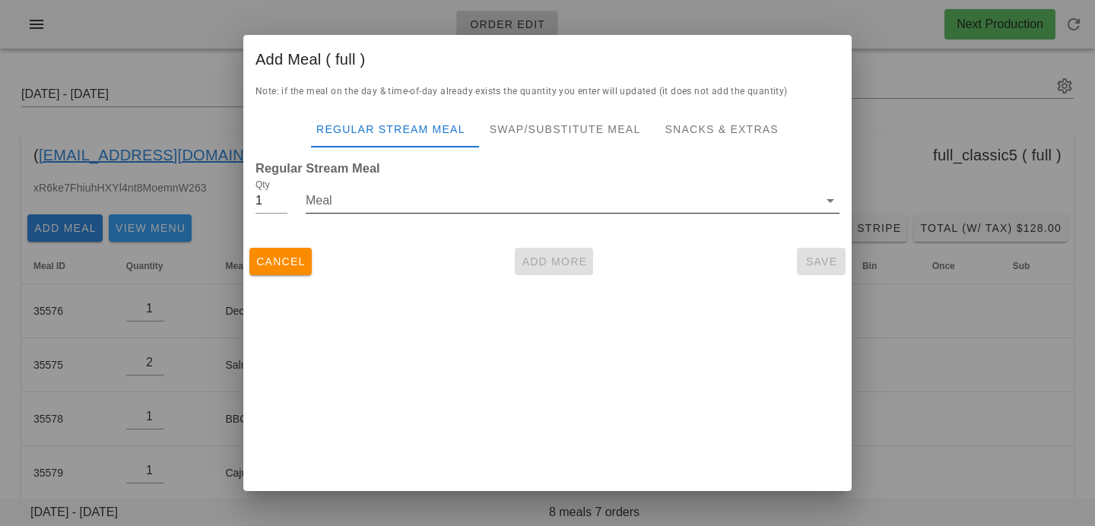
click at [341, 203] on input "Meal" at bounding box center [562, 201] width 513 height 24
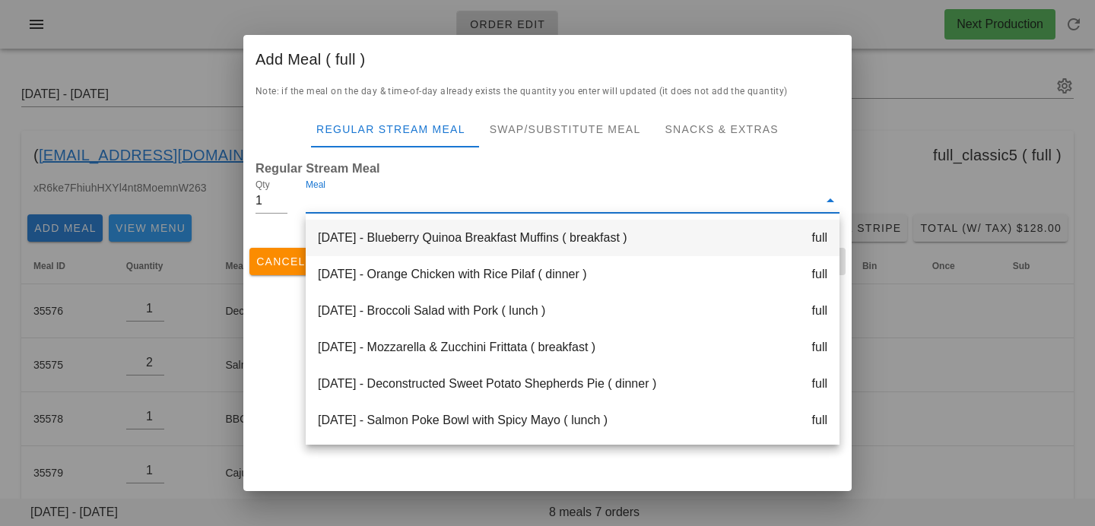
click at [363, 226] on div "Monday Oct 06 - Blueberry Quinoa Breakfast Muffins ( breakfast ) full" at bounding box center [573, 238] width 534 height 37
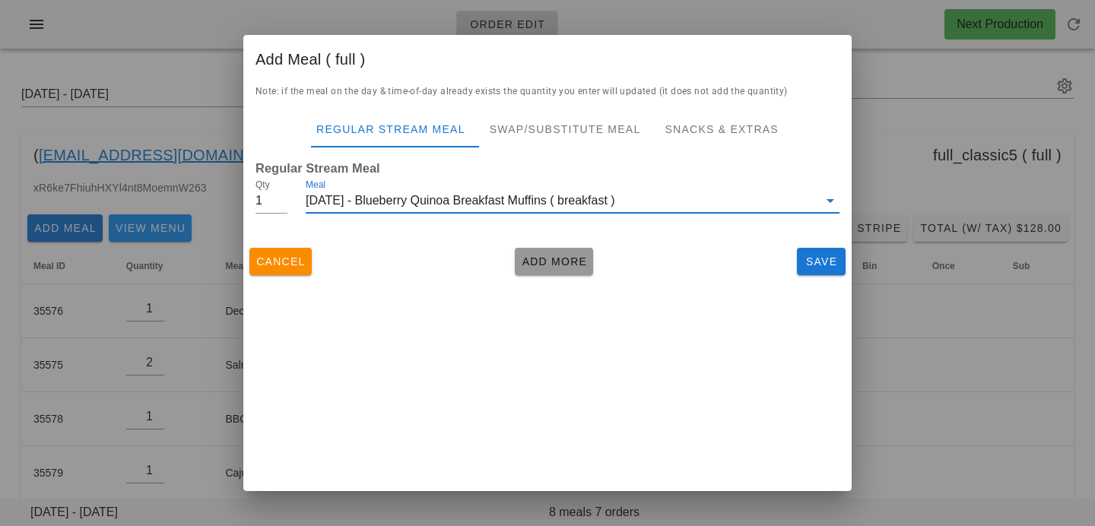
click at [538, 256] on span "Add More" at bounding box center [554, 262] width 66 height 12
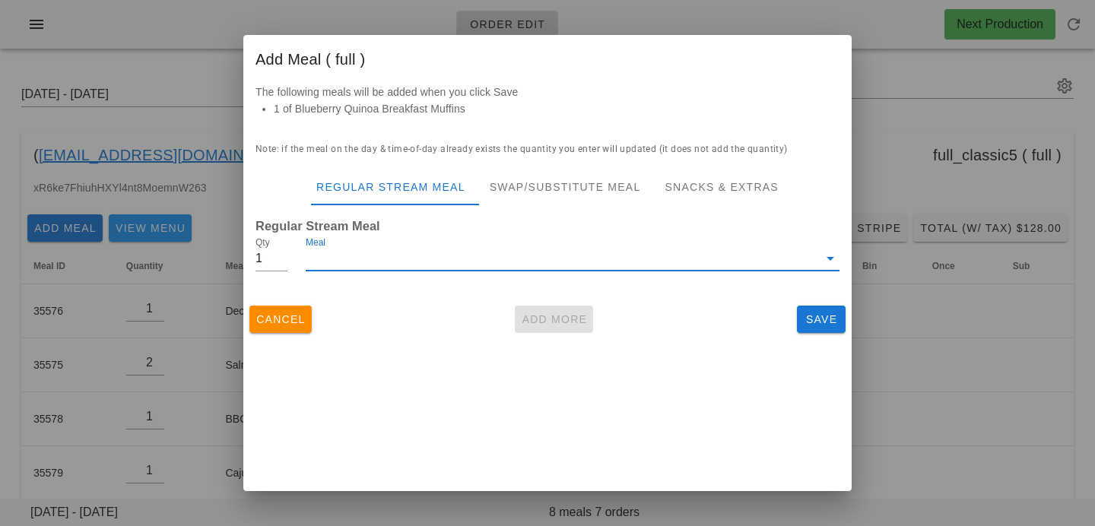
click at [492, 264] on input "Meal" at bounding box center [562, 258] width 513 height 24
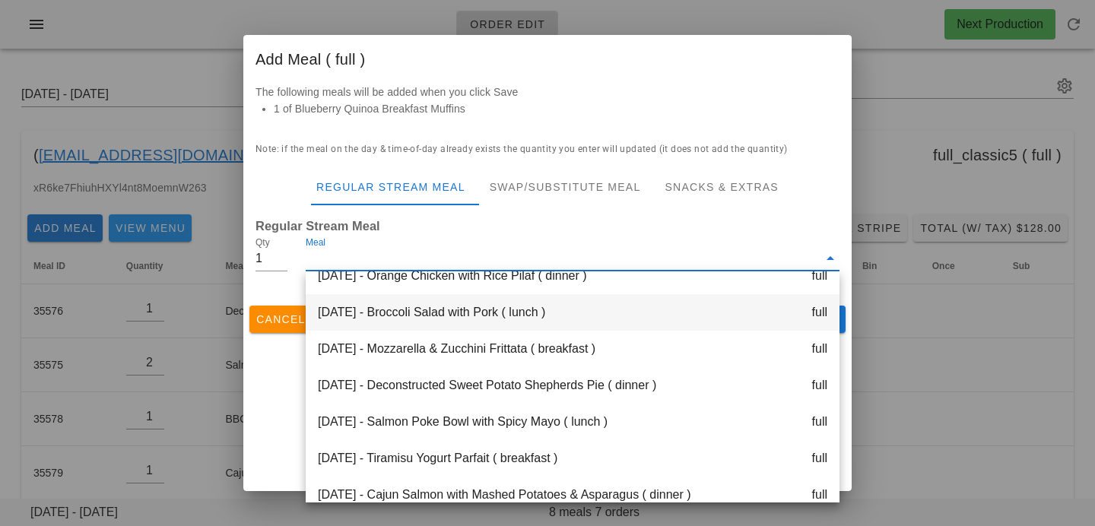
scroll to position [57, 0]
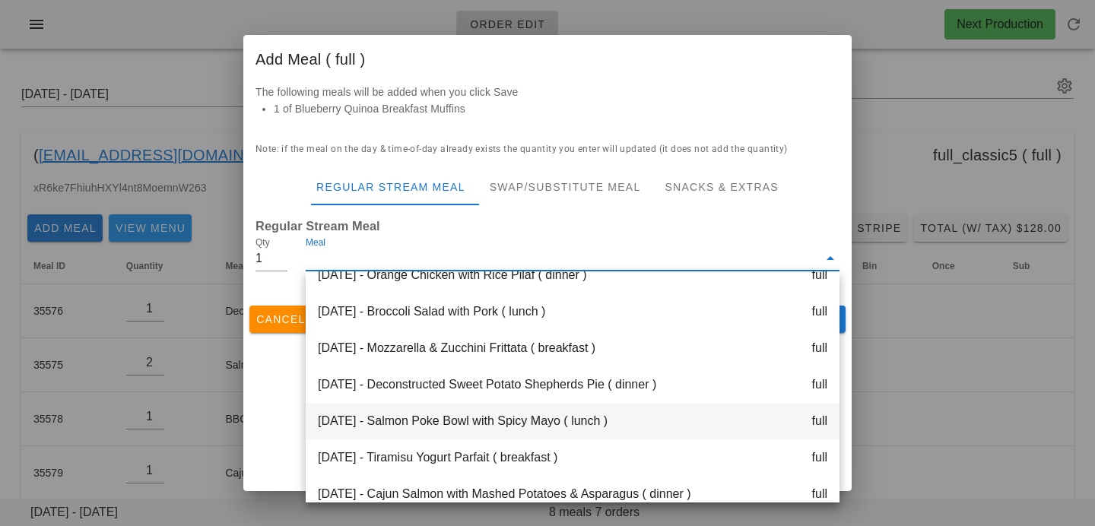
click at [477, 421] on div "Tuesday Oct 07 - Salmon Poke Bowl with Spicy Mayo ( lunch ) full" at bounding box center [573, 421] width 534 height 37
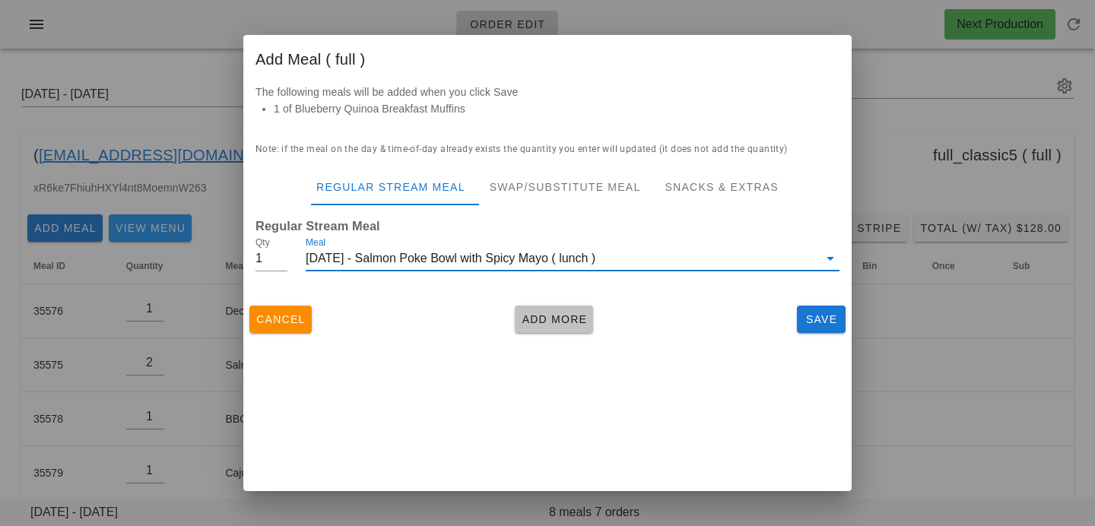
click at [536, 316] on span "Add More" at bounding box center [554, 319] width 66 height 12
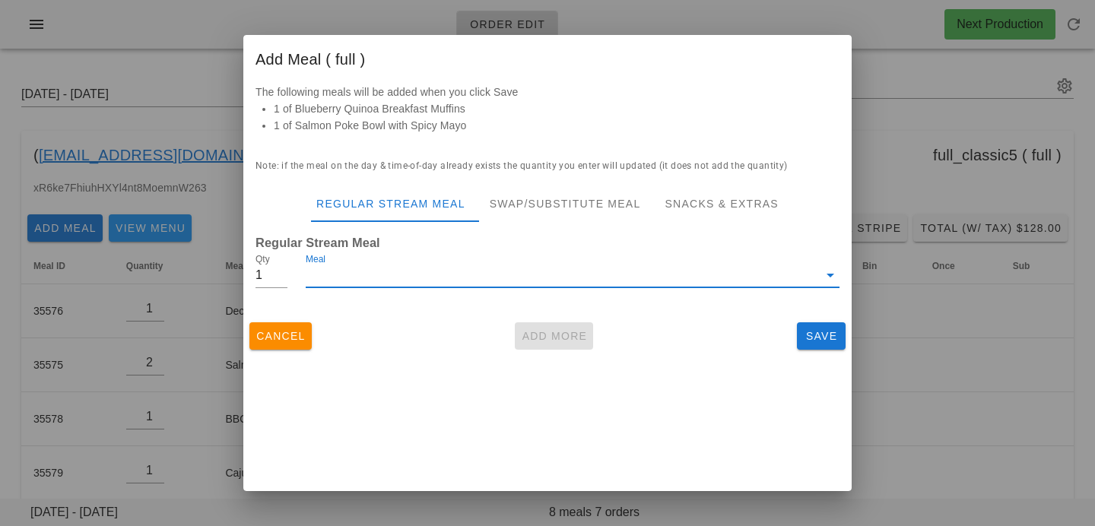
click at [367, 281] on input "Meal" at bounding box center [562, 275] width 513 height 24
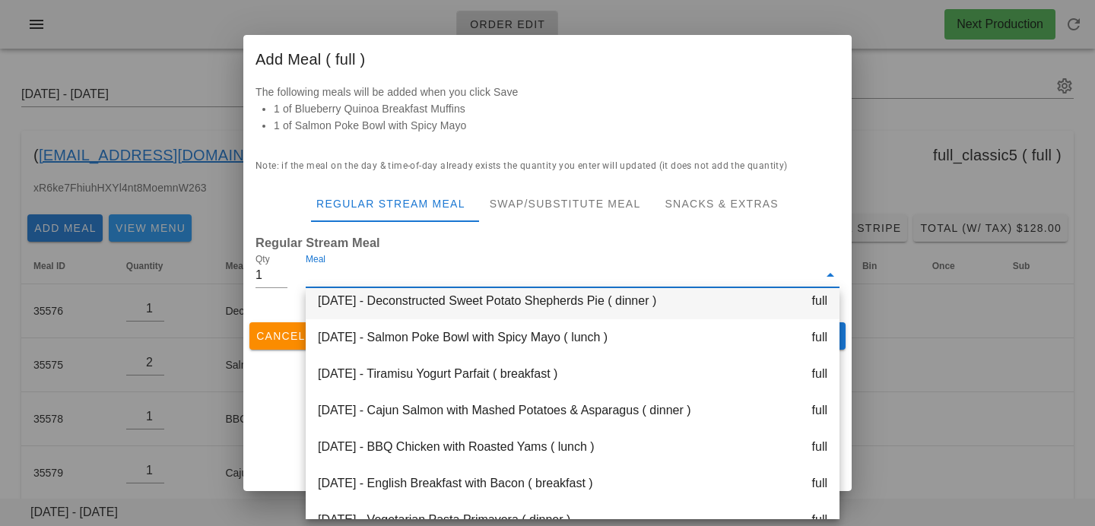
scroll to position [160, 0]
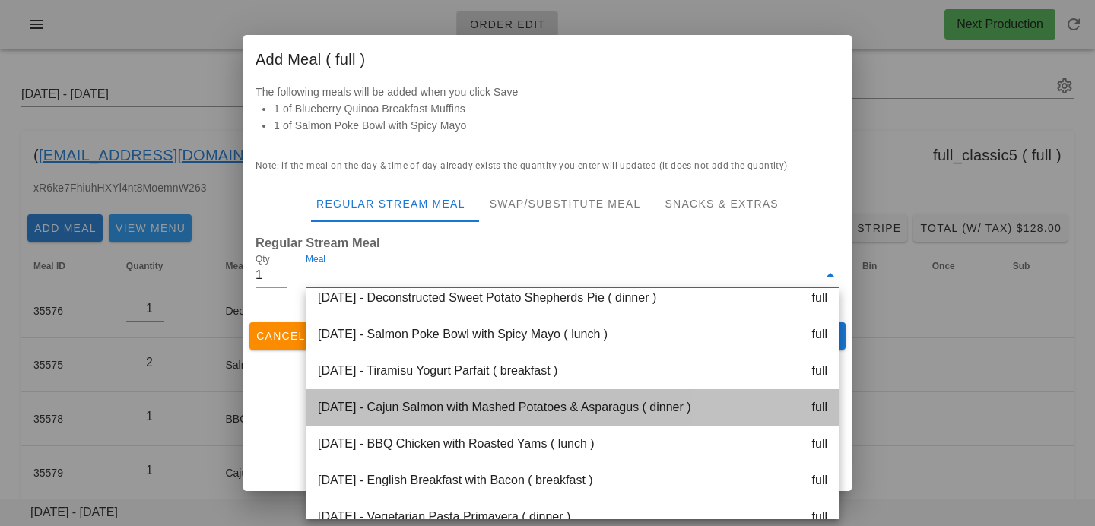
click at [397, 410] on div "Wednesday Oct 08 - Cajun Salmon with Mashed Potatoes & Asparagus ( dinner ) full" at bounding box center [573, 407] width 534 height 37
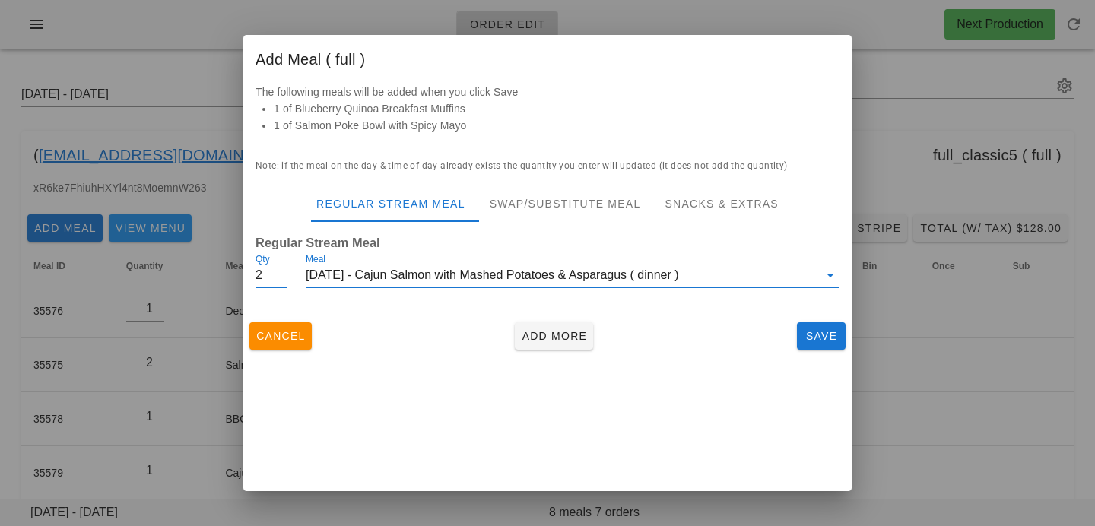
click at [284, 271] on input "2" at bounding box center [272, 275] width 32 height 24
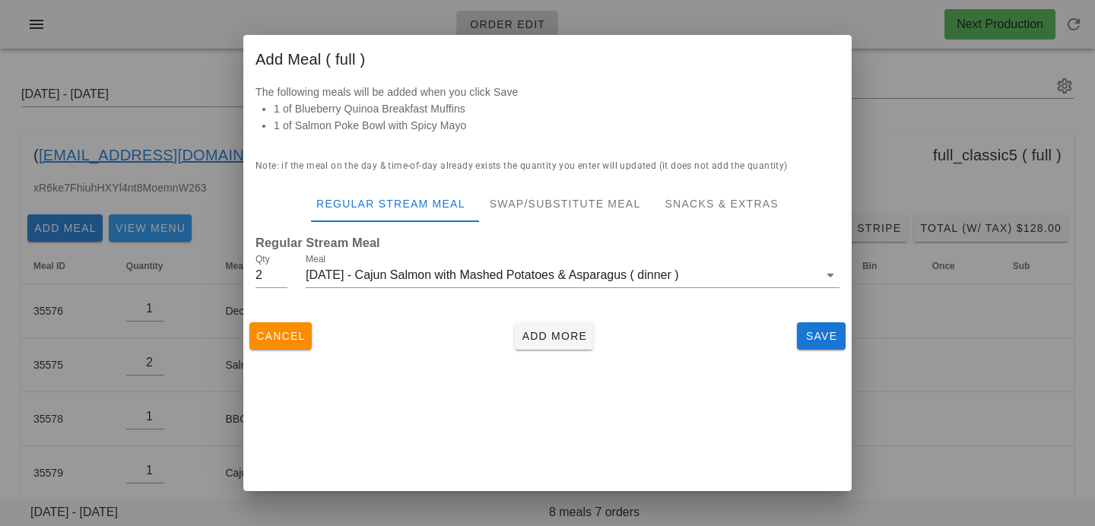
click at [414, 325] on div "Cancel Add More Save" at bounding box center [547, 336] width 608 height 40
click at [543, 336] on span "Add More" at bounding box center [554, 336] width 66 height 12
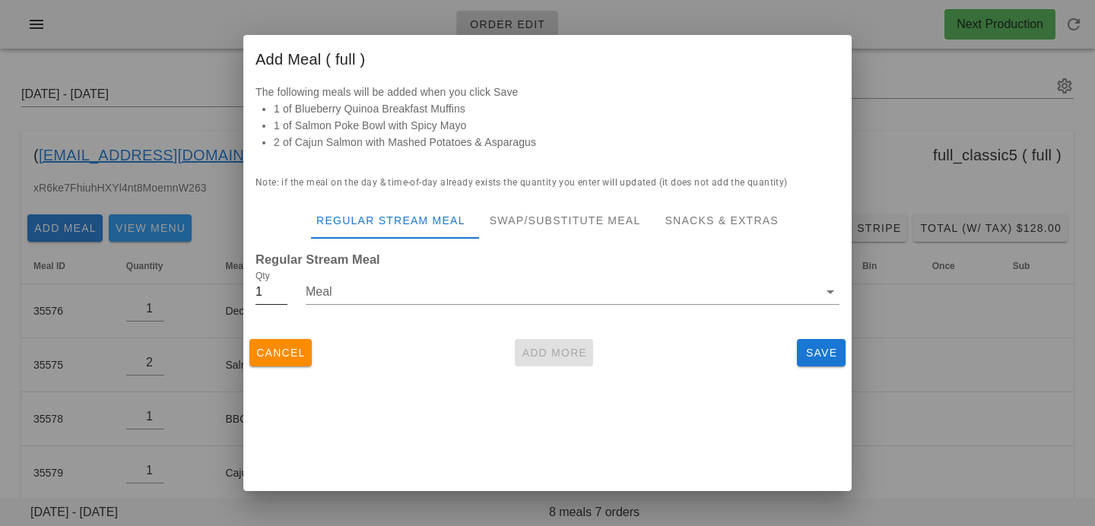
type input "1"
click at [283, 294] on input "1" at bounding box center [272, 292] width 32 height 24
click at [349, 294] on input "Meal" at bounding box center [562, 292] width 513 height 24
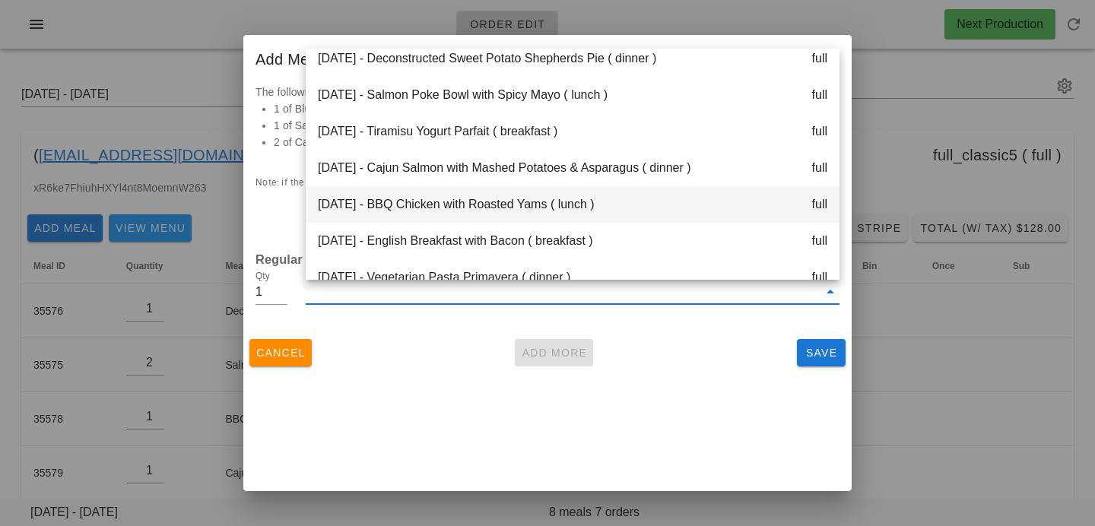
scroll to position [438, 0]
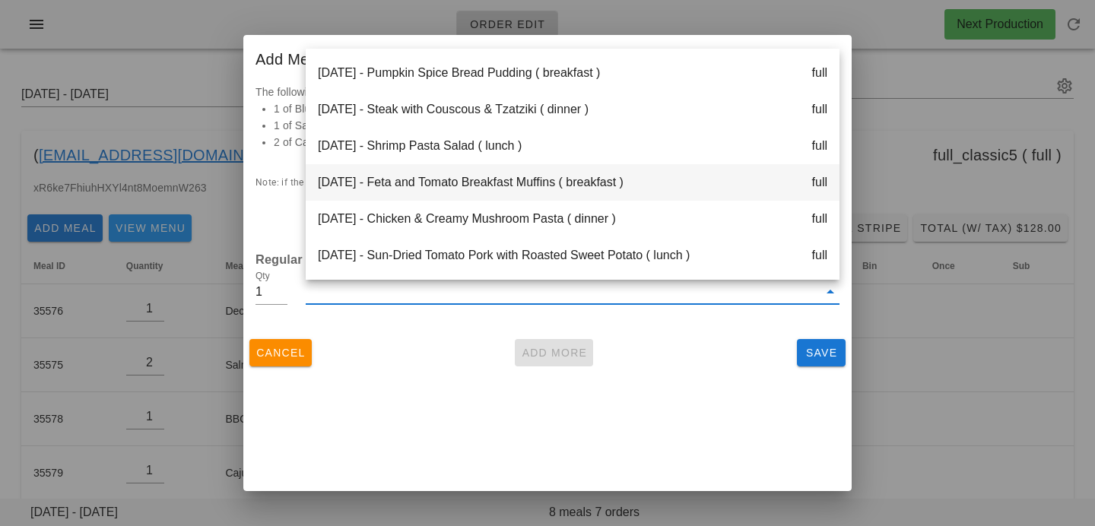
click at [397, 186] on div "Saturday Oct 11 - Feta and Tomato Breakfast Muffins ( breakfast ) full" at bounding box center [573, 182] width 534 height 37
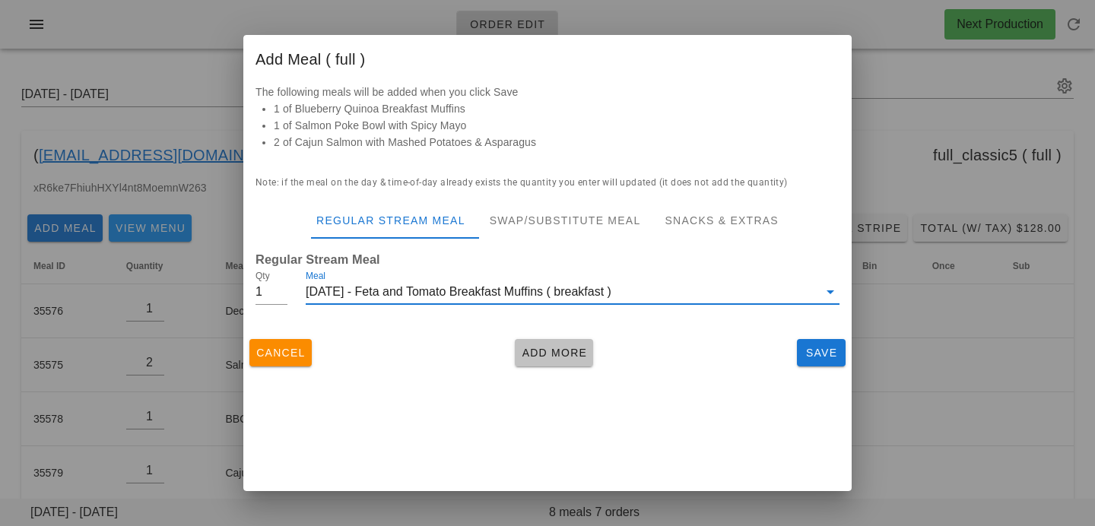
click at [552, 357] on span "Add More" at bounding box center [554, 353] width 66 height 12
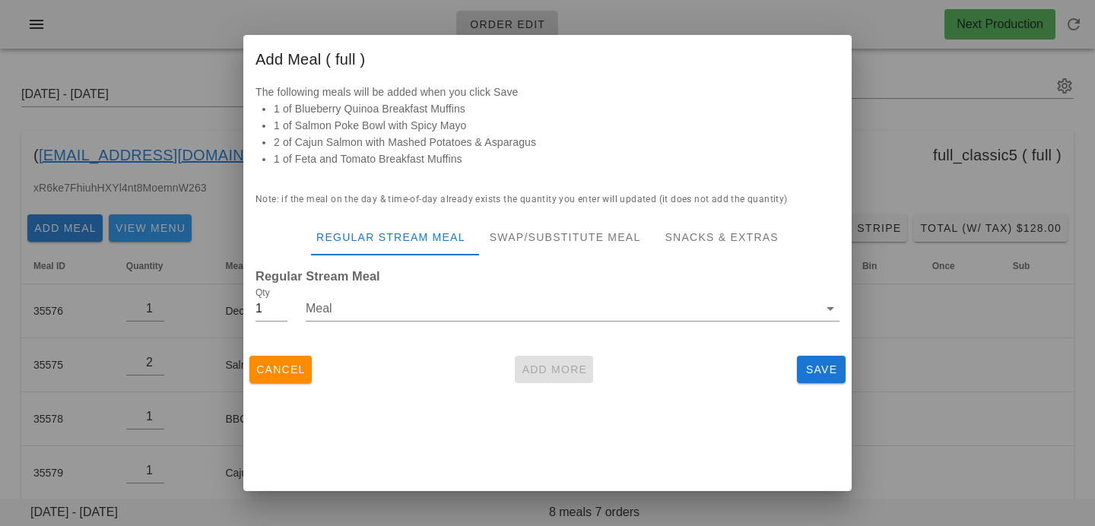
click at [660, 409] on div "Add Meal ( full ) The following meals will be added when you click Save 1 of Bl…" at bounding box center [547, 263] width 608 height 456
click at [823, 371] on span "Save" at bounding box center [821, 370] width 37 height 12
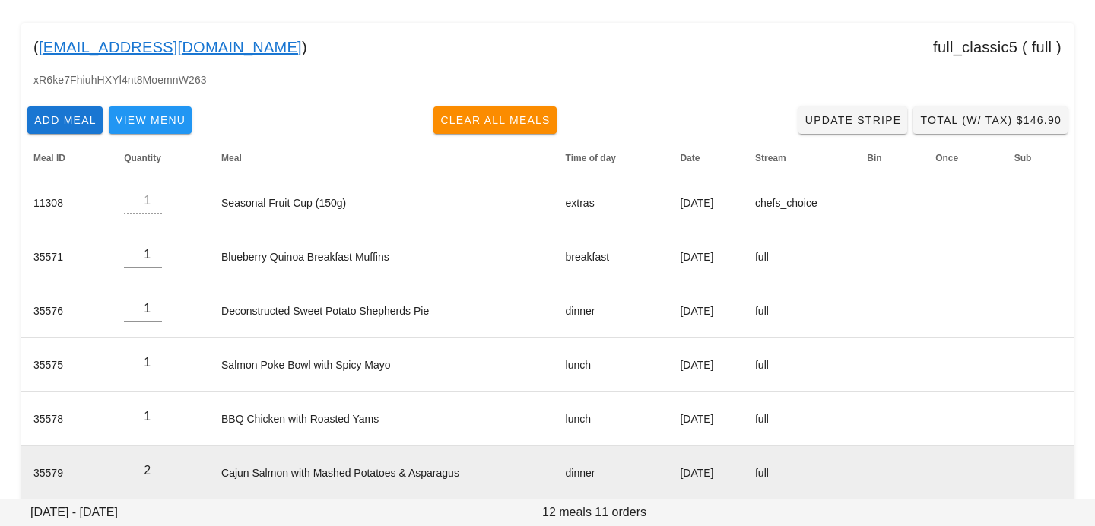
scroll to position [109, 0]
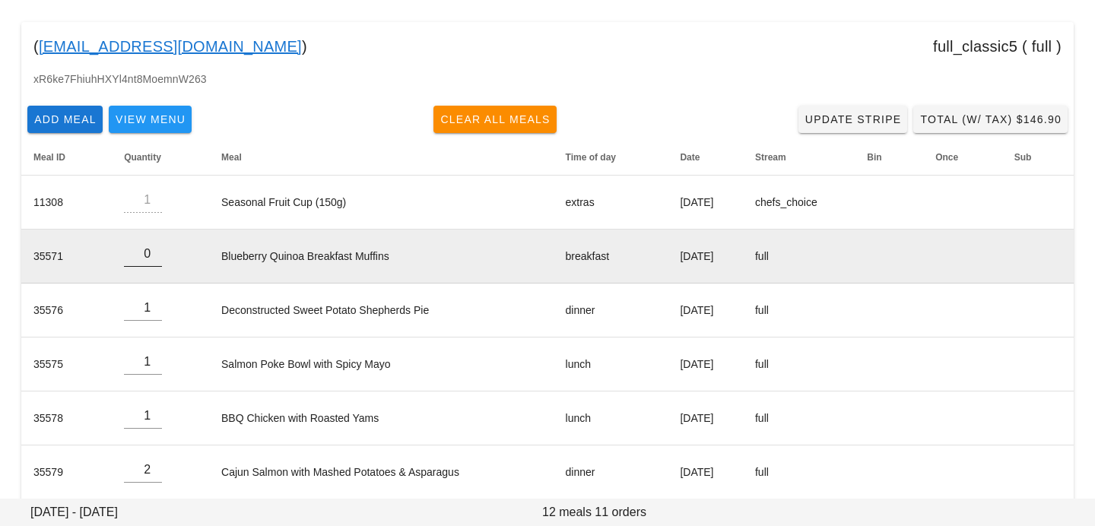
type input "0"
click at [151, 259] on input "0" at bounding box center [143, 254] width 38 height 24
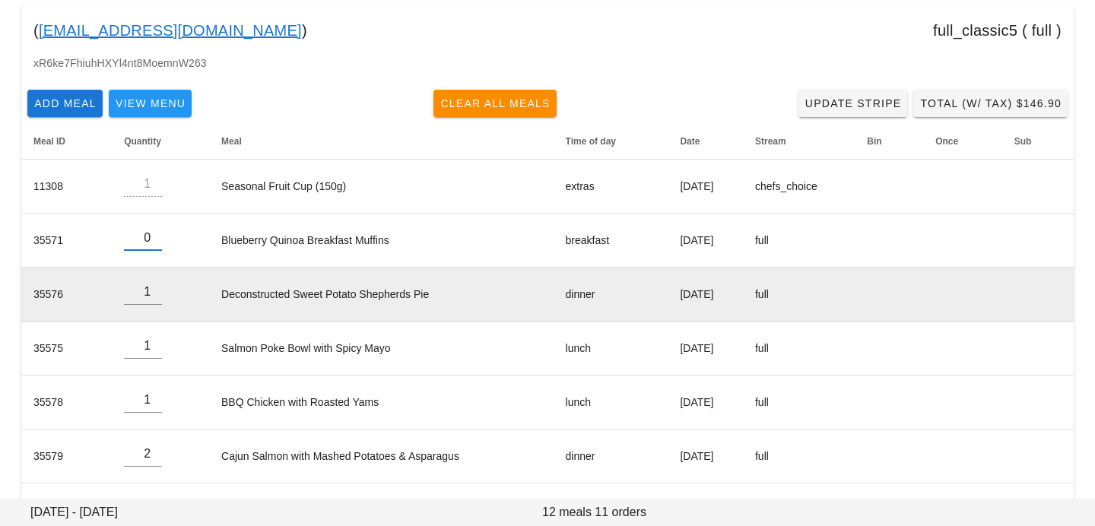
scroll to position [132, 0]
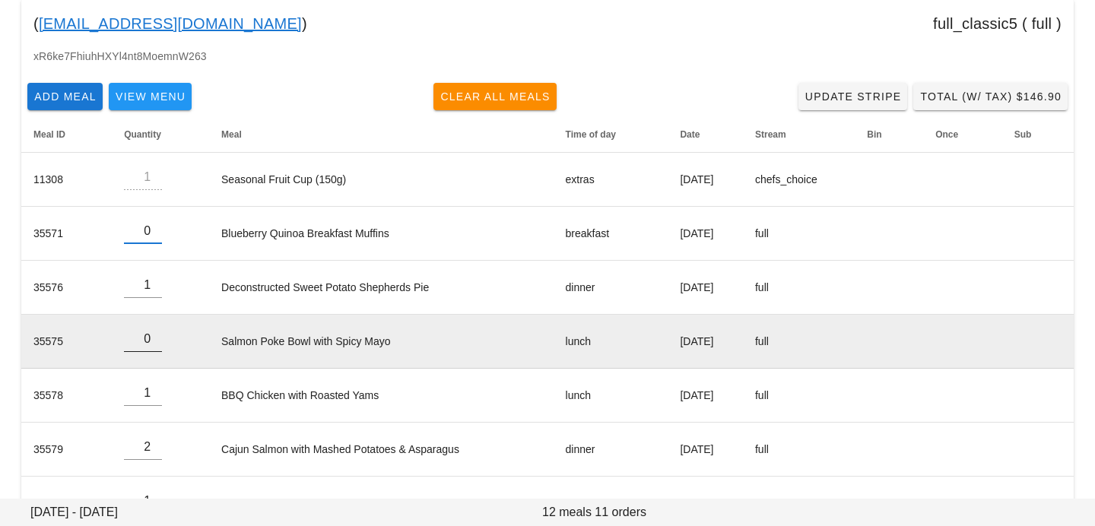
type input "0"
click at [151, 344] on input "0" at bounding box center [143, 339] width 38 height 24
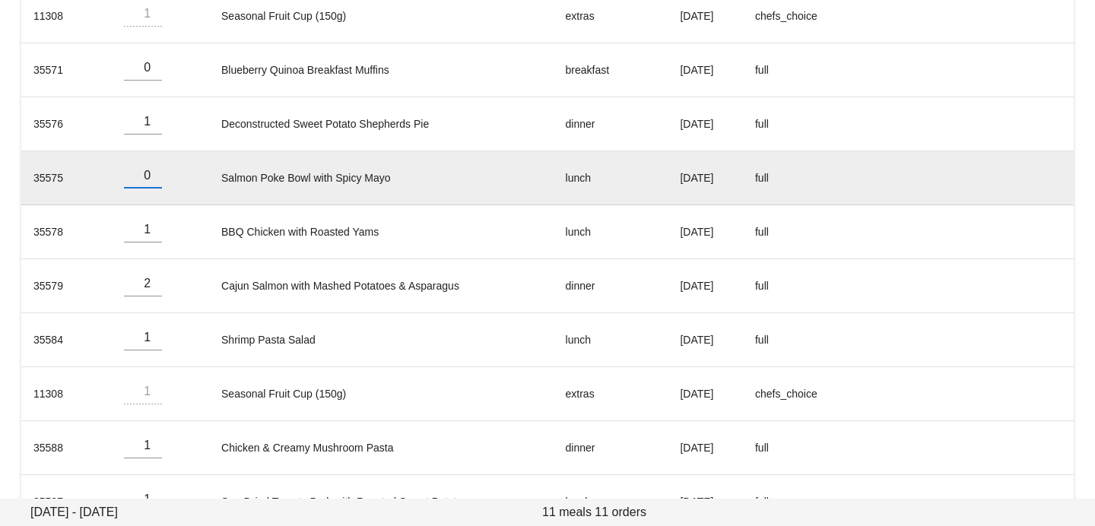
scroll to position [335, 0]
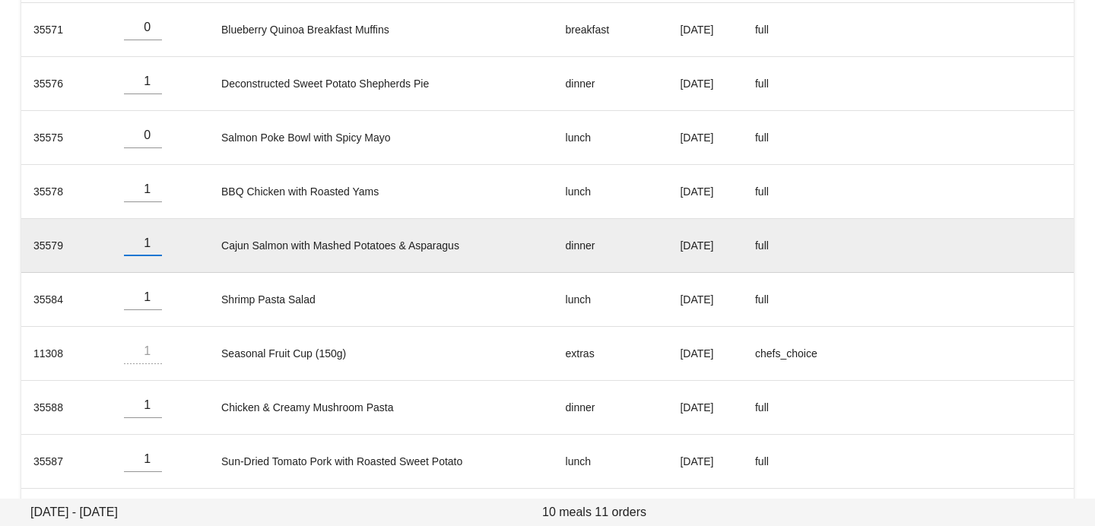
click at [154, 247] on input "1" at bounding box center [143, 243] width 38 height 24
type input "0"
click at [154, 247] on input "0" at bounding box center [143, 243] width 38 height 24
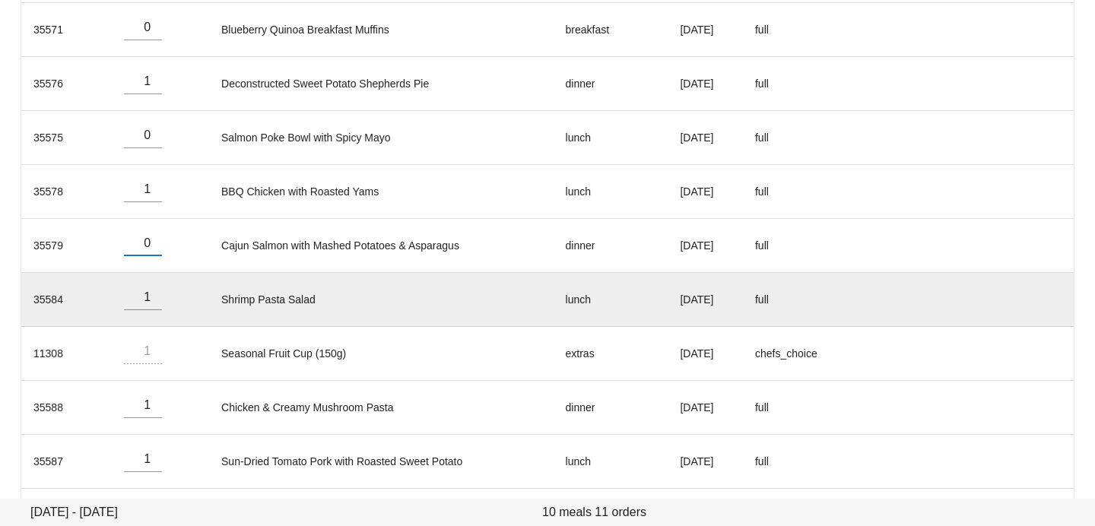
scroll to position [397, 0]
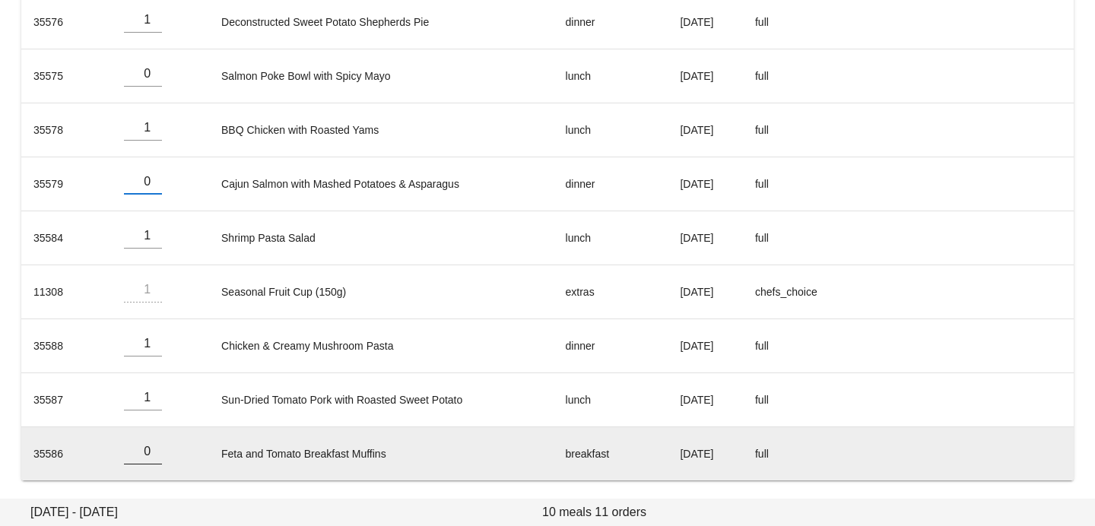
type input "0"
click at [155, 455] on input "0" at bounding box center [143, 452] width 38 height 24
click at [290, 446] on td "Feta and Tomato Breakfast Muffins" at bounding box center [381, 453] width 344 height 53
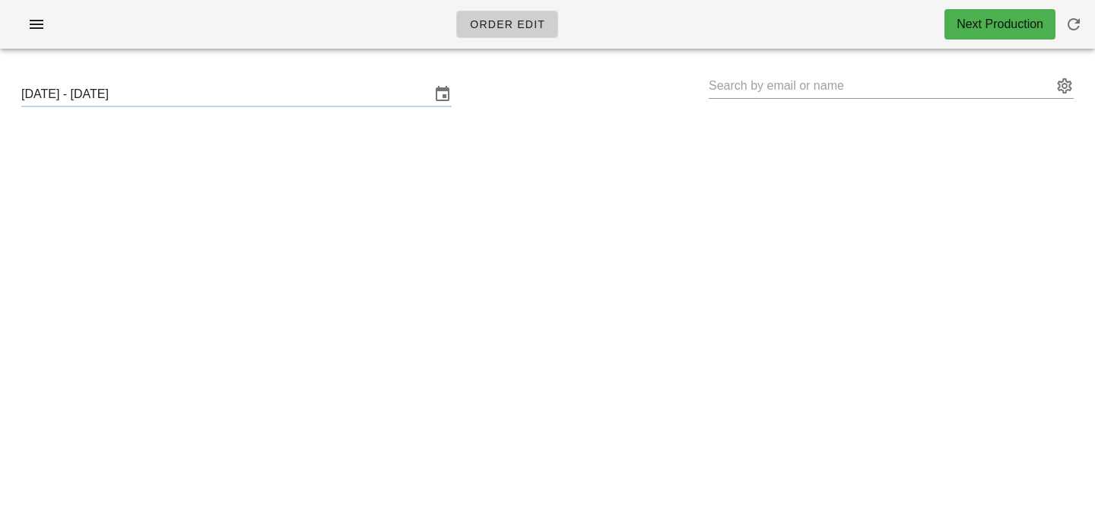
type input "[PERSON_NAME] ([EMAIL_ADDRESS][DOMAIN_NAME])"
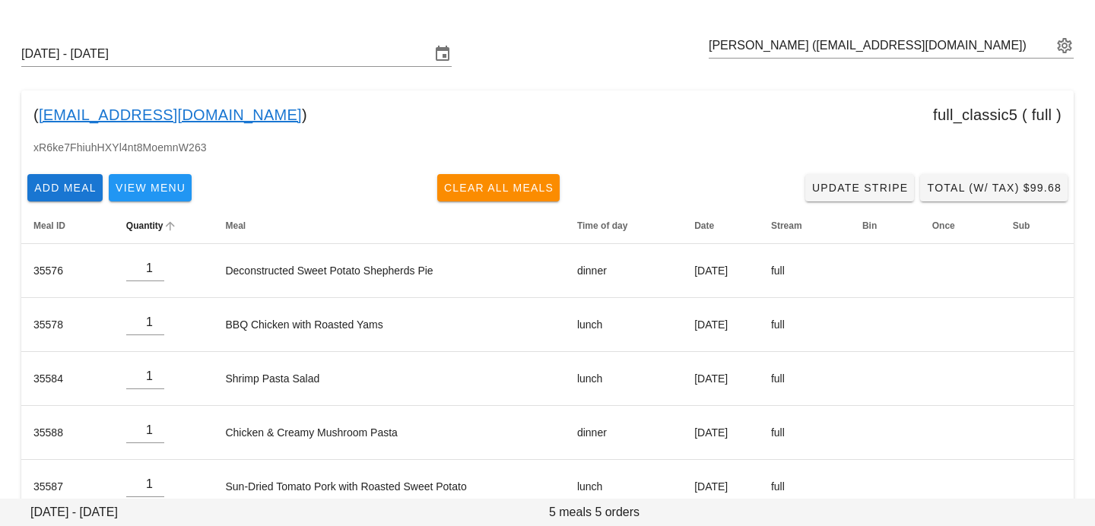
scroll to position [73, 0]
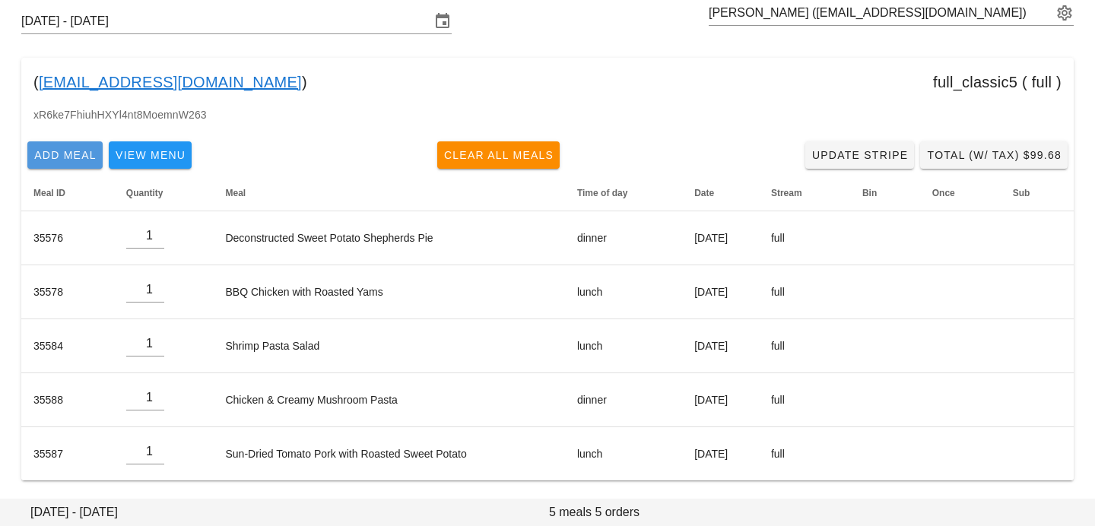
click at [71, 156] on span "Add Meal" at bounding box center [64, 155] width 63 height 12
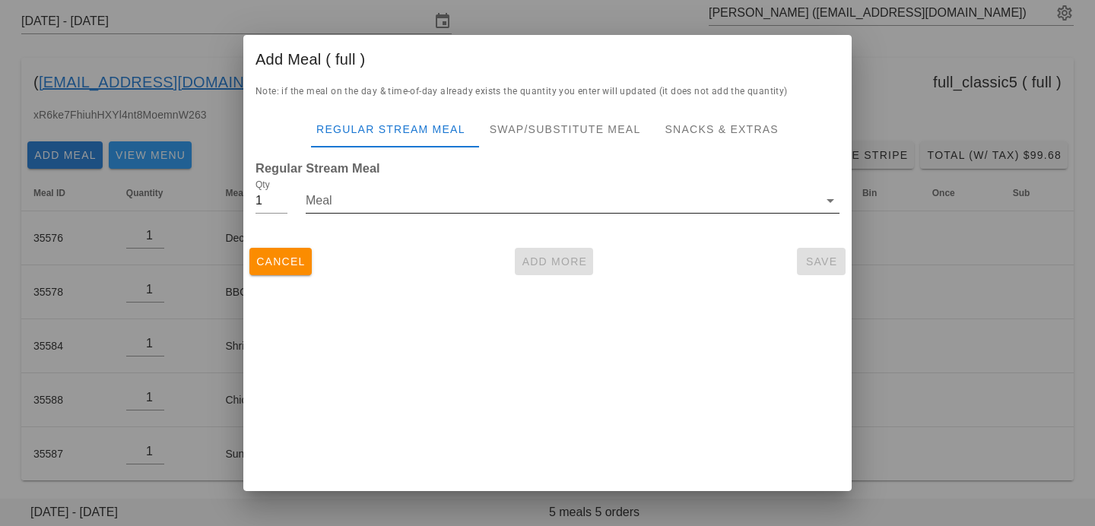
click at [349, 200] on input "Meal" at bounding box center [562, 201] width 513 height 24
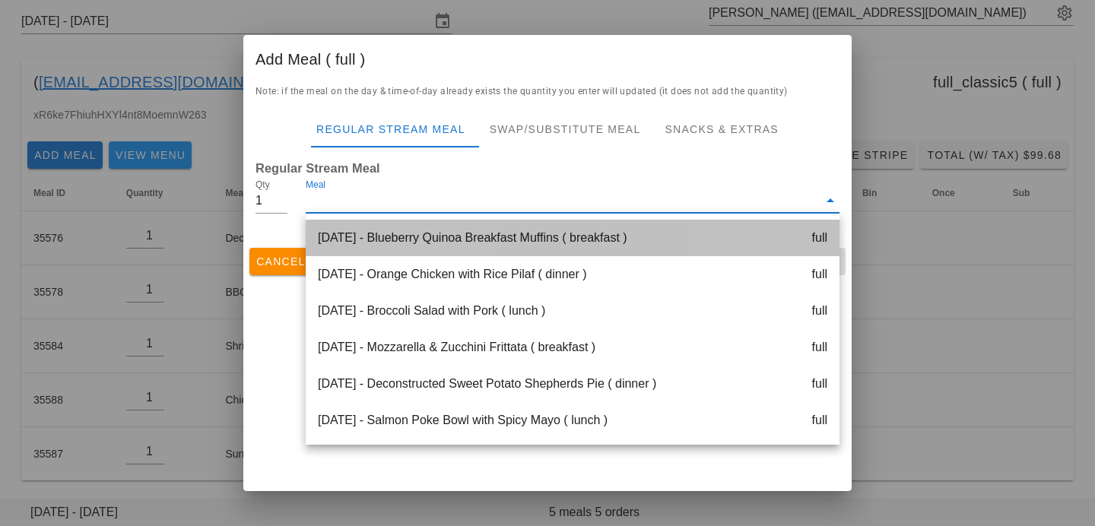
click at [359, 236] on div "[DATE] - Blueberry Quinoa Breakfast Muffins ( breakfast ) full" at bounding box center [573, 238] width 534 height 37
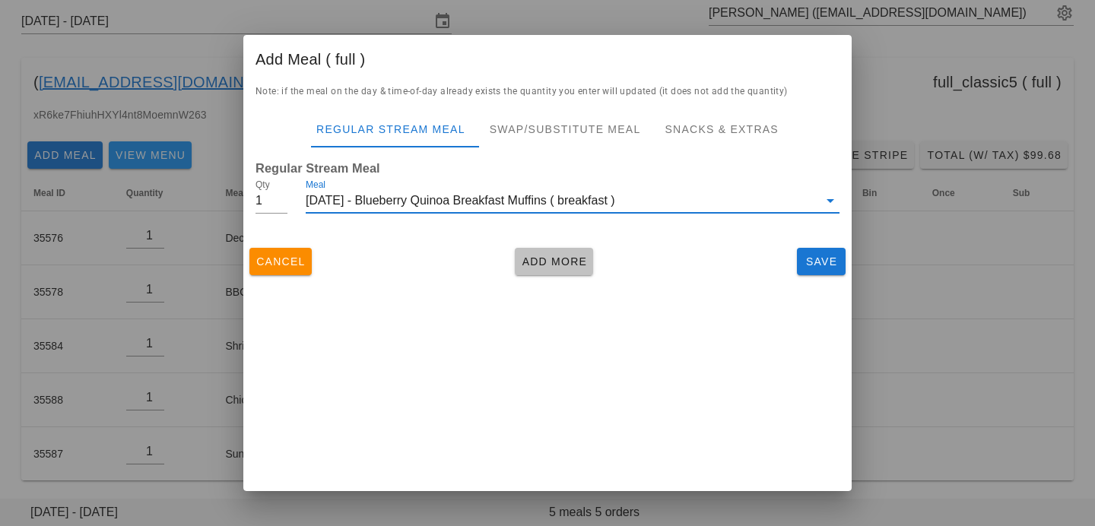
click at [546, 269] on button "Add More" at bounding box center [554, 261] width 78 height 27
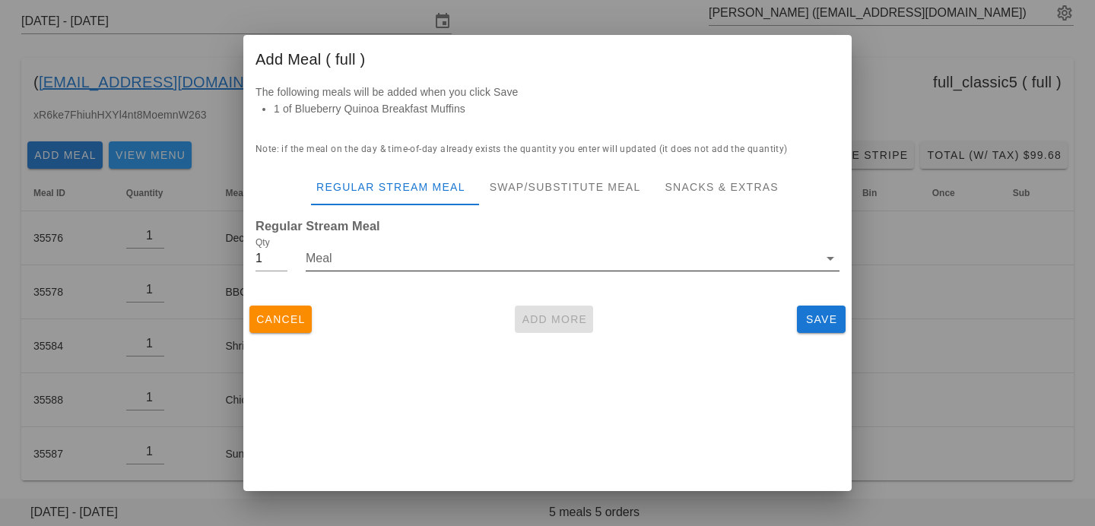
click at [354, 271] on div "Meal" at bounding box center [573, 258] width 534 height 24
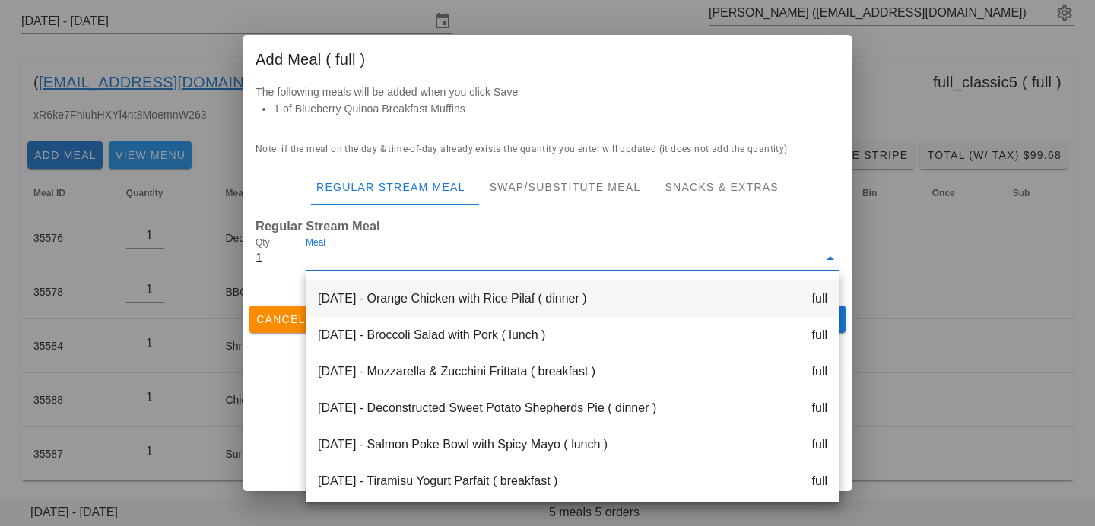
scroll to position [46, 0]
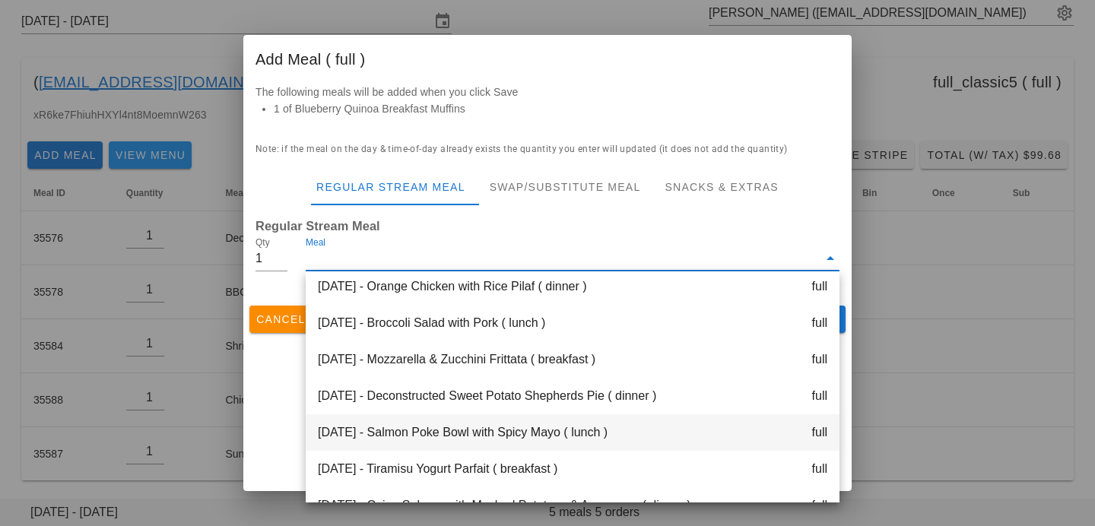
click at [398, 441] on div "[DATE] - Salmon Poke Bowl with Spicy Mayo ( lunch ) full" at bounding box center [573, 432] width 534 height 37
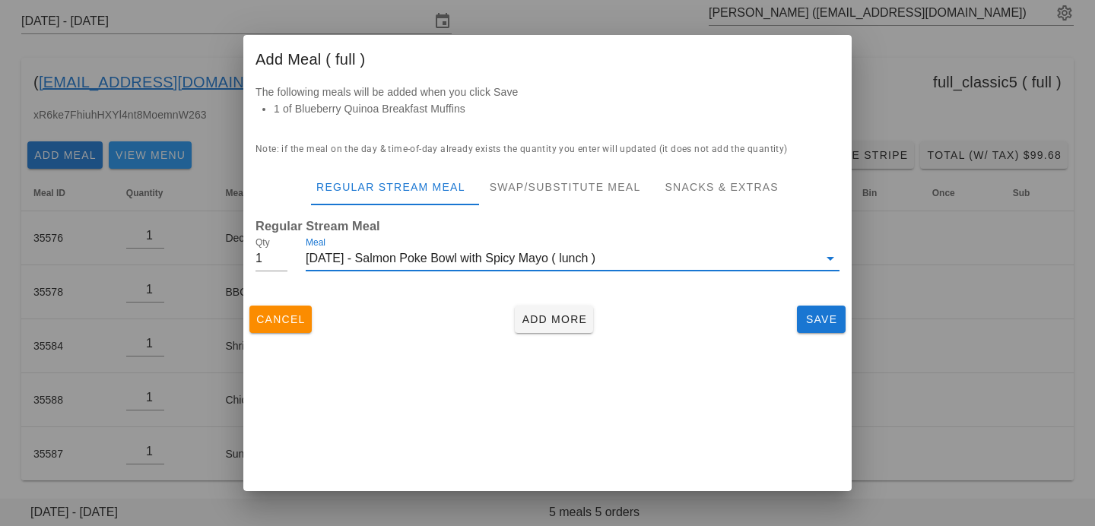
click at [461, 367] on div "Add Meal ( full ) The following meals will be added when you click Save 1 of Bl…" at bounding box center [547, 263] width 608 height 456
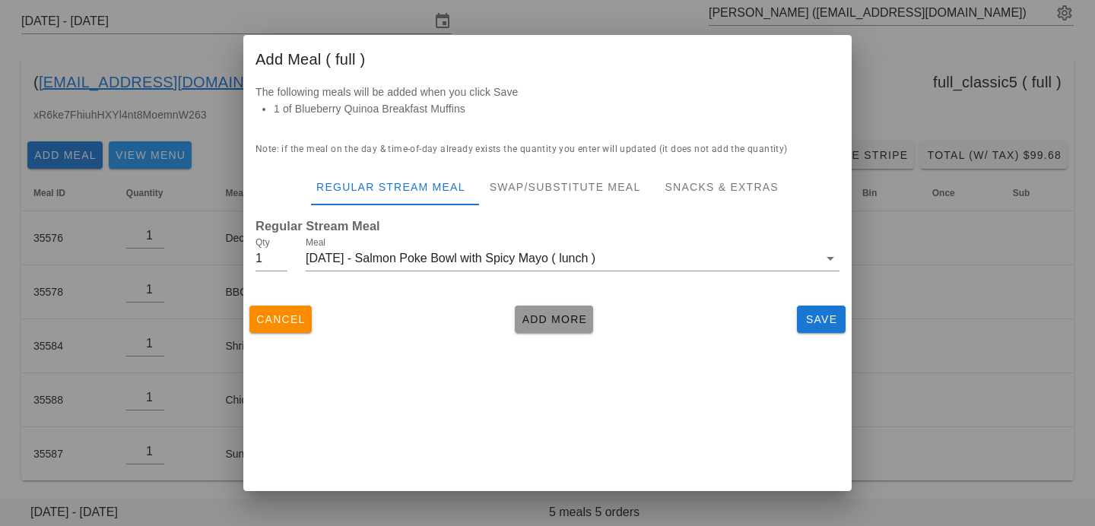
click at [536, 325] on span "Add More" at bounding box center [554, 319] width 66 height 12
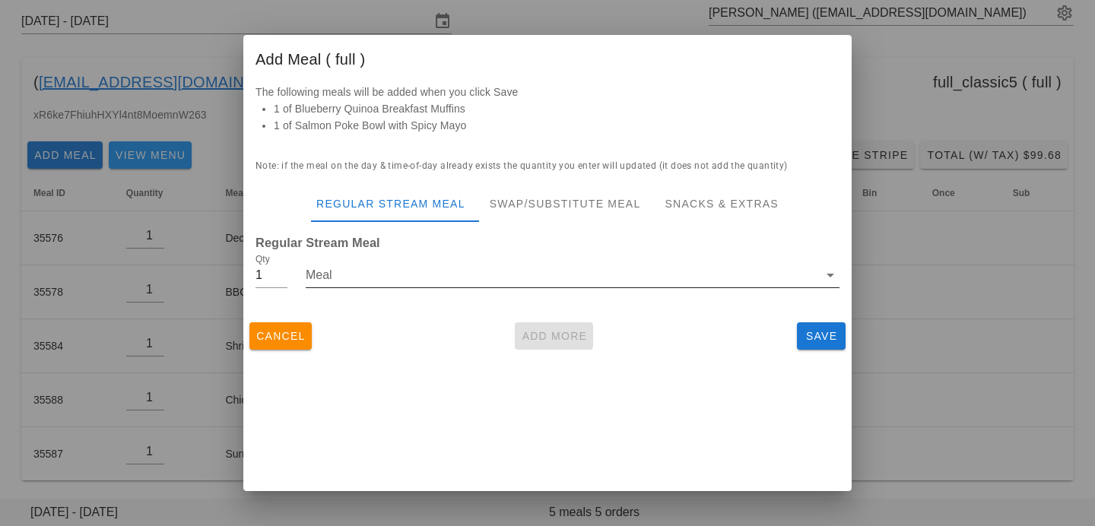
click at [414, 278] on input "Meal" at bounding box center [562, 275] width 513 height 24
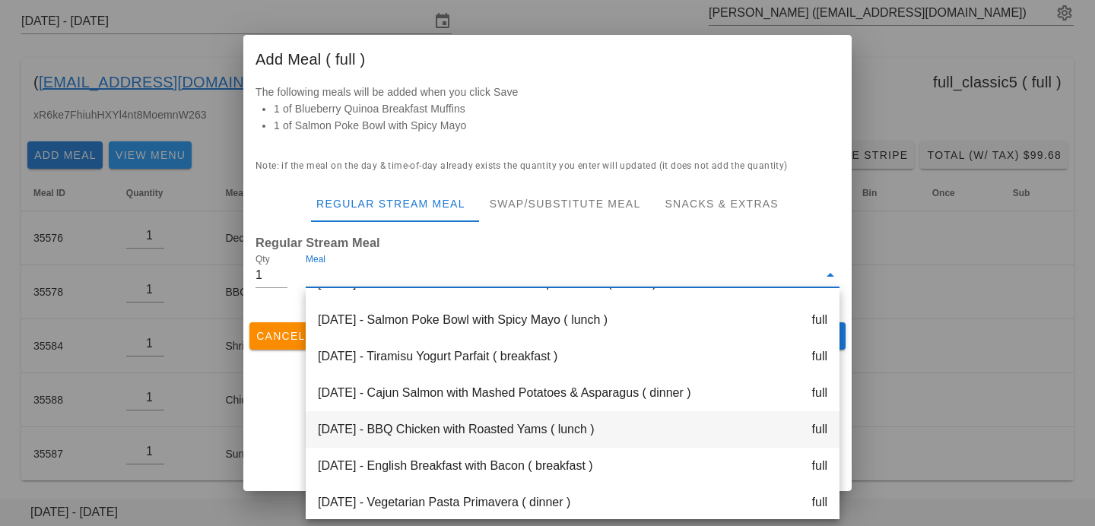
scroll to position [173, 0]
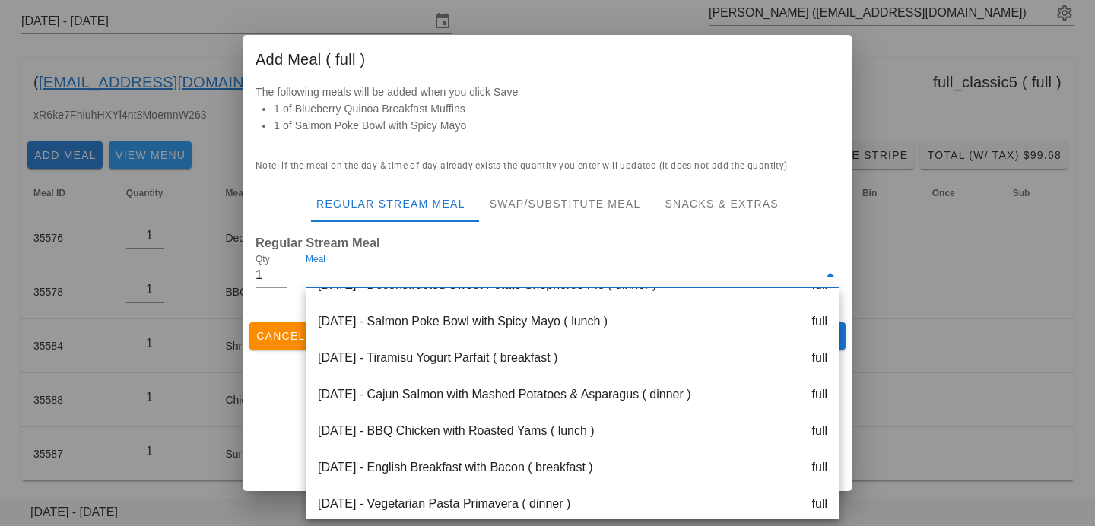
click at [420, 383] on div "[DATE] - Cajun Salmon with Mashed Potatoes & Asparagus ( dinner ) full" at bounding box center [573, 394] width 534 height 37
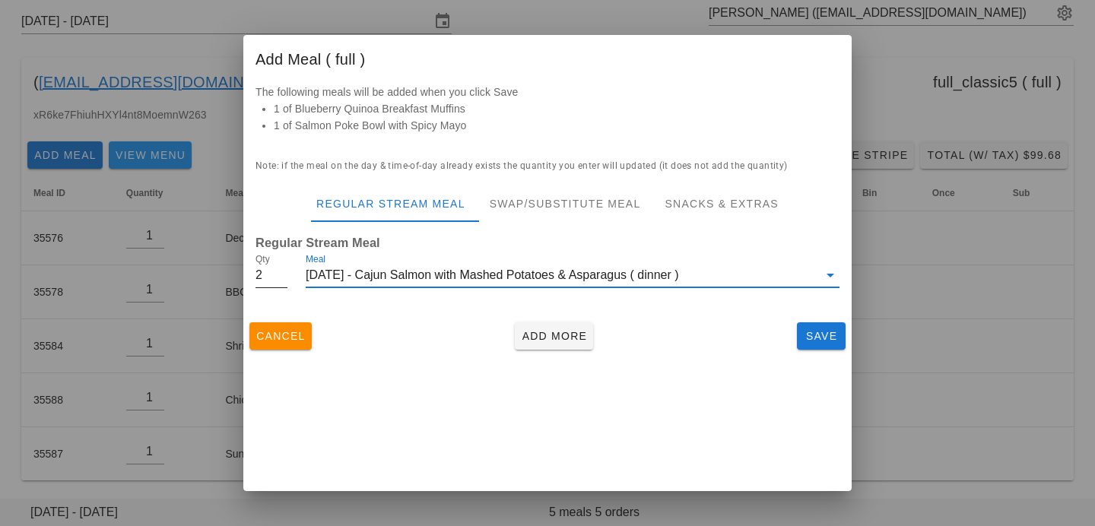
type input "2"
click at [283, 268] on input "2" at bounding box center [272, 275] width 32 height 24
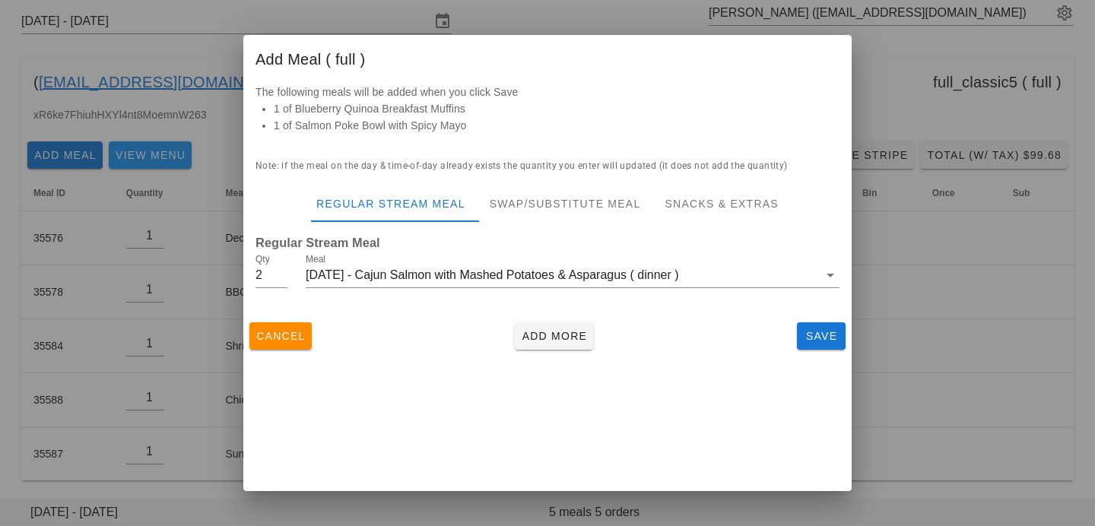
click at [446, 330] on div "Cancel Add More Save" at bounding box center [547, 336] width 608 height 40
click at [531, 338] on span "Add More" at bounding box center [554, 336] width 66 height 12
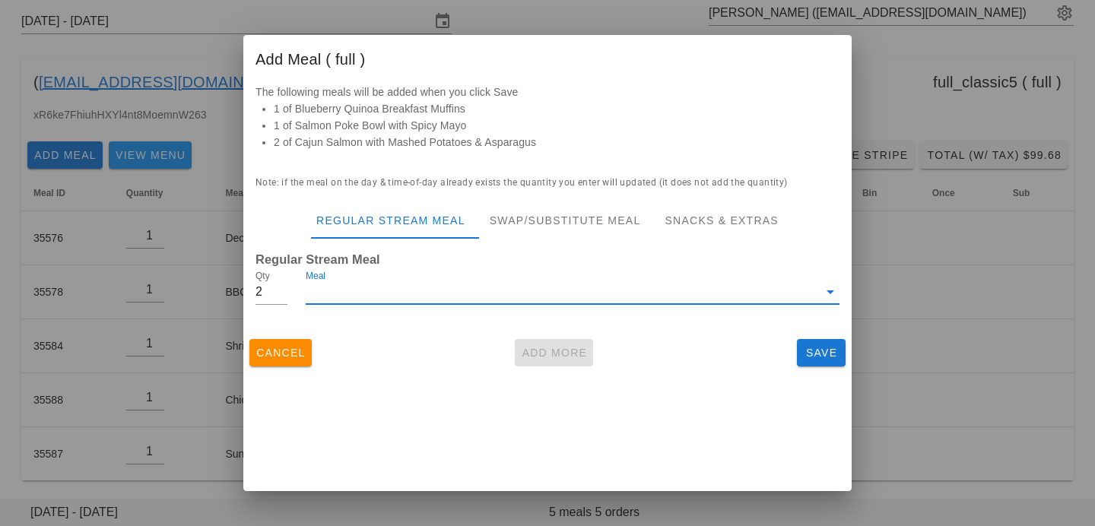
click at [426, 287] on input "Meal" at bounding box center [562, 292] width 513 height 24
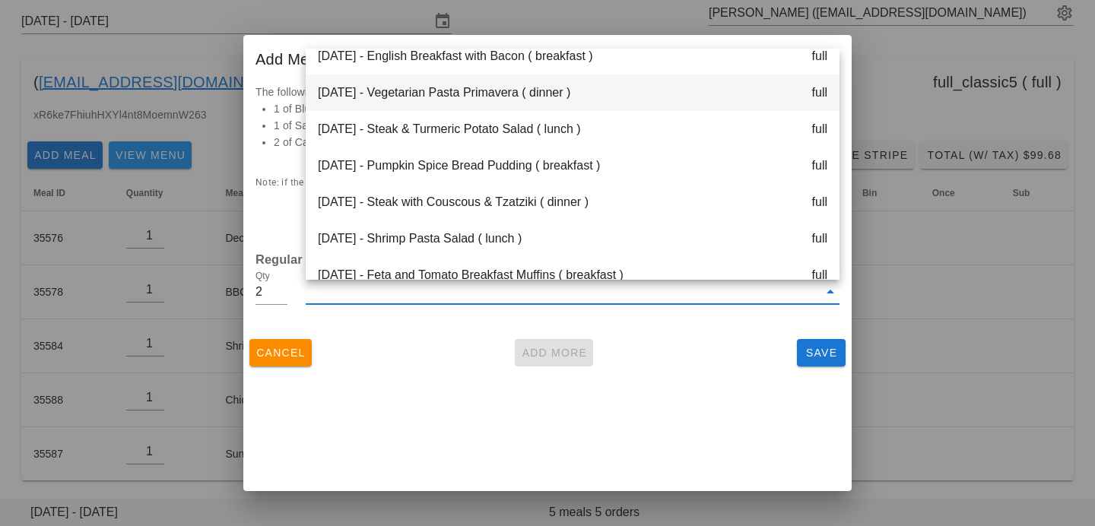
scroll to position [438, 0]
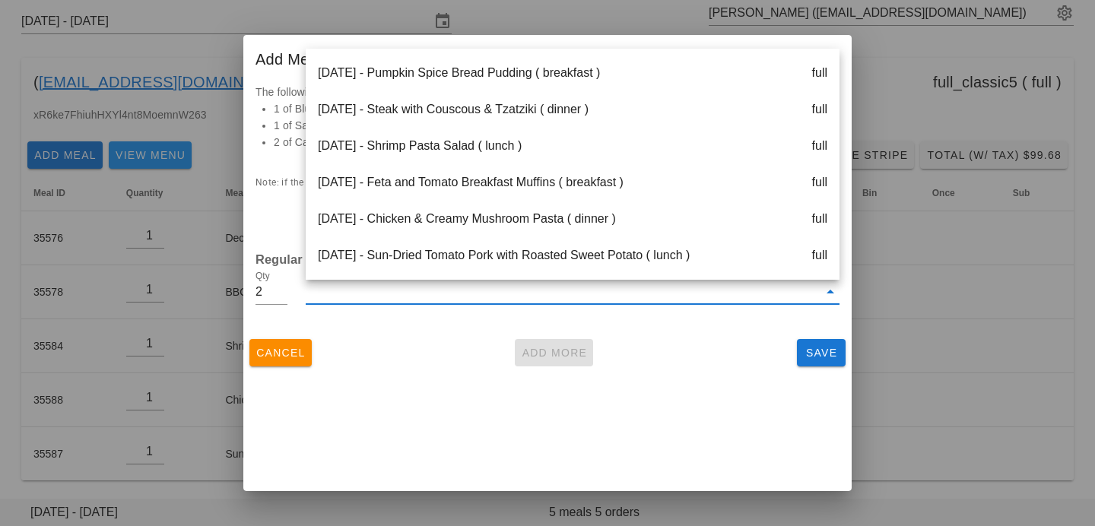
click at [419, 191] on div "[DATE] - Feta and Tomato Breakfast Muffins ( breakfast ) full" at bounding box center [573, 182] width 534 height 37
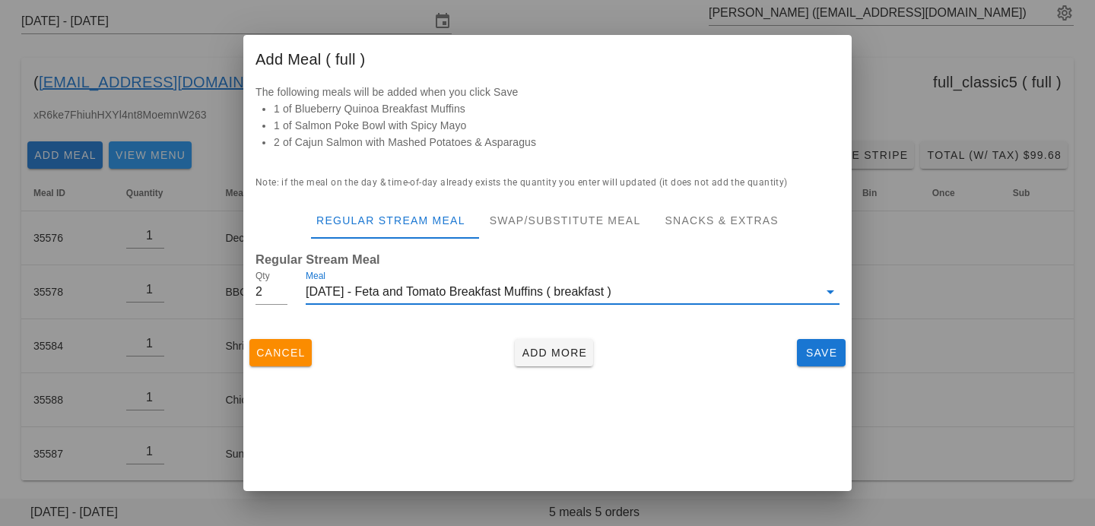
click at [467, 372] on div "Cancel Add More Save" at bounding box center [547, 353] width 608 height 40
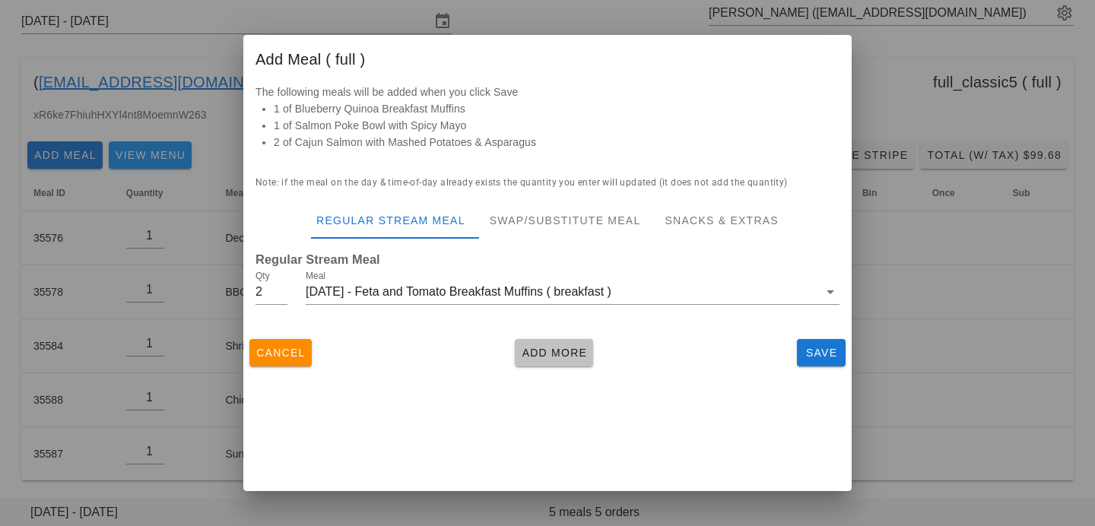
click at [541, 364] on button "Add More" at bounding box center [554, 352] width 78 height 27
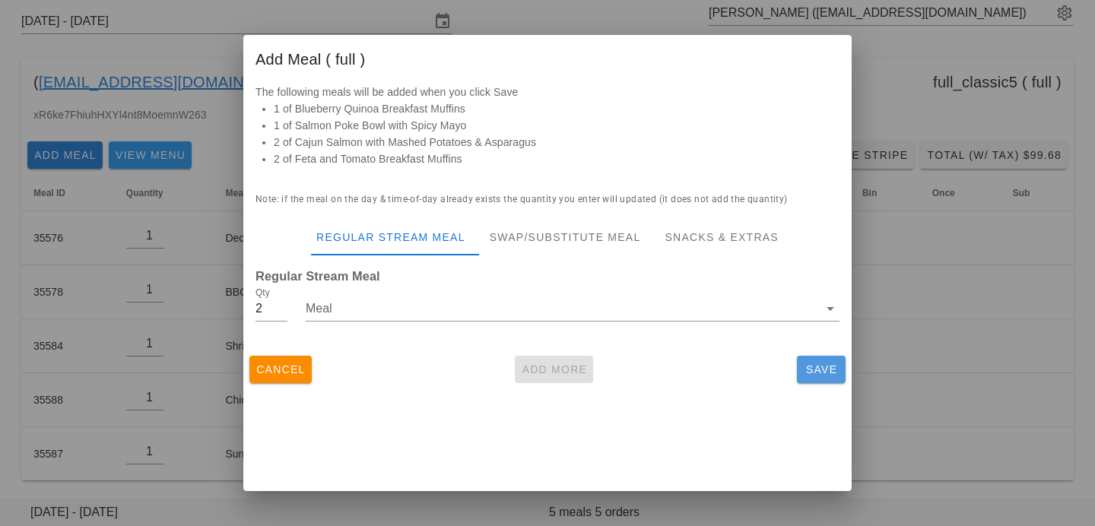
click at [818, 368] on span "Save" at bounding box center [821, 370] width 37 height 12
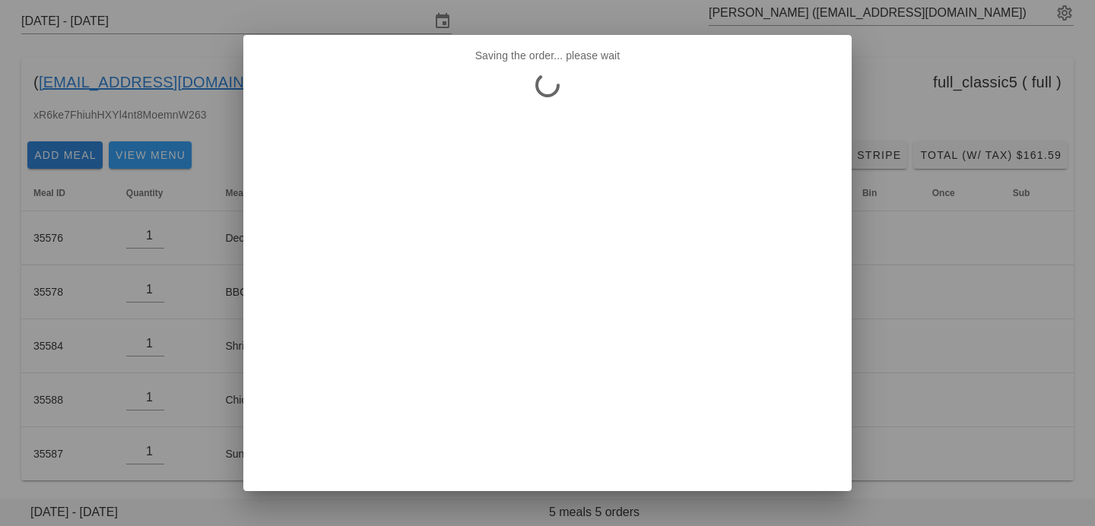
scroll to position [0, 0]
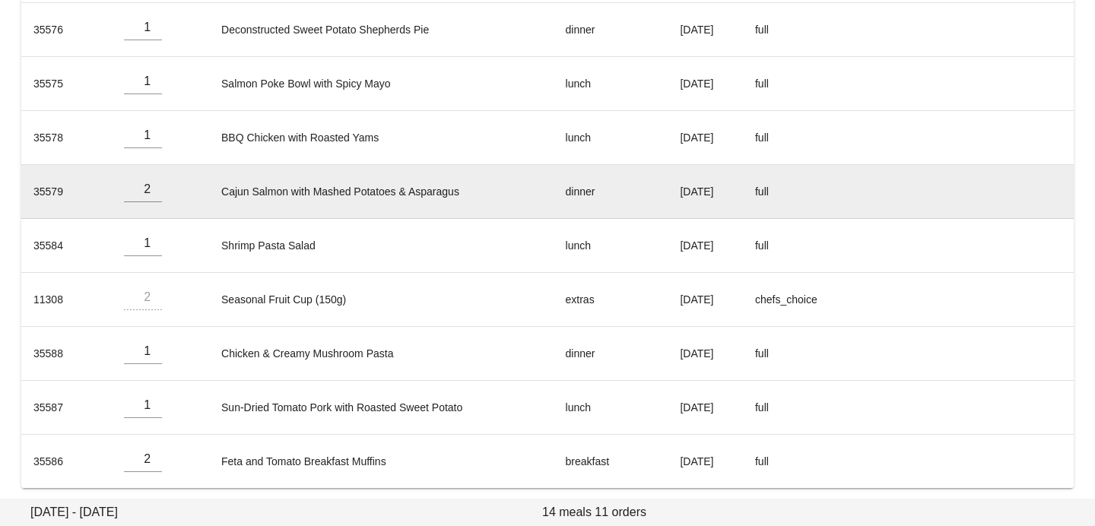
scroll to position [397, 0]
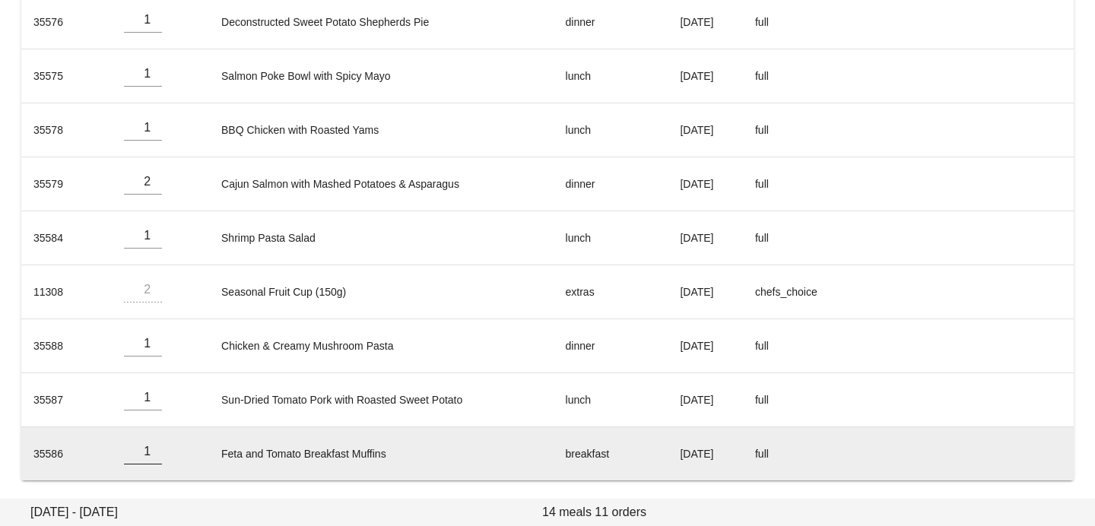
type input "1"
click at [152, 452] on input "1" at bounding box center [143, 452] width 38 height 24
click at [249, 444] on td "Feta and Tomato Breakfast Muffins" at bounding box center [381, 453] width 344 height 53
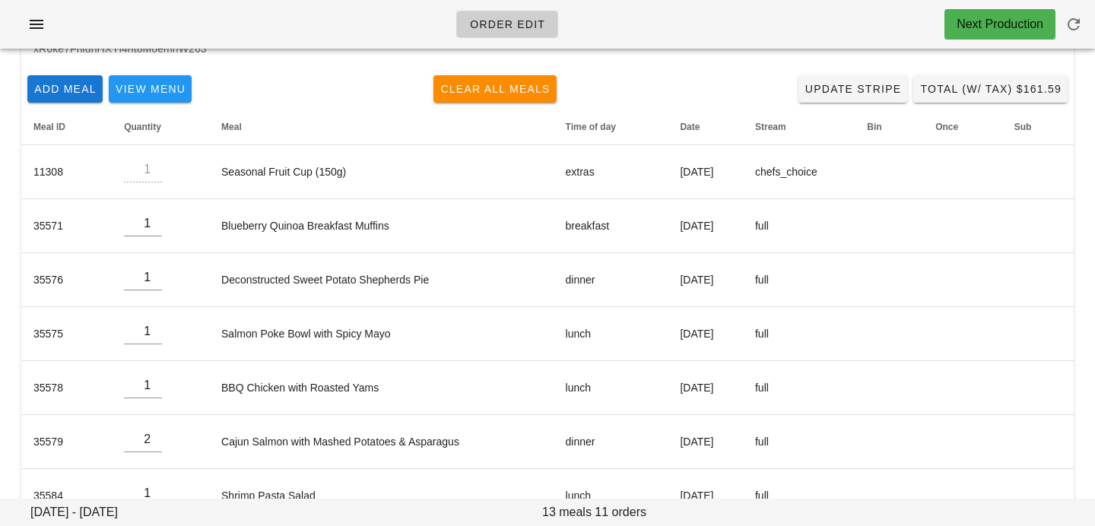
scroll to position [124, 0]
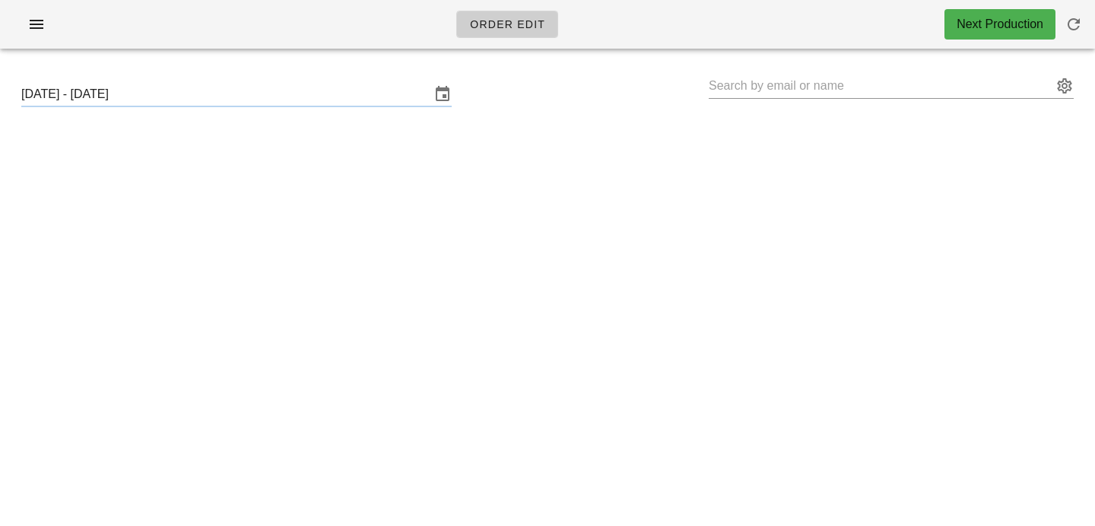
type input "[PERSON_NAME] ([EMAIL_ADDRESS][DOMAIN_NAME])"
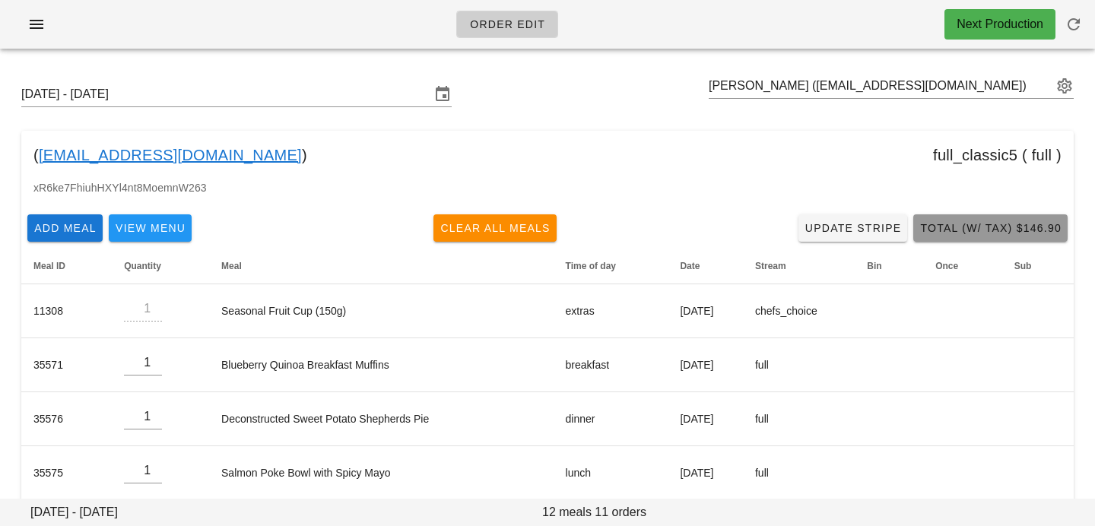
click at [977, 227] on span "Total (w/ Tax) $146.90" at bounding box center [990, 228] width 142 height 12
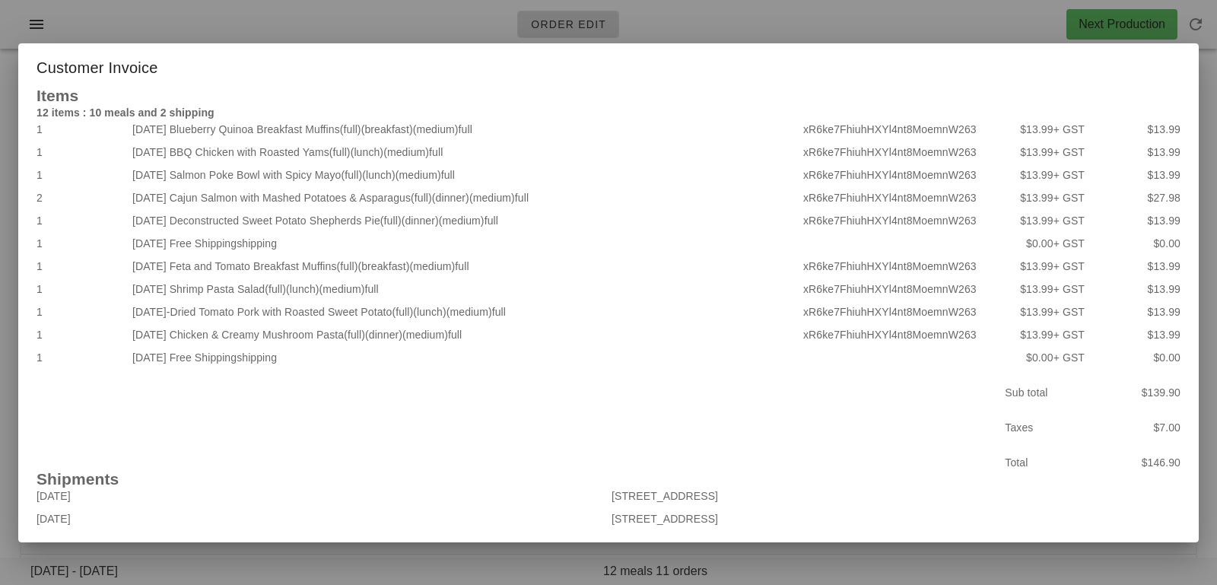
click at [1012, 26] on div at bounding box center [608, 292] width 1217 height 585
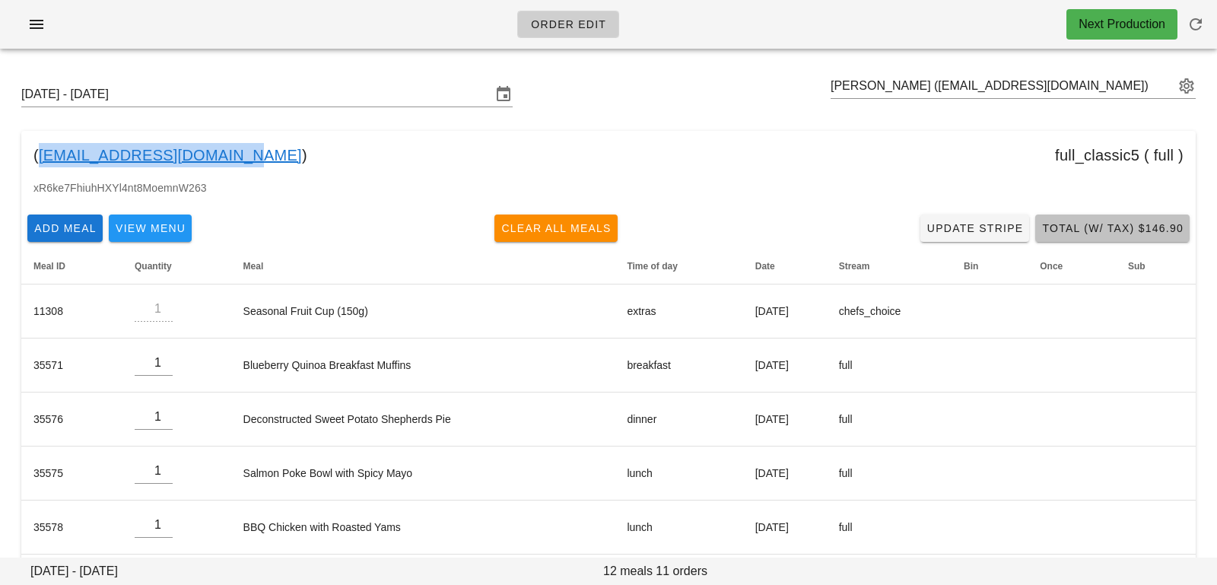
click at [1094, 230] on span "Total (w/ Tax) $146.90" at bounding box center [1112, 228] width 142 height 12
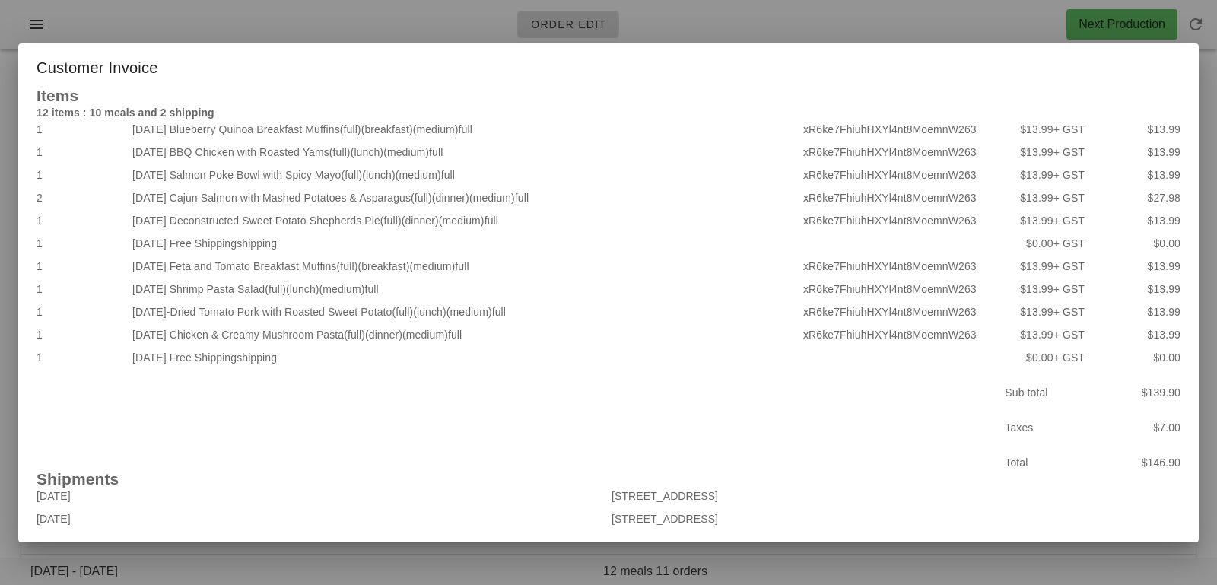
click at [598, 316] on div "[DATE]-Dried Tomato Pork with Roasted Sweet Potato (full) (lunch) (medium) full" at bounding box center [464, 311] width 671 height 23
click at [381, 525] on div at bounding box center [608, 292] width 1217 height 585
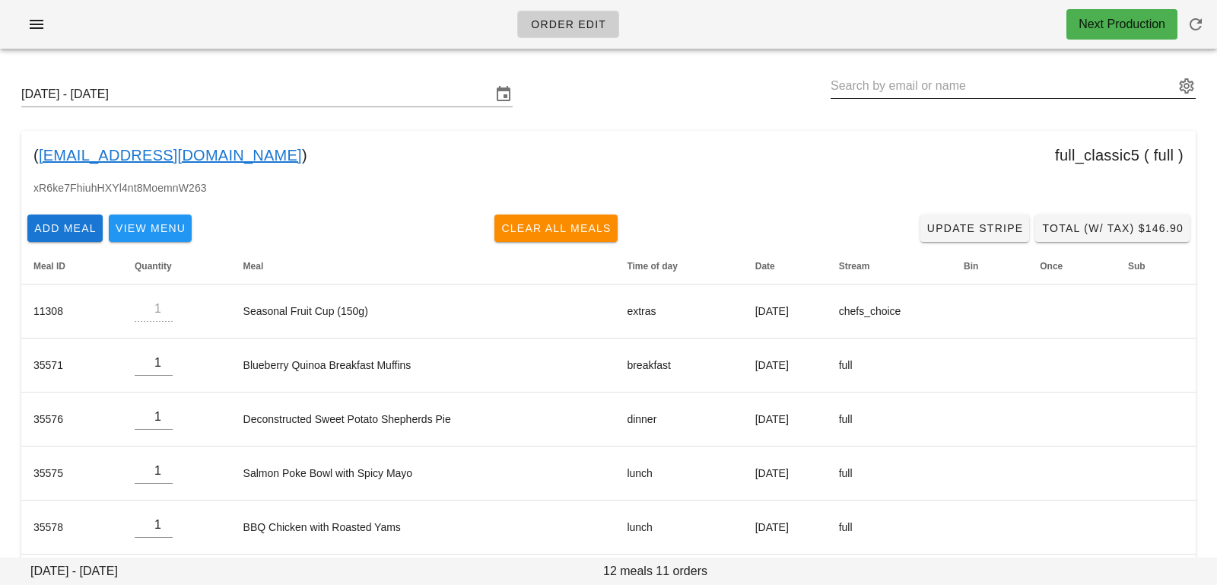
click at [1025, 88] on input "text" at bounding box center [1002, 86] width 344 height 24
paste input "[EMAIL_ADDRESS][DOMAIN_NAME]"
type input "[EMAIL_ADDRESS][DOMAIN_NAME]"
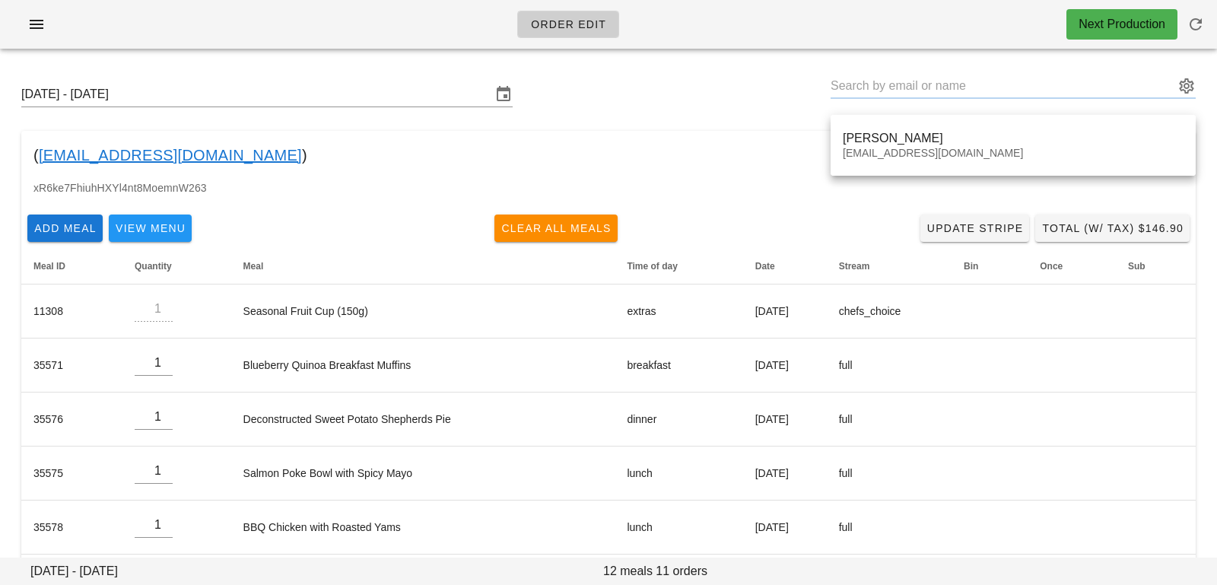
type input "[PERSON_NAME] ([PERSON_NAME][EMAIL_ADDRESS][DOMAIN_NAME])"
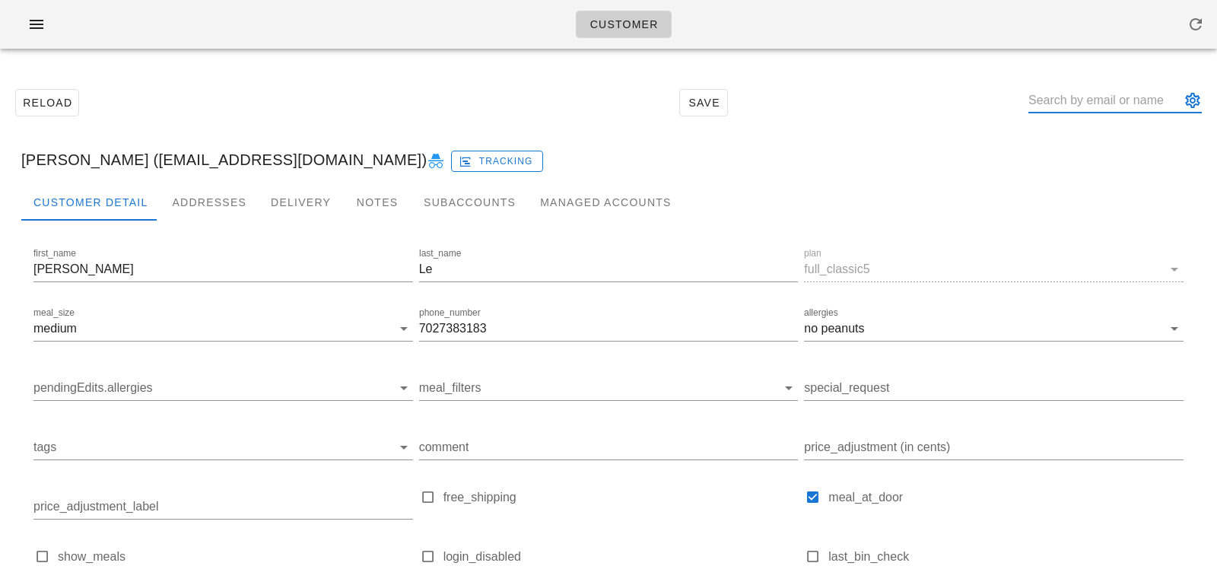
click at [1069, 100] on input "text" at bounding box center [1104, 100] width 152 height 24
paste input "[EMAIL_ADDRESS][DOMAIN_NAME]"
type input "[EMAIL_ADDRESS][DOMAIN_NAME]"
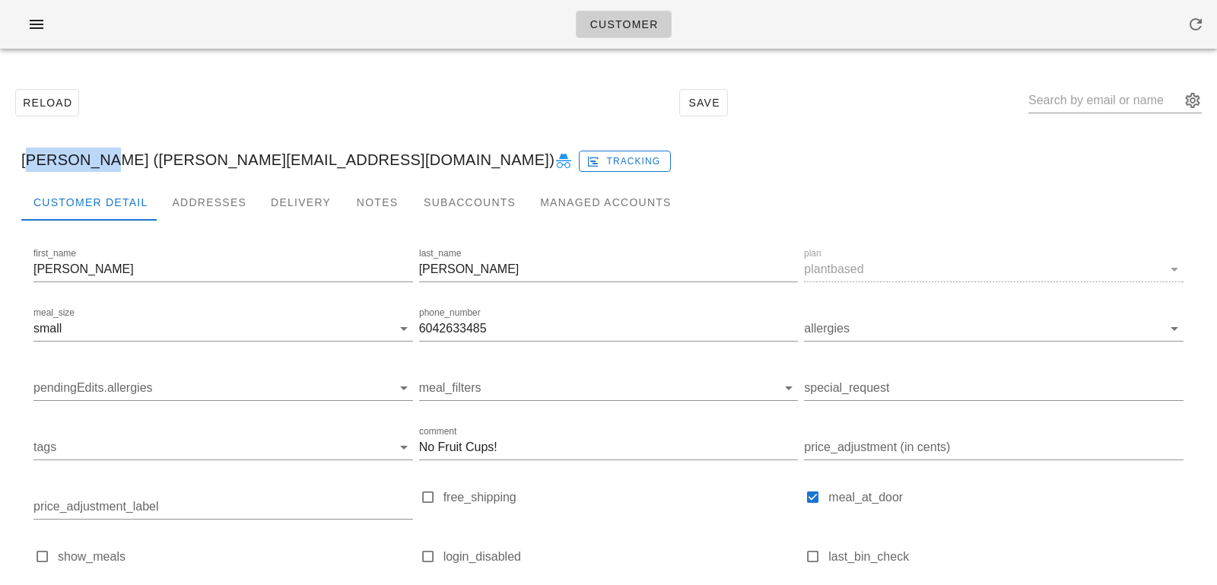
drag, startPoint x: 82, startPoint y: 159, endPoint x: 0, endPoint y: 164, distance: 82.3
click at [0, 164] on div "Reload Save [PERSON_NAME] ([EMAIL_ADDRESS][DOMAIN_NAME]) Tracking Customer Deta…" at bounding box center [608, 398] width 1217 height 675
copy div "[PERSON_NAME]"
